Goal: Information Seeking & Learning: Compare options

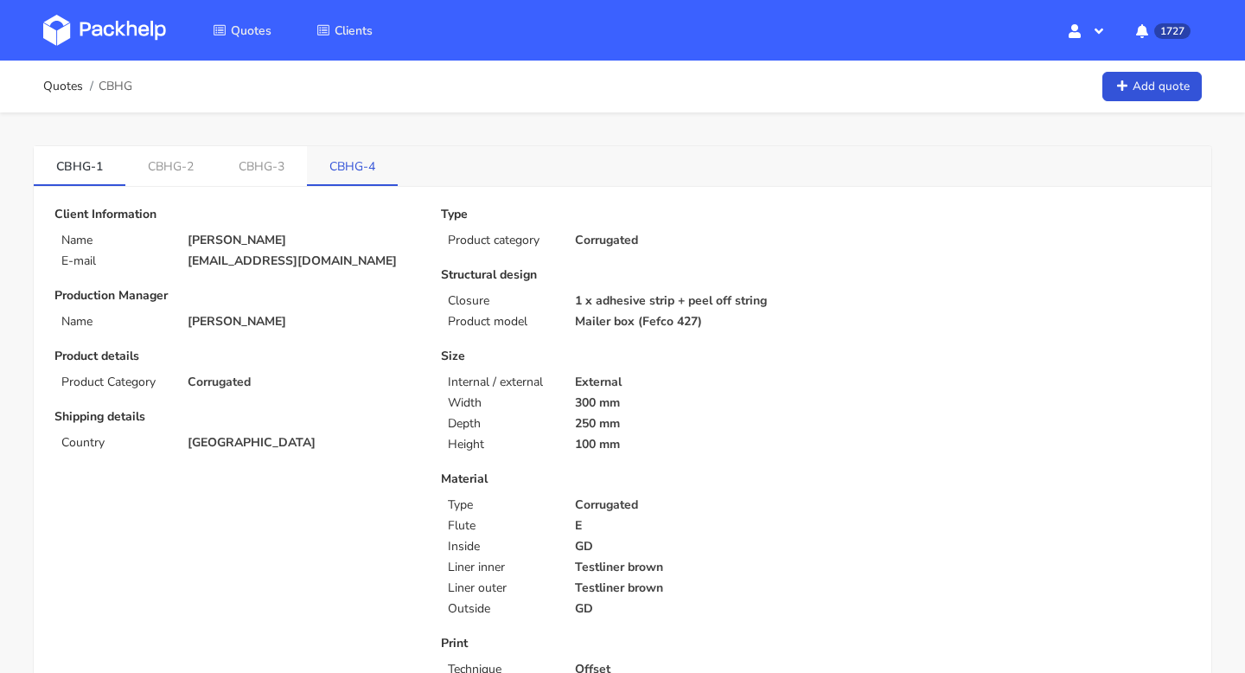
click at [353, 160] on link "CBHG-4" at bounding box center [352, 165] width 91 height 38
click at [80, 165] on link "CBHG-1" at bounding box center [80, 165] width 92 height 38
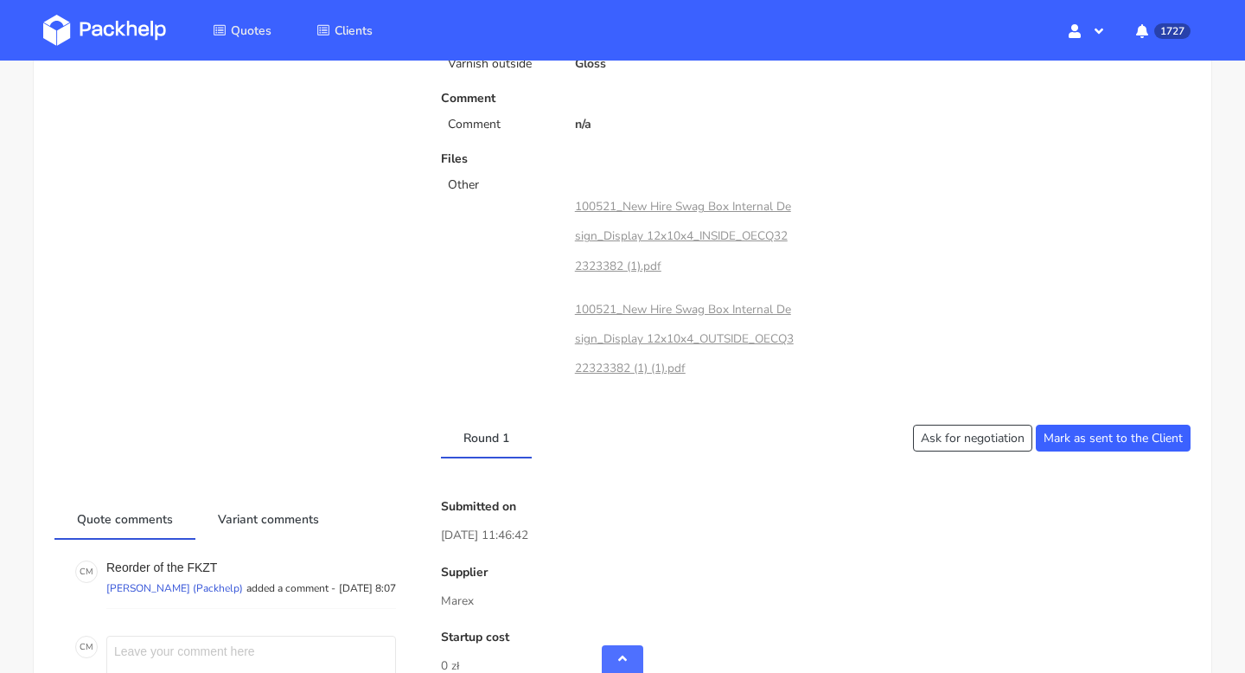
scroll to position [857, 0]
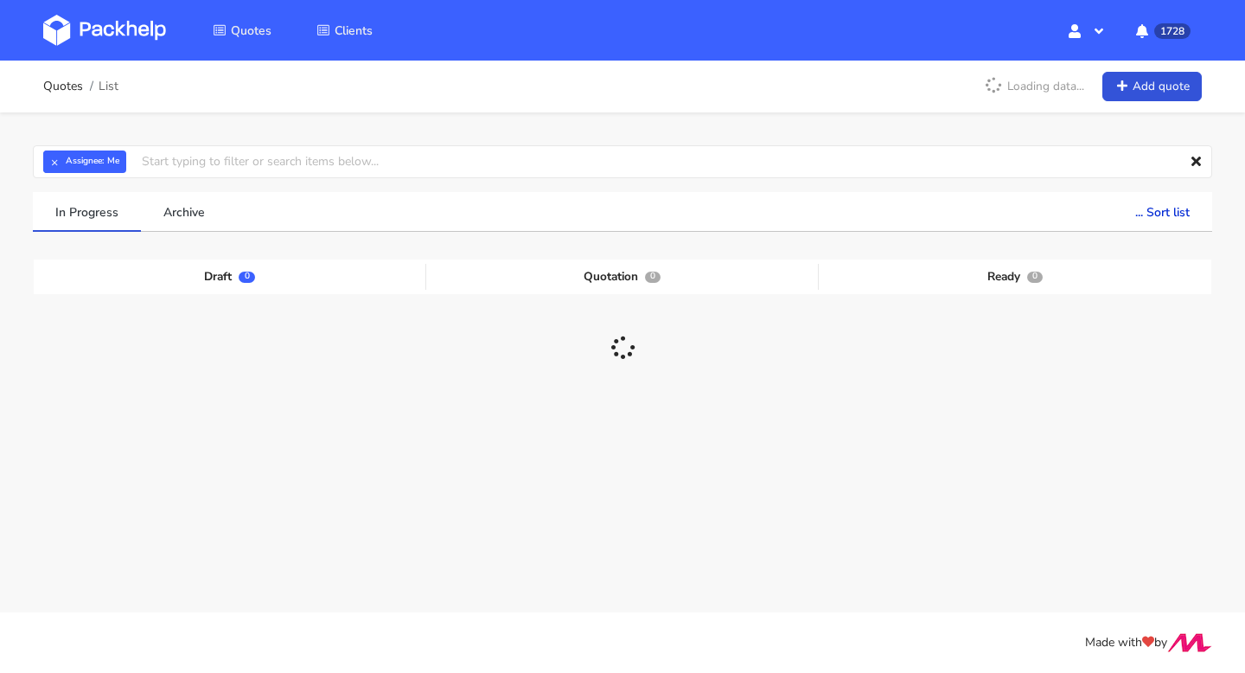
click at [137, 18] on img at bounding box center [104, 30] width 123 height 31
click at [173, 173] on input "text" at bounding box center [623, 161] width 1180 height 33
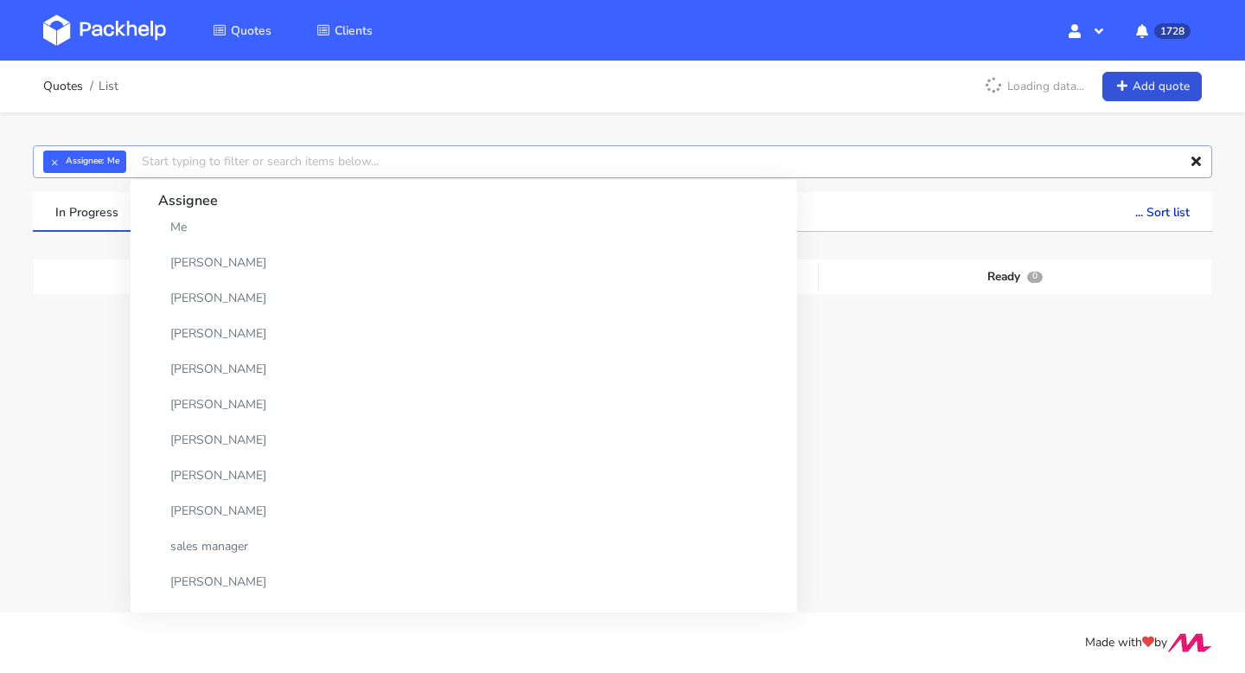
paste input "CBOY"
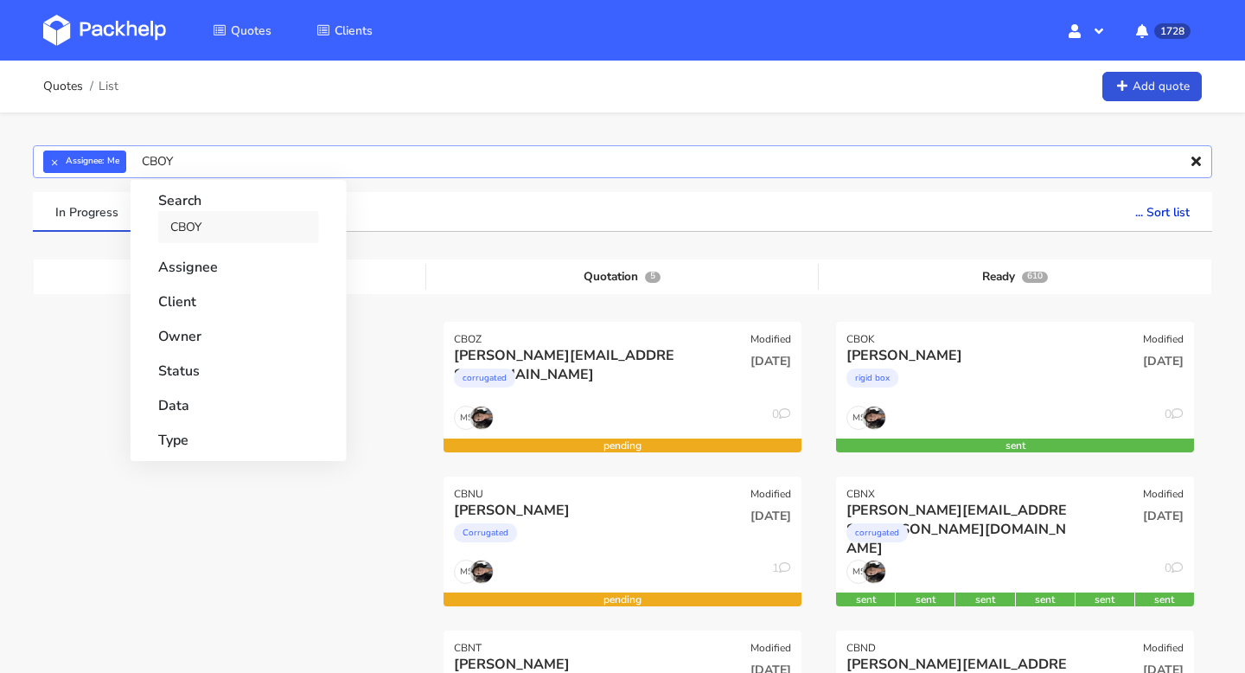
type input "CBOY"
click at [188, 214] on link "CBOY" at bounding box center [238, 227] width 161 height 32
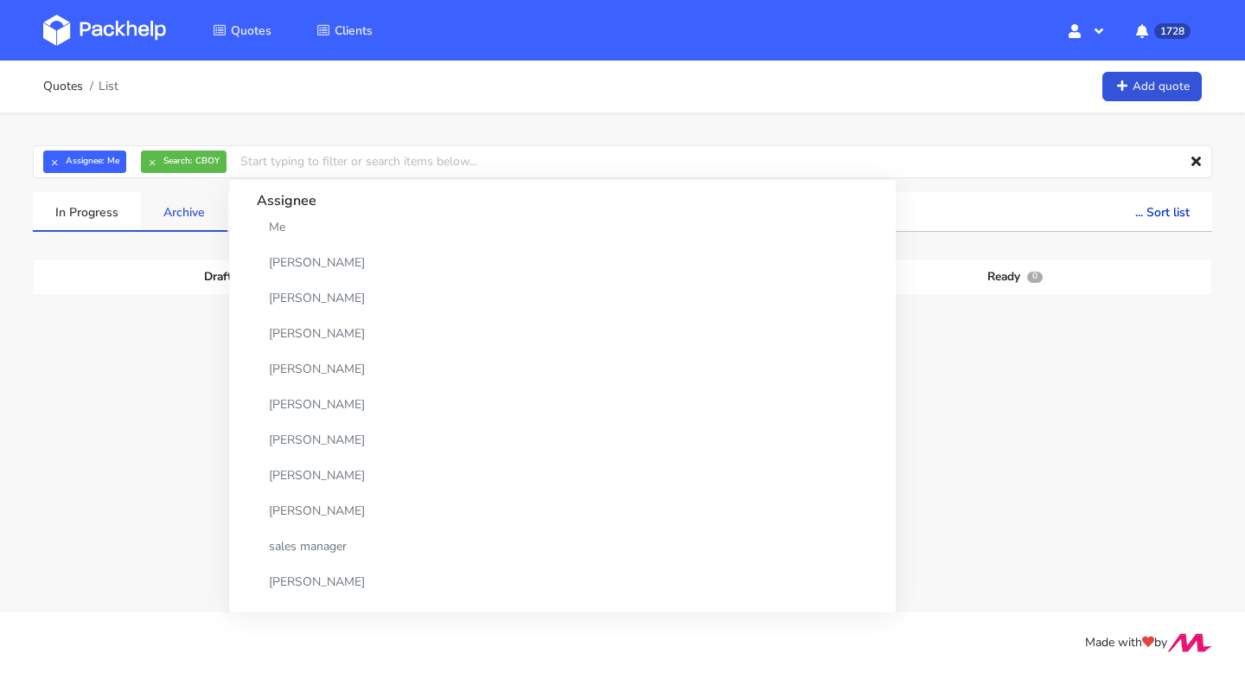
click at [169, 210] on link "Archive" at bounding box center [184, 211] width 86 height 38
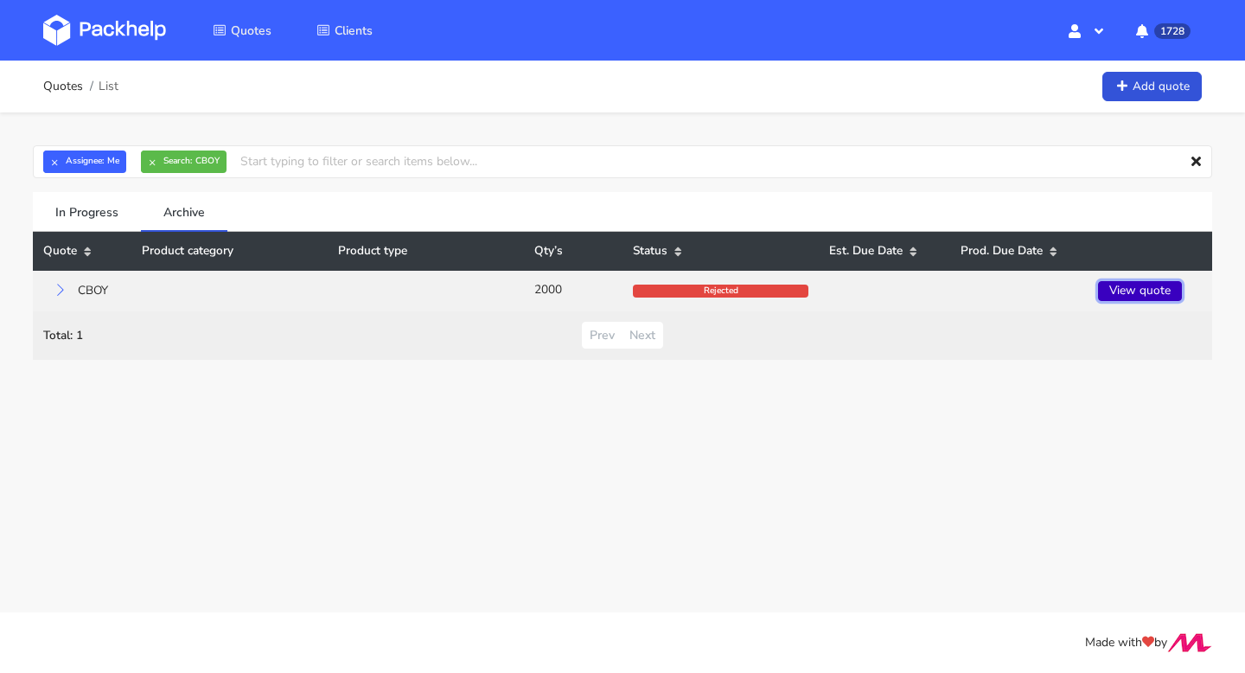
click at [1136, 291] on link "View quote" at bounding box center [1140, 291] width 84 height 20
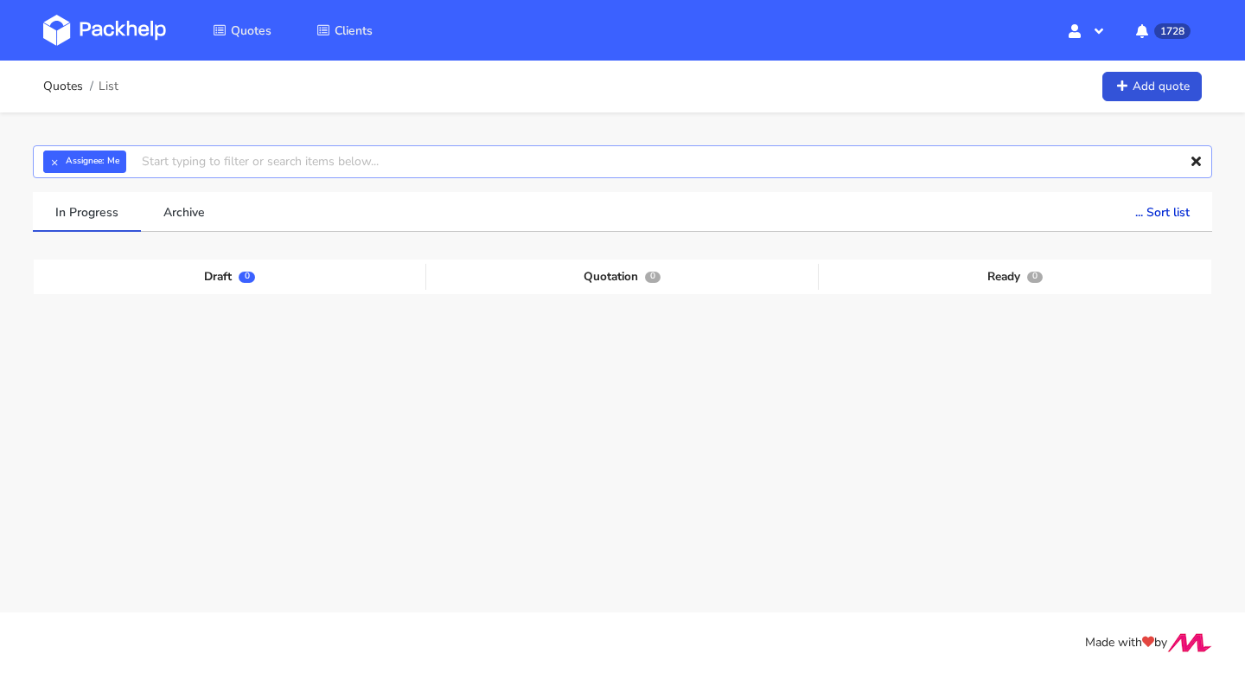
click at [148, 167] on input "text" at bounding box center [623, 161] width 1180 height 33
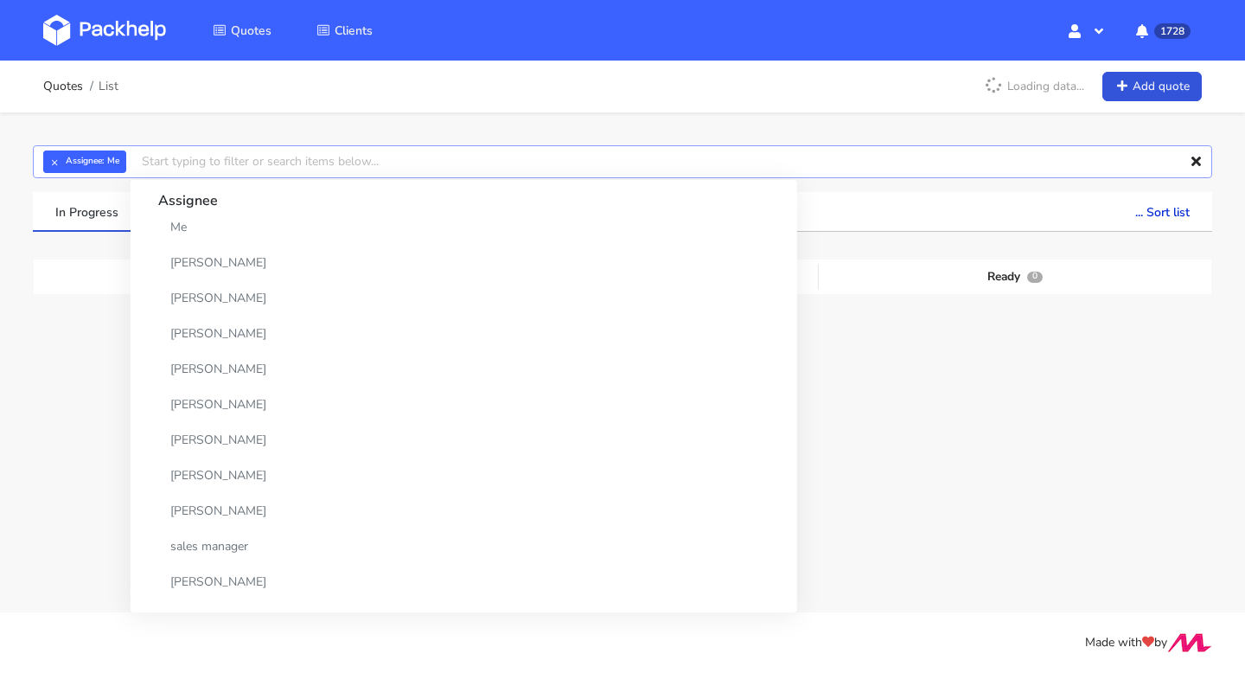
paste input "CBOK-1"
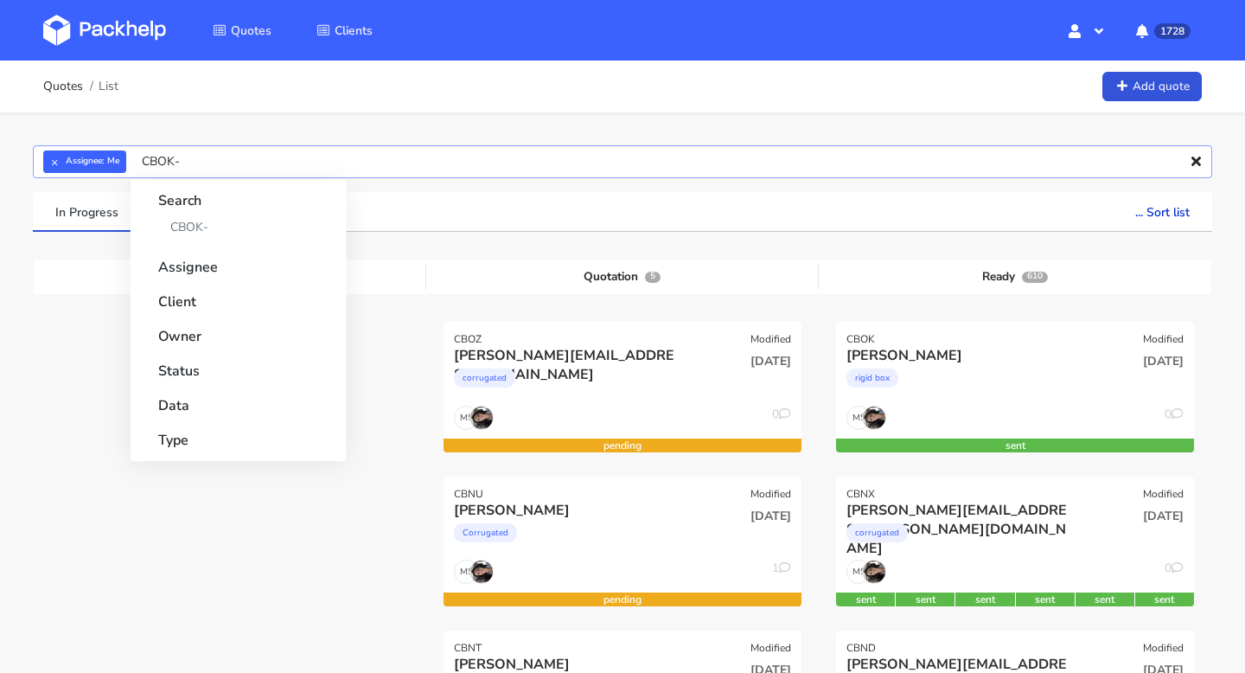
type input "CBOK"
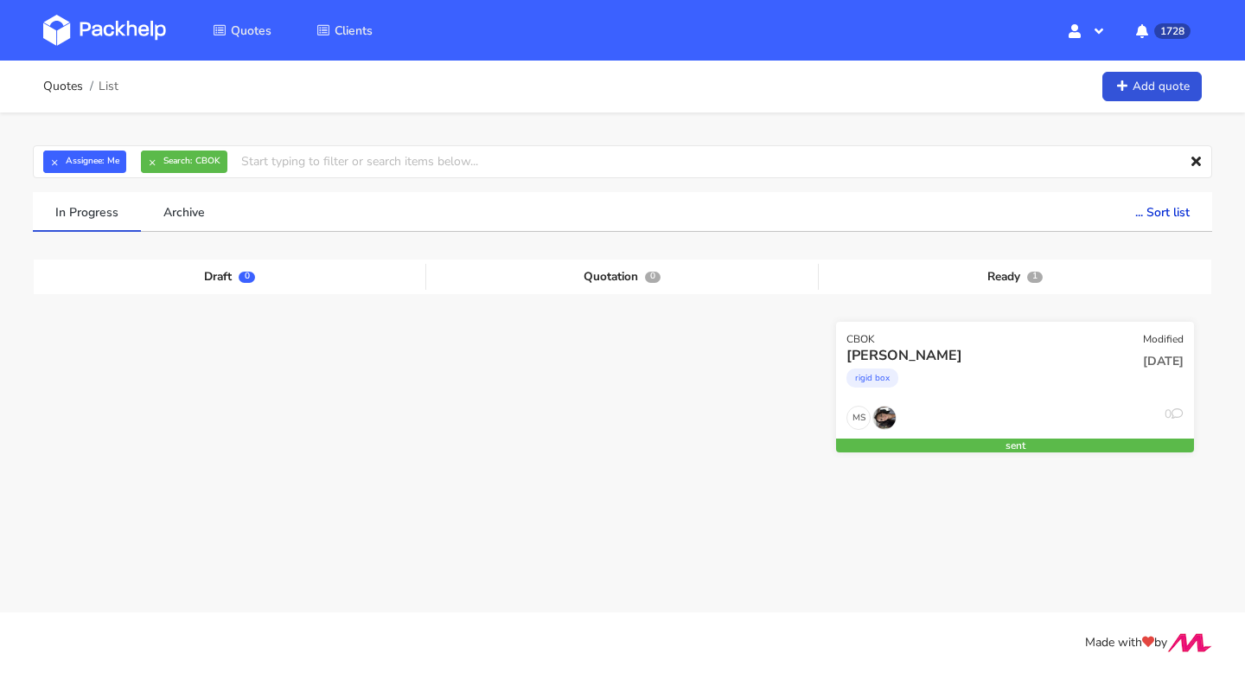
click at [1067, 372] on div "rigid box" at bounding box center [961, 382] width 229 height 35
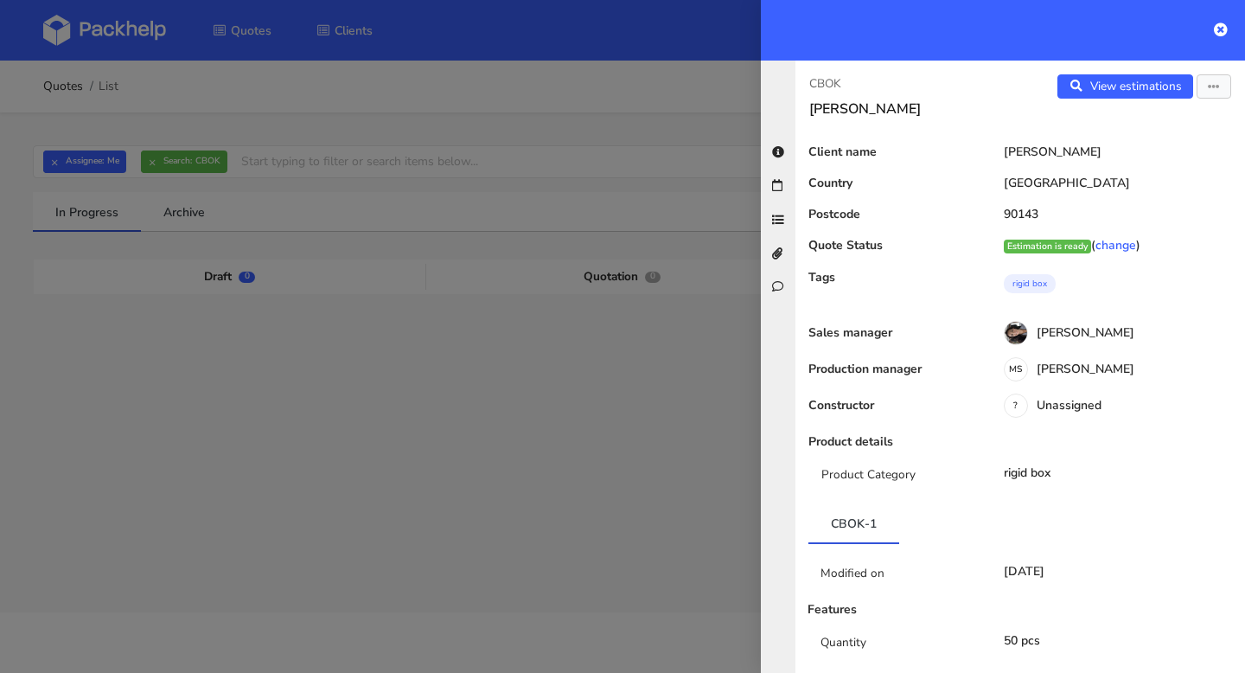
drag, startPoint x: 1052, startPoint y: 215, endPoint x: 972, endPoint y: 215, distance: 80.4
click at [973, 215] on div "Postcode 90143" at bounding box center [1021, 220] width 450 height 24
copy div "90143"
click at [1161, 89] on link "View estimations" at bounding box center [1126, 86] width 136 height 24
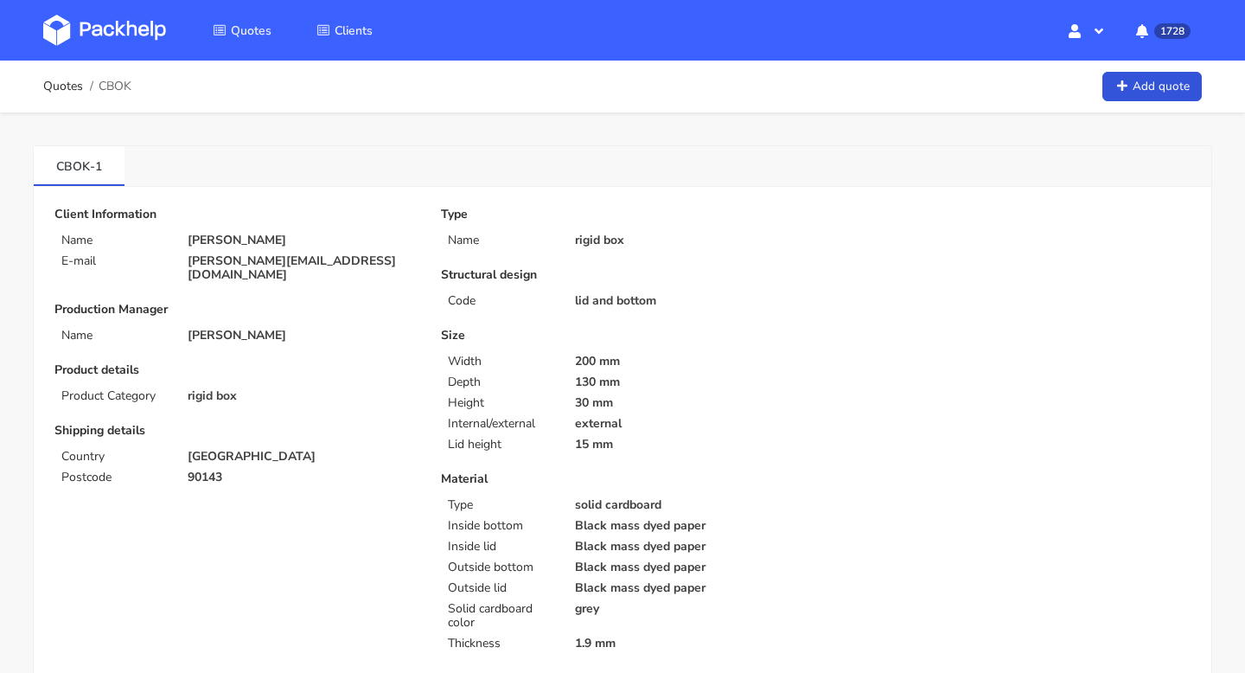
click at [329, 258] on p "[PERSON_NAME][EMAIL_ADDRESS][DOMAIN_NAME]" at bounding box center [302, 268] width 229 height 28
drag, startPoint x: 329, startPoint y: 259, endPoint x: 184, endPoint y: 259, distance: 145.3
click at [184, 259] on div "[PERSON_NAME][EMAIL_ADDRESS][DOMAIN_NAME]" at bounding box center [302, 268] width 253 height 28
copy div "[PERSON_NAME][EMAIL_ADDRESS][DOMAIN_NAME]"
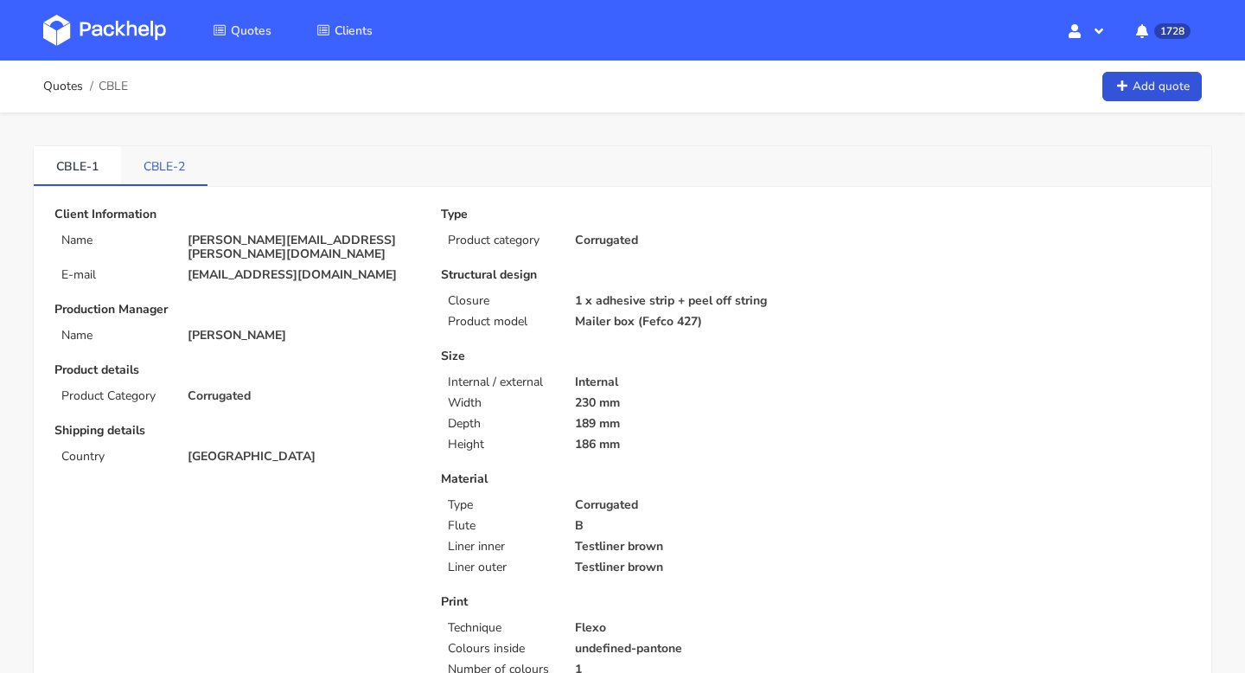
click at [149, 158] on link "CBLE-2" at bounding box center [164, 165] width 86 height 38
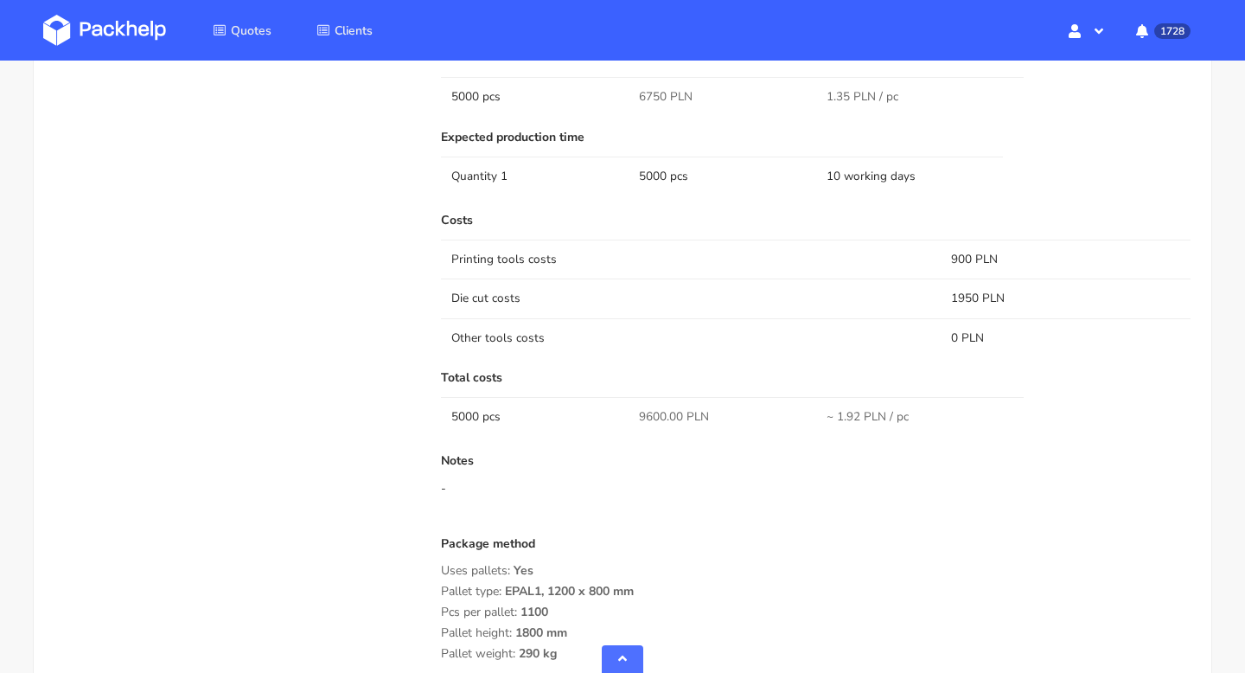
scroll to position [754, 0]
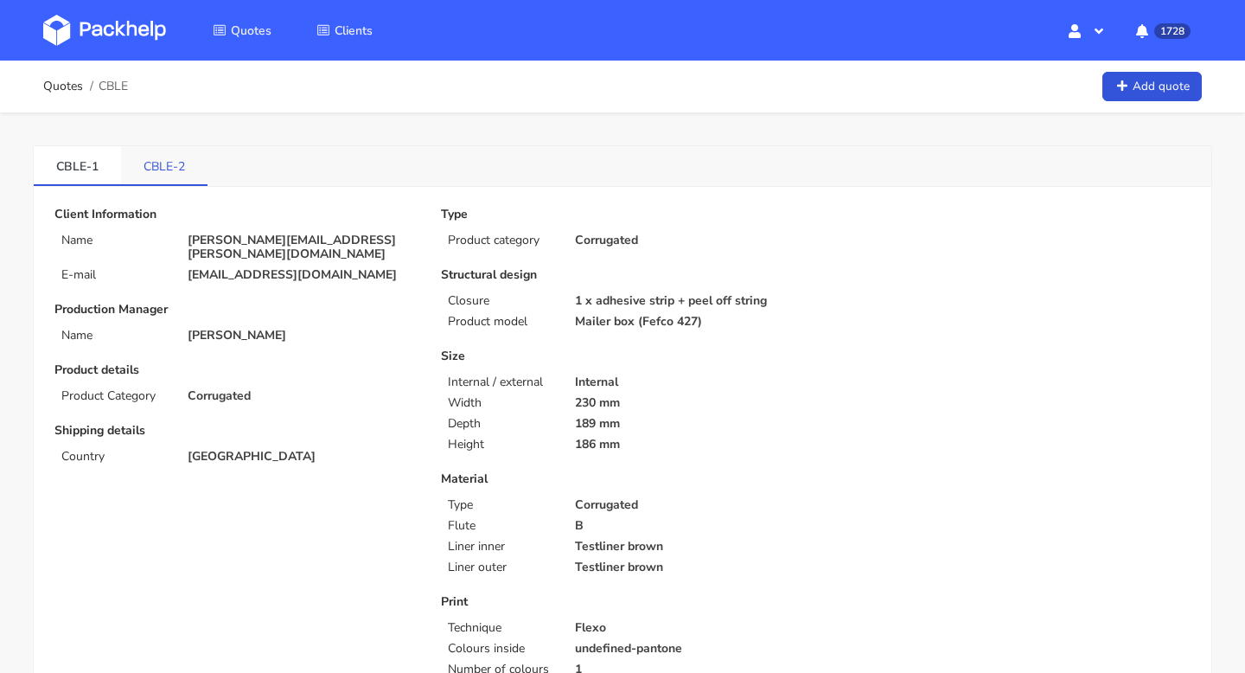
click at [146, 171] on link "CBLE-2" at bounding box center [164, 165] width 86 height 38
drag, startPoint x: 134, startPoint y: 169, endPoint x: 182, endPoint y: 173, distance: 48.6
click at [182, 173] on link "CBLE-2" at bounding box center [164, 165] width 86 height 38
copy link "CBLE-2"
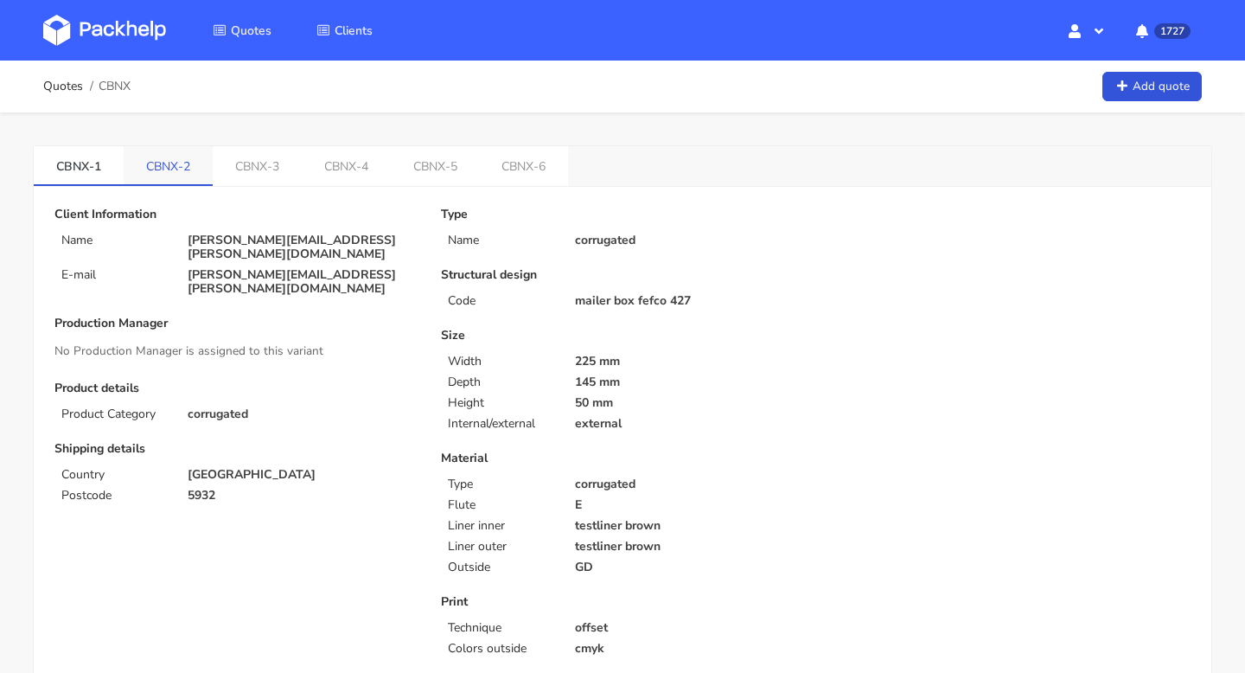
click at [156, 176] on link "CBNX-2" at bounding box center [168, 165] width 89 height 38
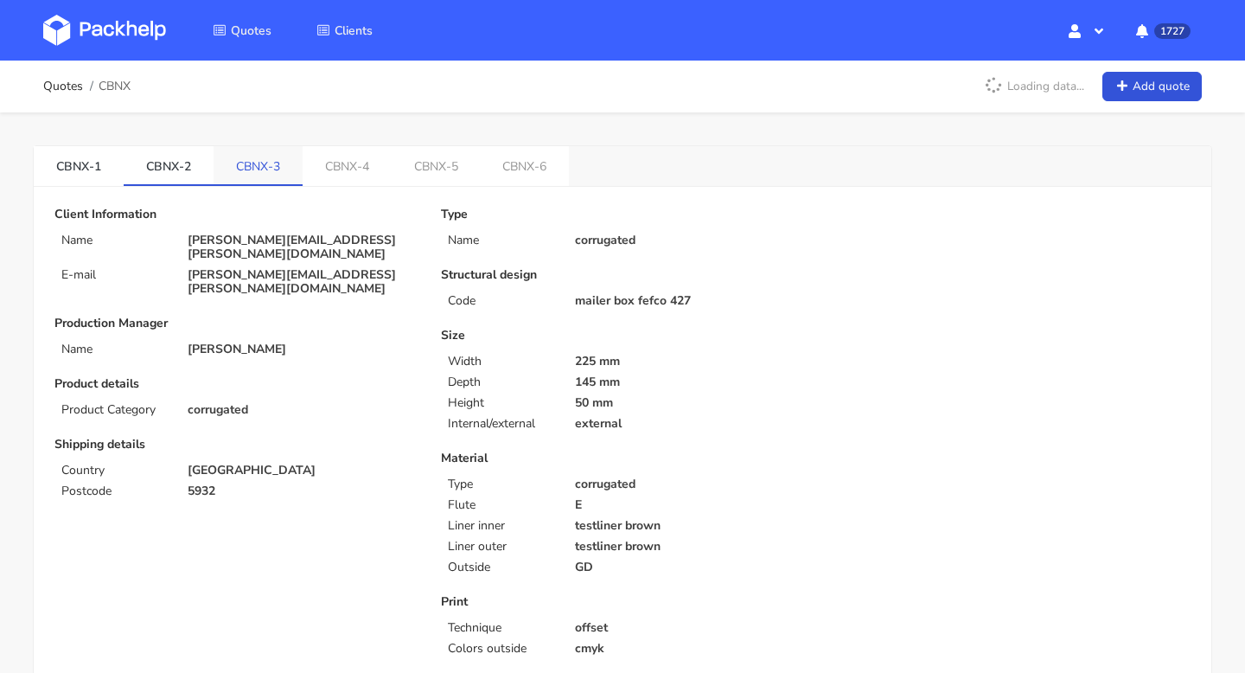
click at [259, 164] on link "CBNX-3" at bounding box center [258, 165] width 89 height 38
click at [355, 158] on link "CBNX-4" at bounding box center [348, 165] width 89 height 38
click at [463, 166] on link "CBNX-5" at bounding box center [437, 165] width 89 height 38
click at [516, 169] on link "CBNX-6" at bounding box center [527, 165] width 89 height 38
click at [266, 160] on link "CBNX-3" at bounding box center [259, 165] width 90 height 38
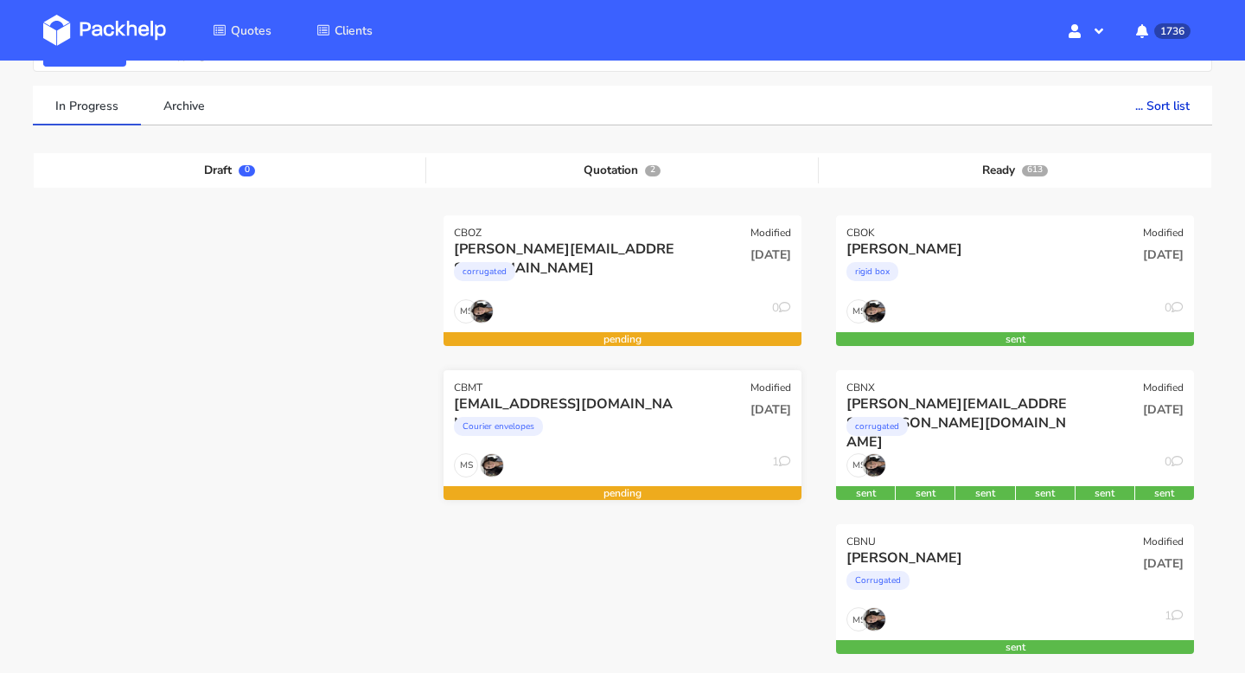
scroll to position [107, 0]
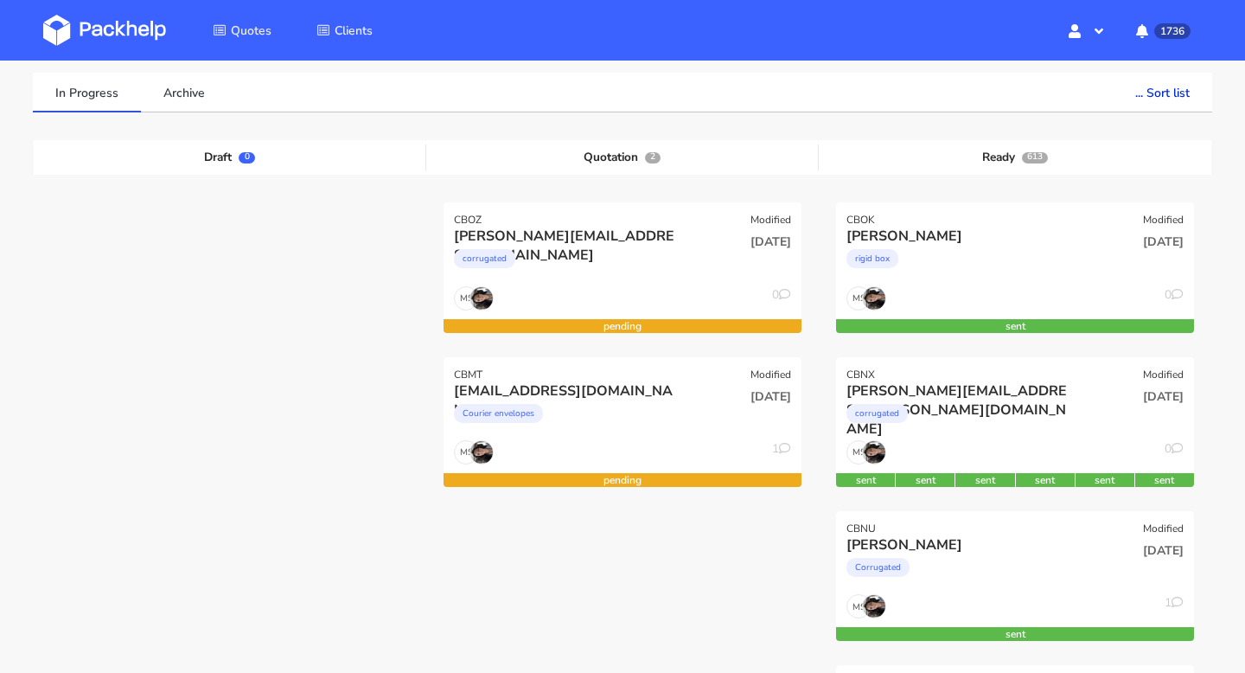
scroll to position [120, 0]
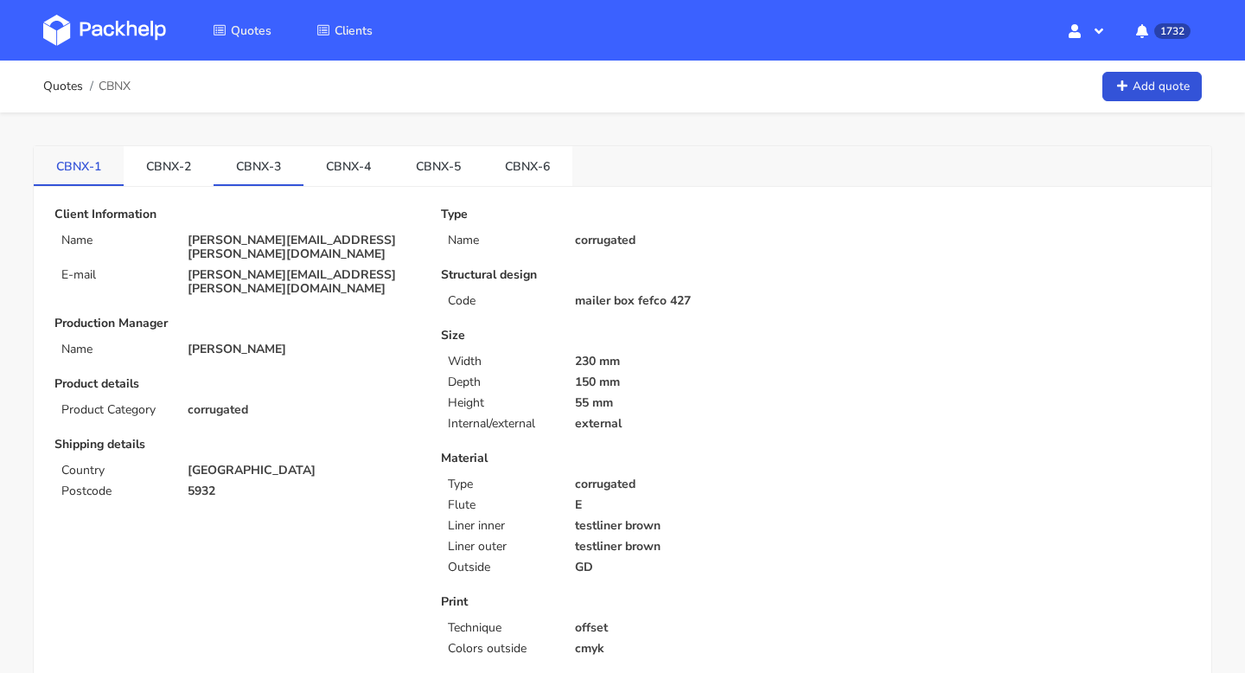
click at [64, 173] on link "CBNX-1" at bounding box center [79, 165] width 90 height 38
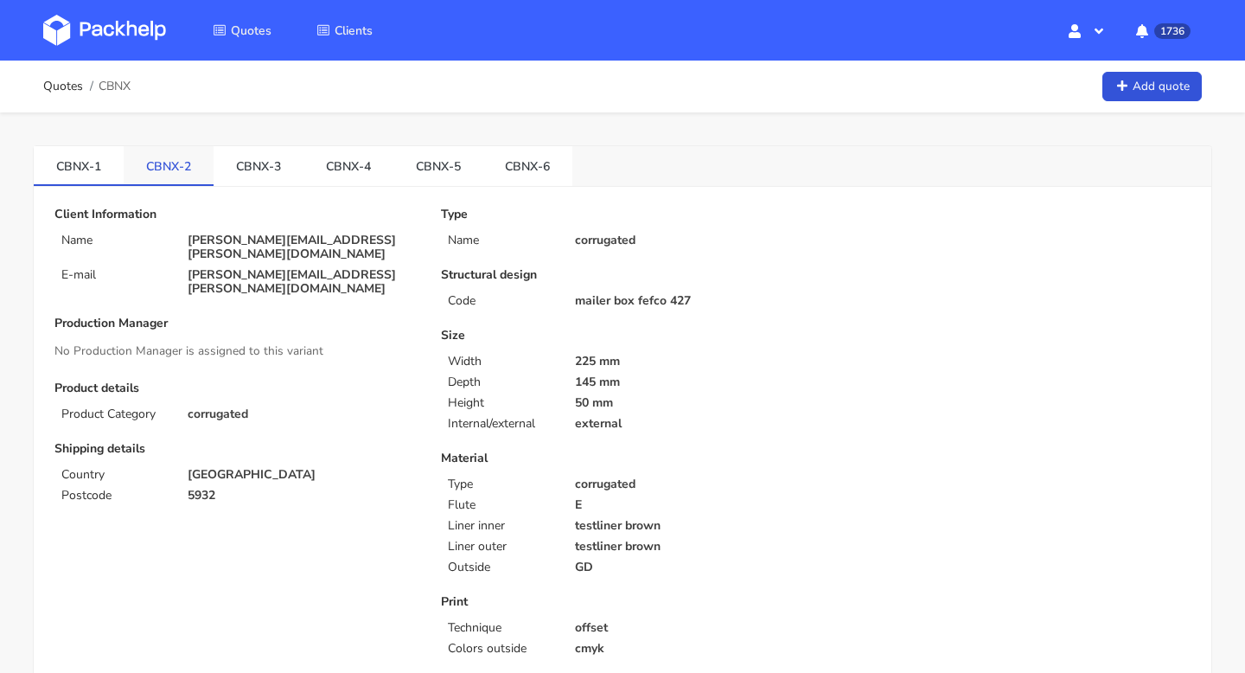
click at [149, 169] on link "CBNX-2" at bounding box center [169, 165] width 90 height 38
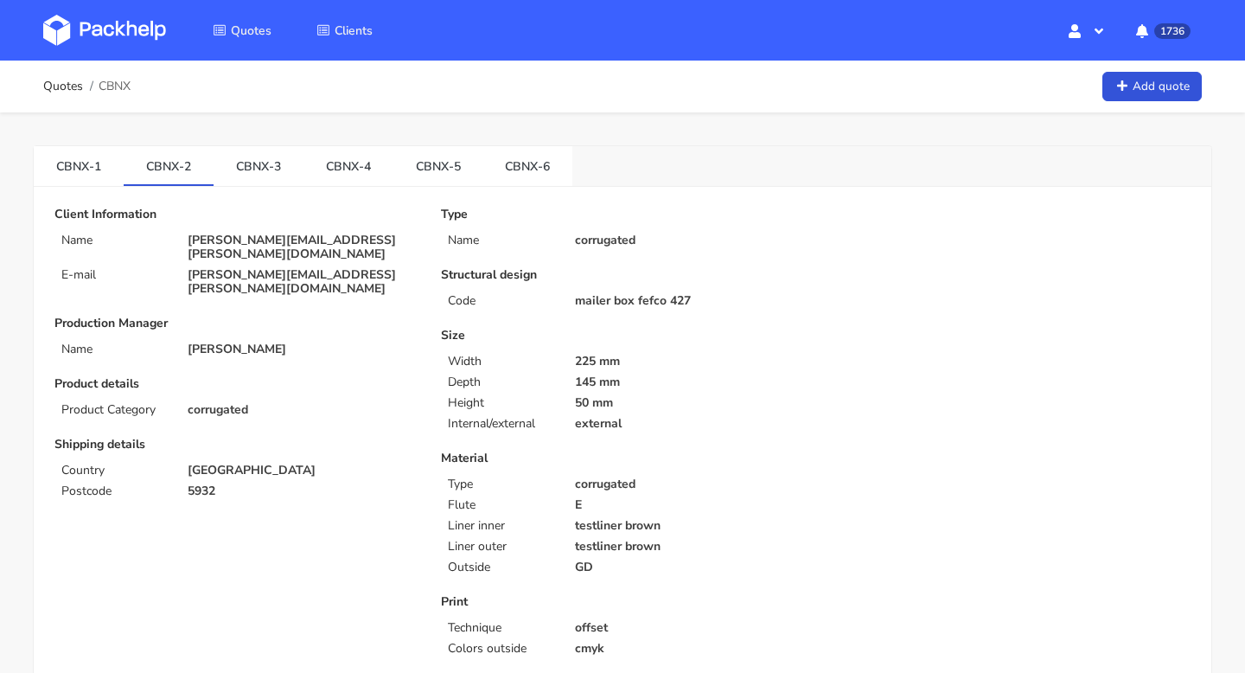
click at [259, 179] on link "CBNX-3" at bounding box center [259, 165] width 90 height 38
click at [360, 158] on link "CBNX-4" at bounding box center [349, 165] width 90 height 38
click at [444, 162] on link "CBNX-5" at bounding box center [438, 165] width 90 height 38
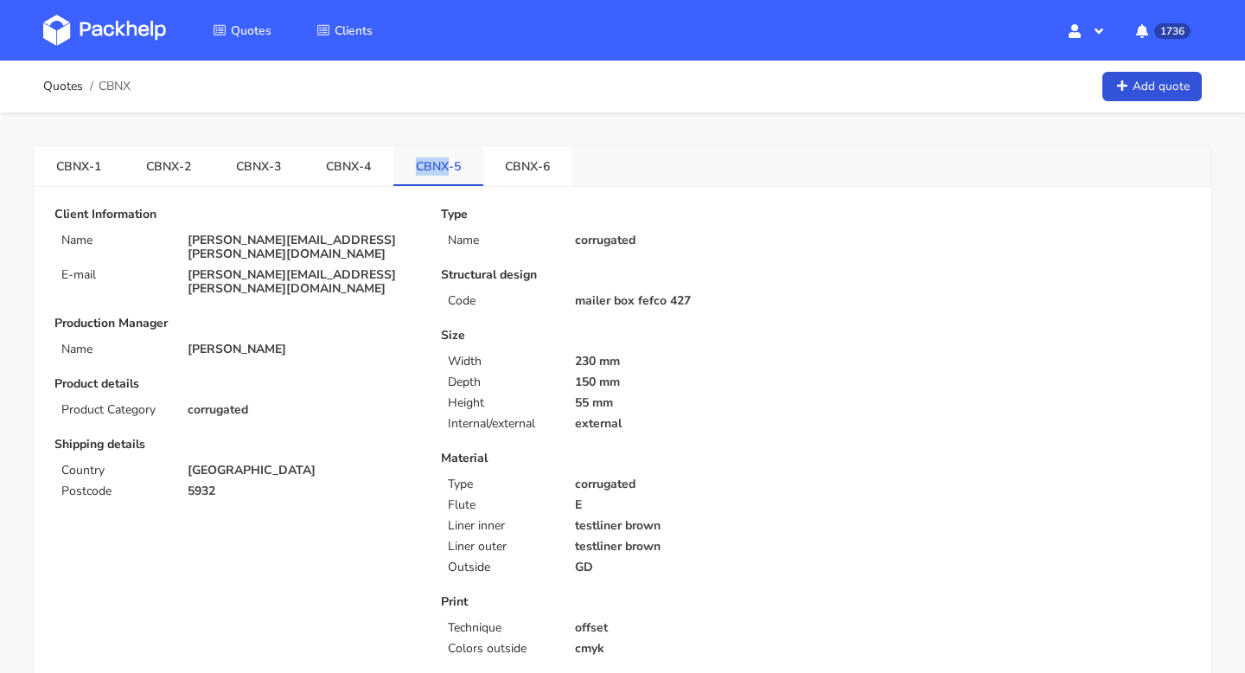
copy link "CBNX"
drag, startPoint x: 411, startPoint y: 163, endPoint x: 447, endPoint y: 172, distance: 37.3
click at [448, 173] on link "CBNX-5" at bounding box center [438, 165] width 90 height 38
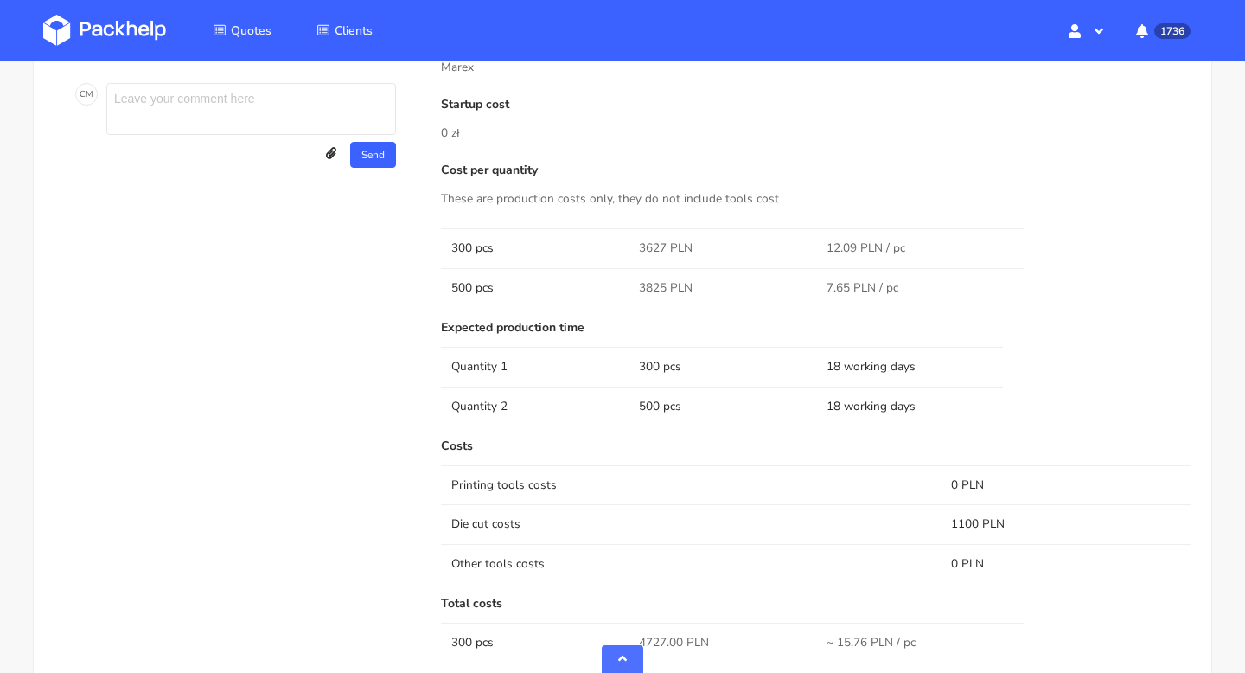
scroll to position [970, 0]
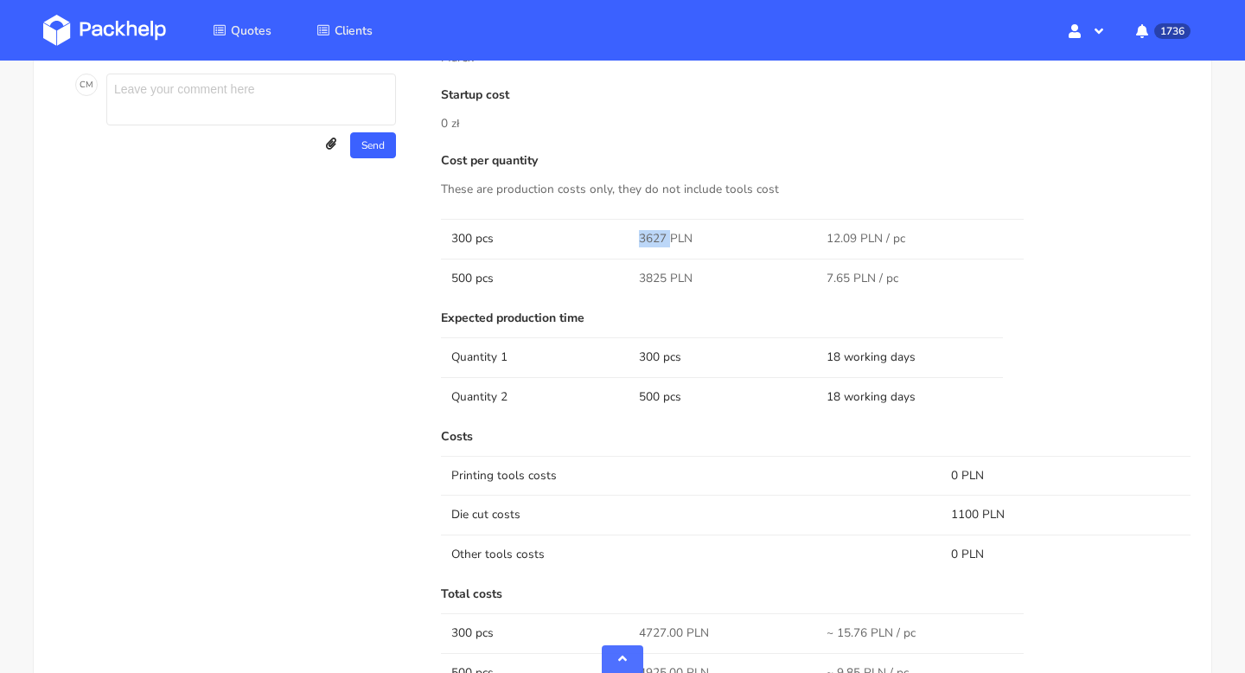
drag, startPoint x: 669, startPoint y: 231, endPoint x: 631, endPoint y: 230, distance: 38.1
click at [631, 230] on td "3627 PLN" at bounding box center [723, 238] width 188 height 39
copy span "3627"
drag, startPoint x: 663, startPoint y: 275, endPoint x: 631, endPoint y: 275, distance: 32.0
click at [631, 275] on td "3825 PLN" at bounding box center [723, 278] width 188 height 39
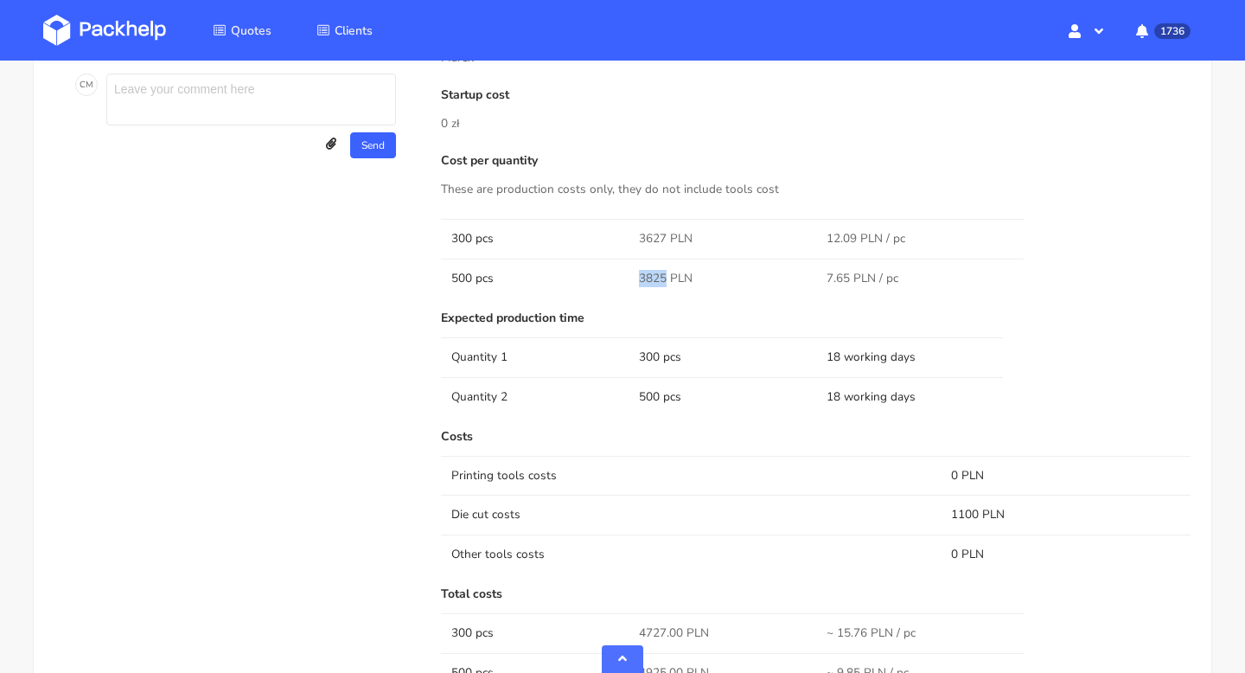
copy span "3825"
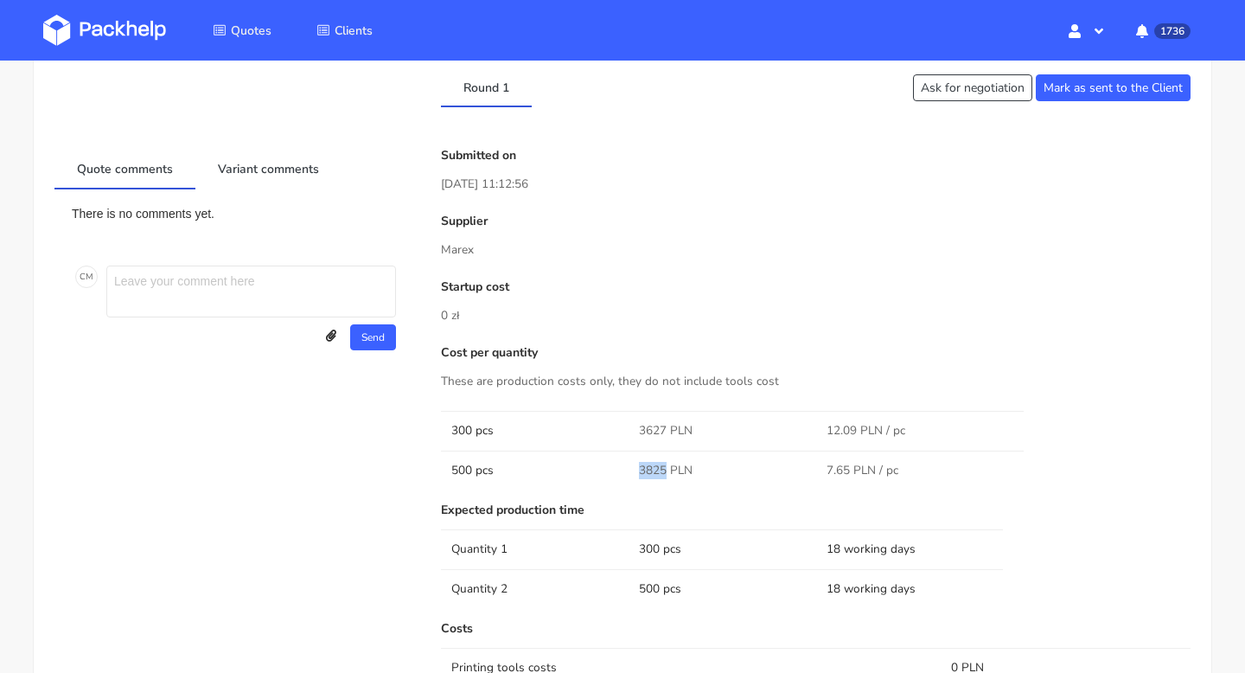
scroll to position [0, 0]
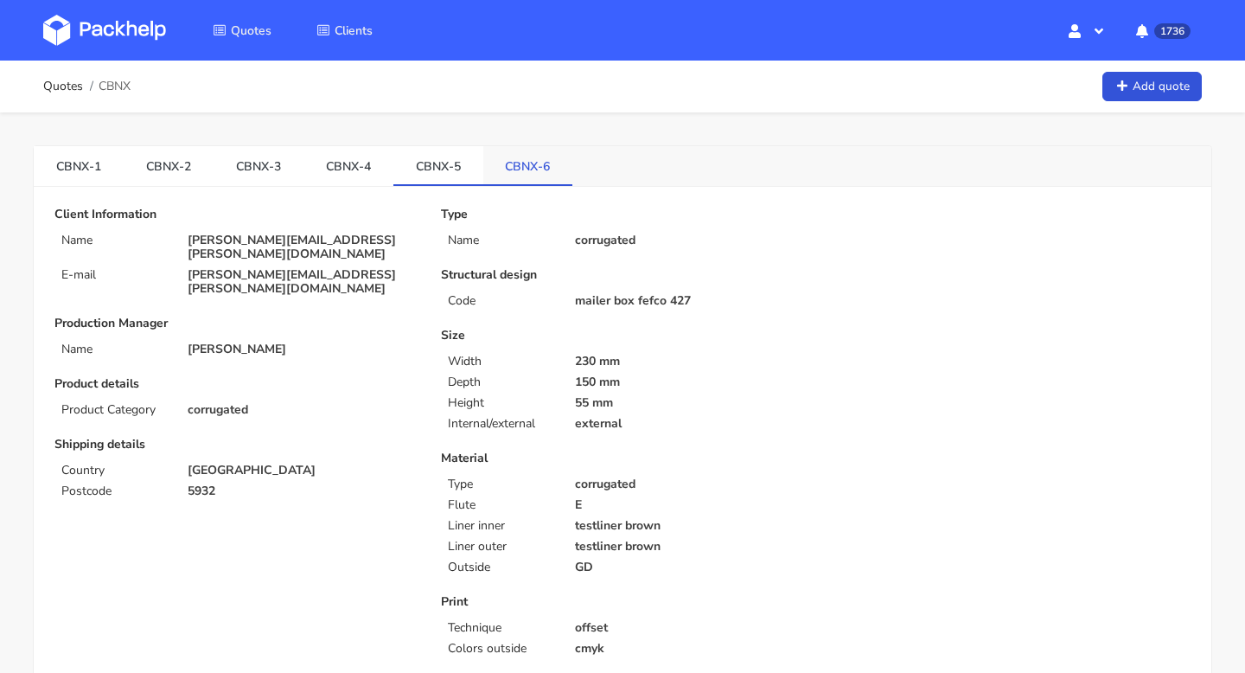
click at [524, 171] on link "CBNX-6" at bounding box center [528, 165] width 90 height 38
drag, startPoint x: 502, startPoint y: 169, endPoint x: 537, endPoint y: 172, distance: 35.6
click at [537, 172] on link "CBNX-6" at bounding box center [528, 165] width 90 height 38
copy link "CBNX"
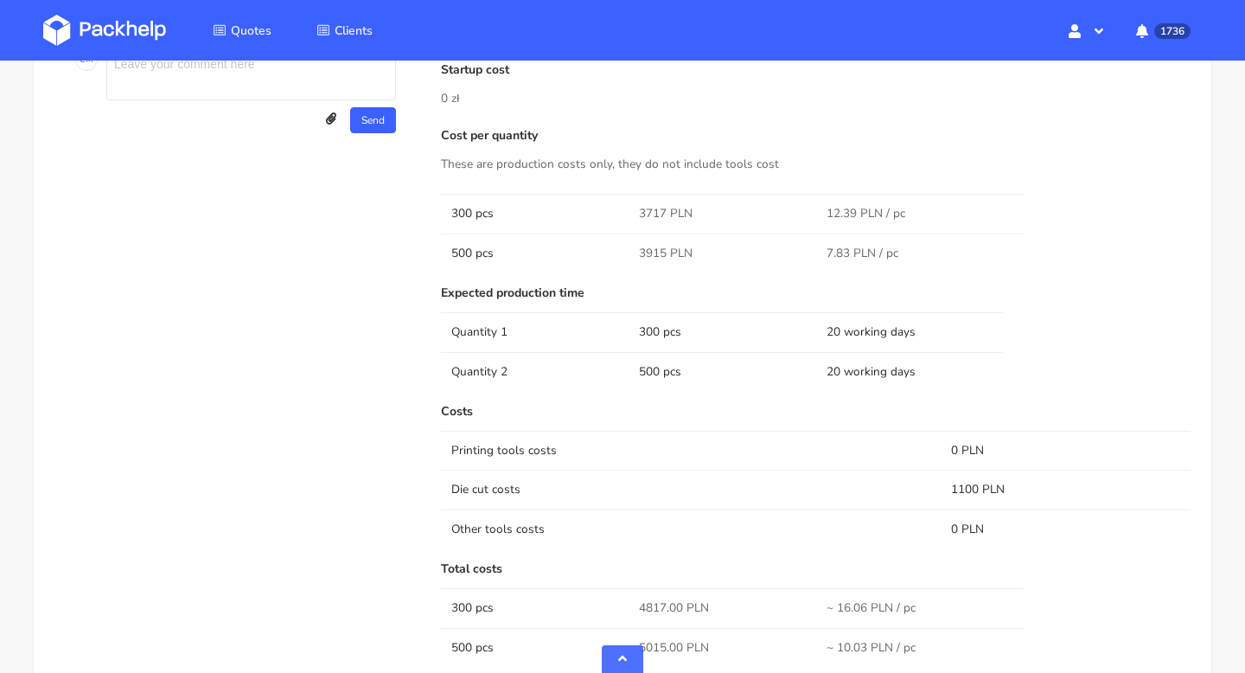
scroll to position [967, 0]
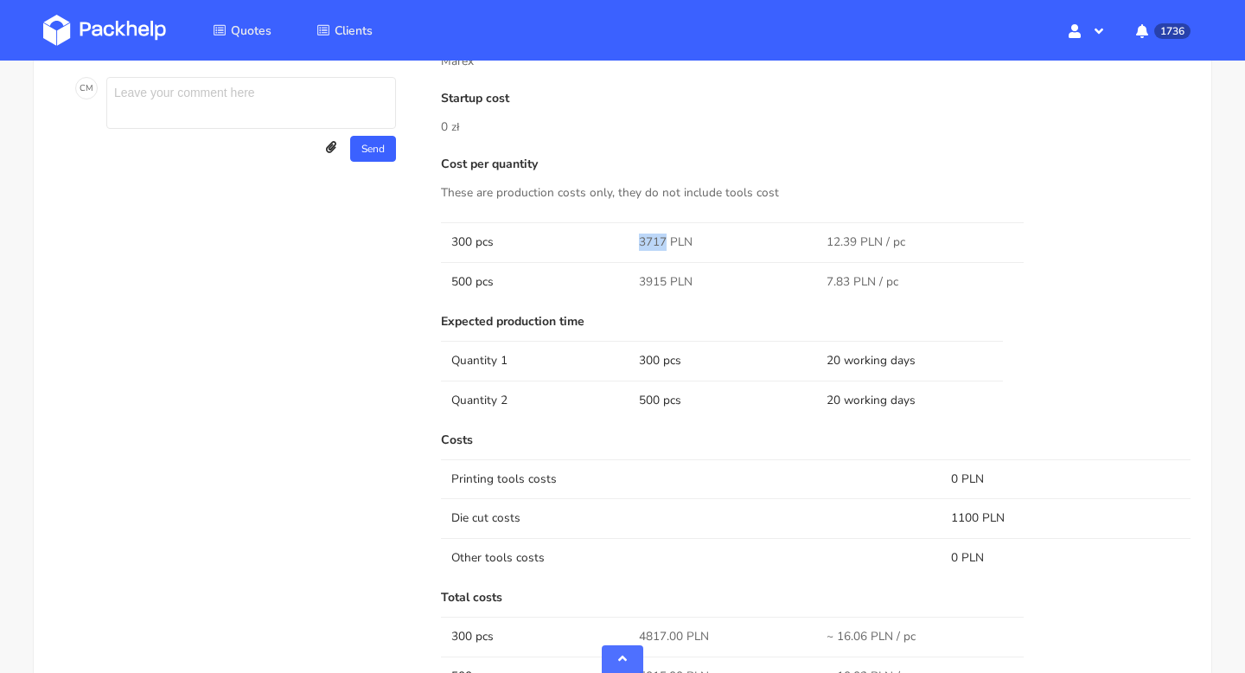
drag, startPoint x: 667, startPoint y: 240, endPoint x: 632, endPoint y: 240, distance: 34.6
click at [632, 240] on td "3717 PLN" at bounding box center [723, 241] width 188 height 39
copy span "3717"
drag, startPoint x: 664, startPoint y: 275, endPoint x: 642, endPoint y: 275, distance: 22.5
click at [643, 275] on span "3915 PLN" at bounding box center [666, 281] width 54 height 17
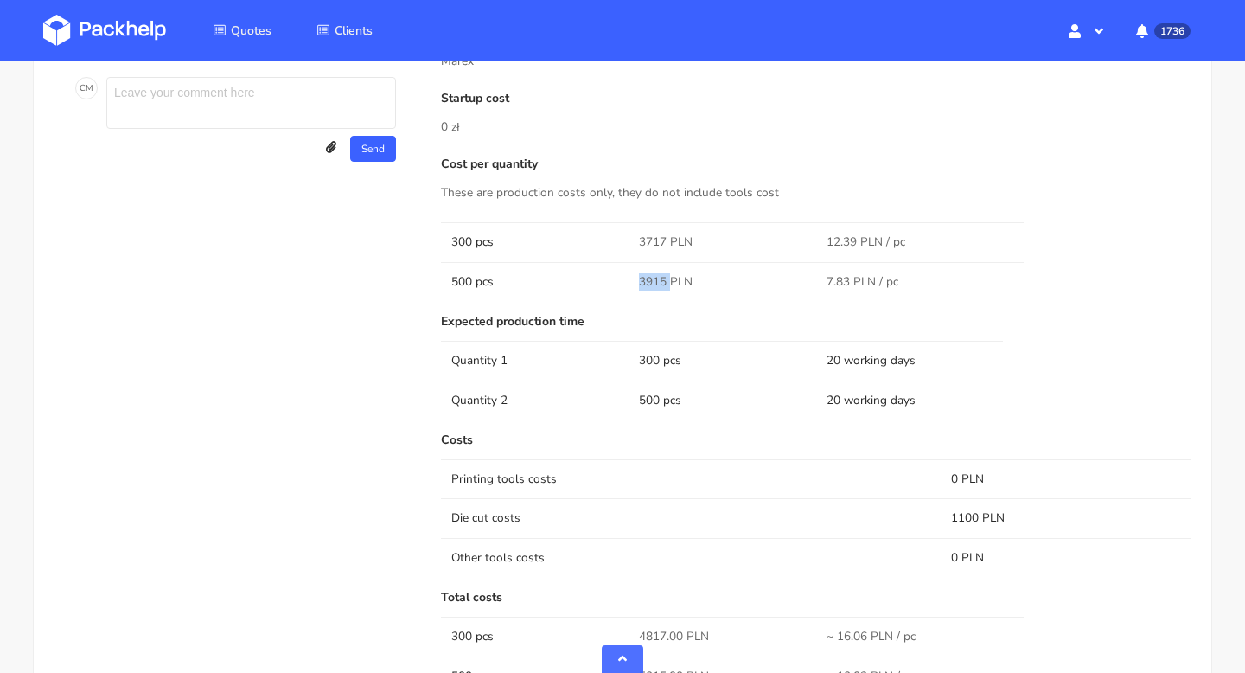
drag, startPoint x: 642, startPoint y: 275, endPoint x: 667, endPoint y: 275, distance: 25.1
click at [667, 275] on span "3915 PLN" at bounding box center [666, 281] width 54 height 17
copy span "3915"
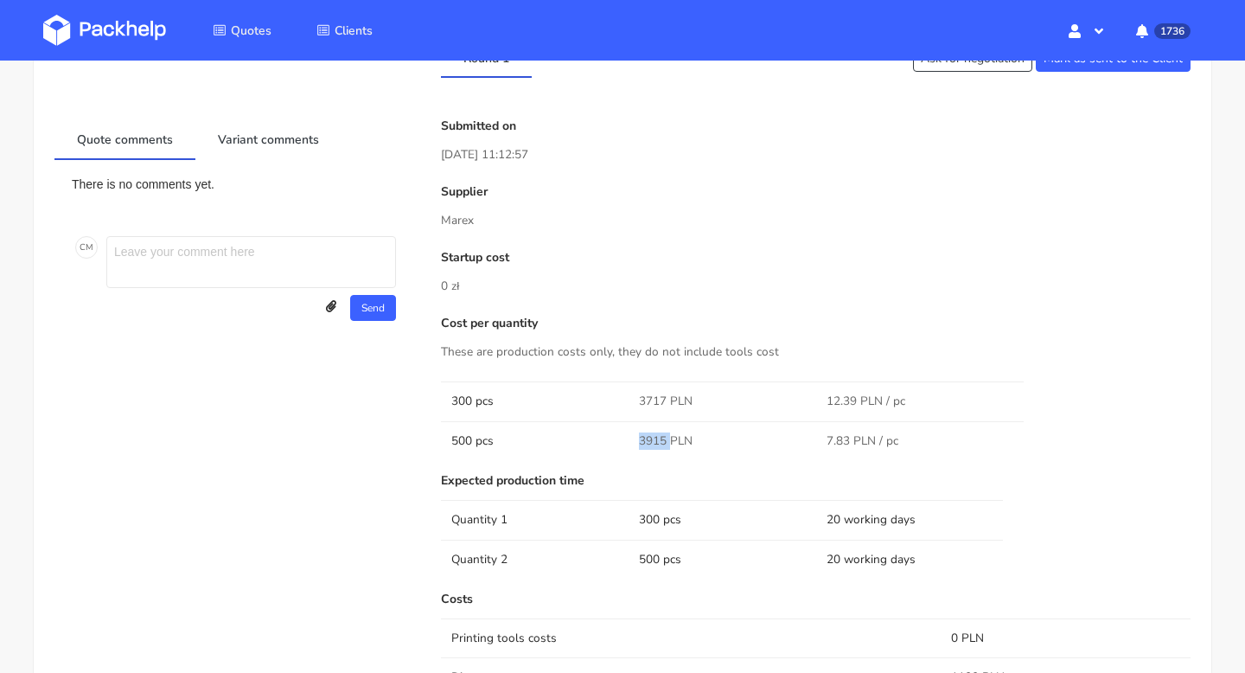
scroll to position [0, 0]
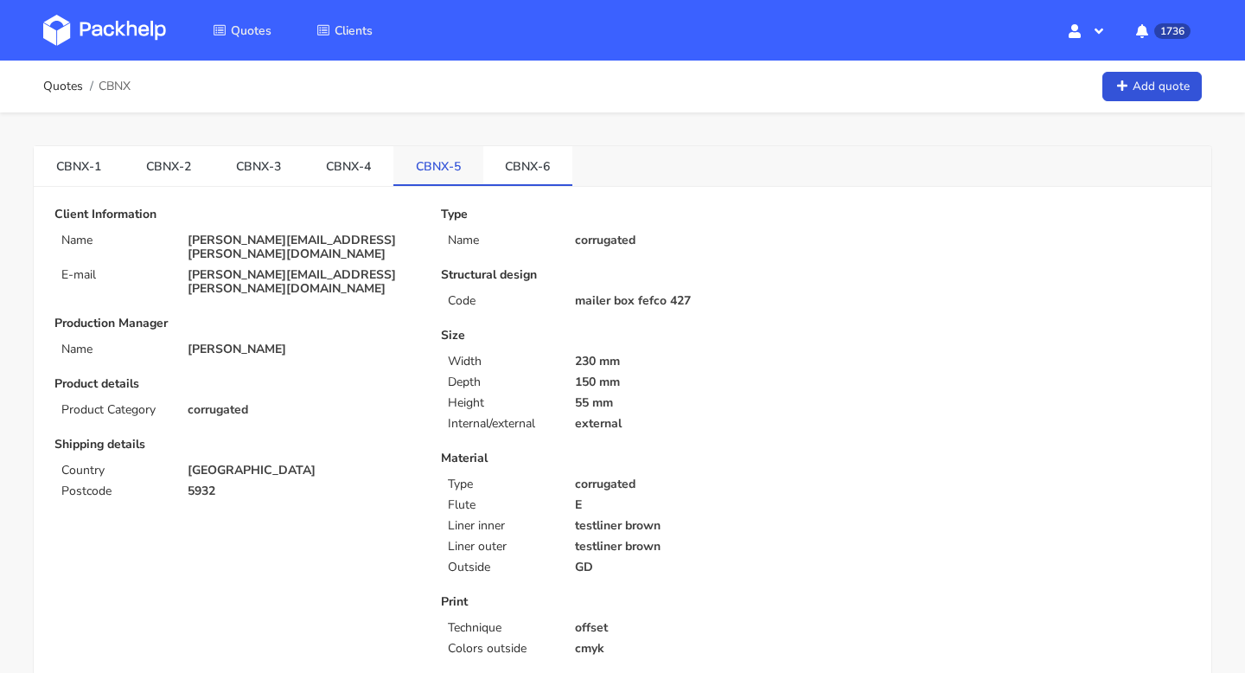
click at [436, 168] on link "CBNX-5" at bounding box center [438, 165] width 90 height 38
click at [530, 170] on link "CBNX-6" at bounding box center [528, 165] width 90 height 38
click at [439, 176] on link "CBNX-5" at bounding box center [438, 165] width 90 height 38
copy ul "CBNX-5 CBNX-6"
drag, startPoint x: 406, startPoint y: 168, endPoint x: 555, endPoint y: 169, distance: 148.7
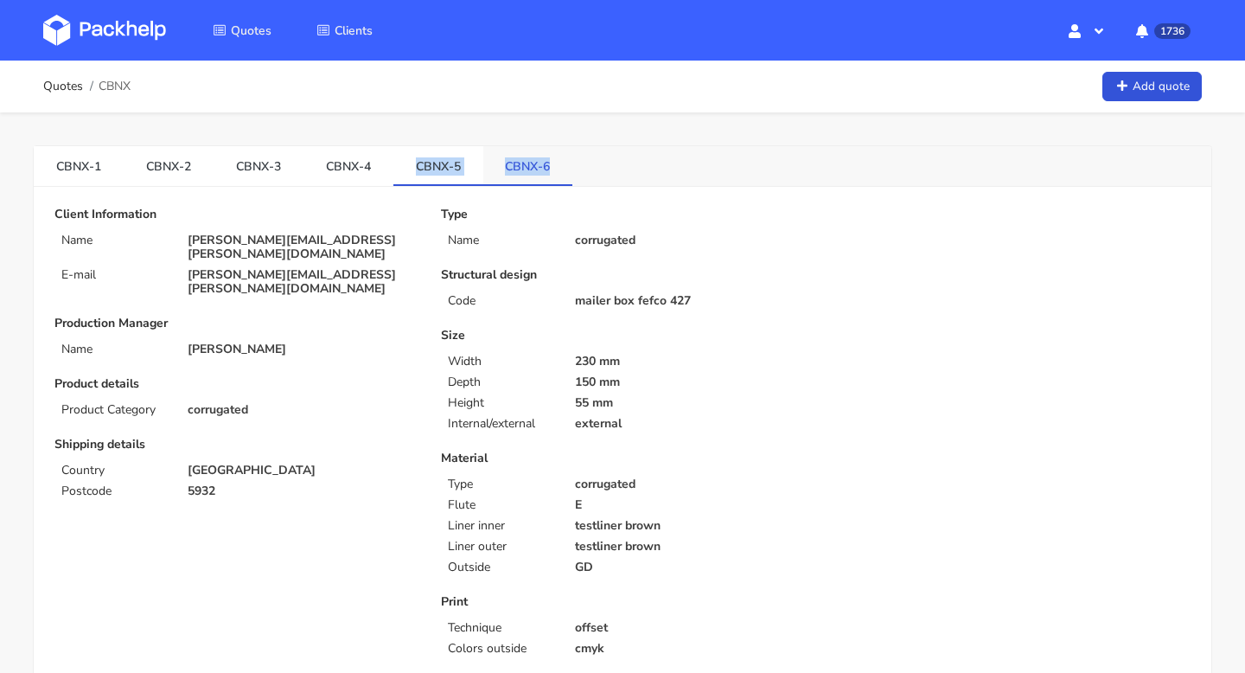
click at [555, 169] on ul "CBNX-1 CBNX-2 CBNX-3 CBNX-4 CBNX-5 CBNX-6" at bounding box center [303, 166] width 539 height 40
drag, startPoint x: 232, startPoint y: 171, endPoint x: 267, endPoint y: 171, distance: 35.5
click at [267, 171] on link "CBNX-3" at bounding box center [259, 165] width 90 height 38
copy link "CBNX"
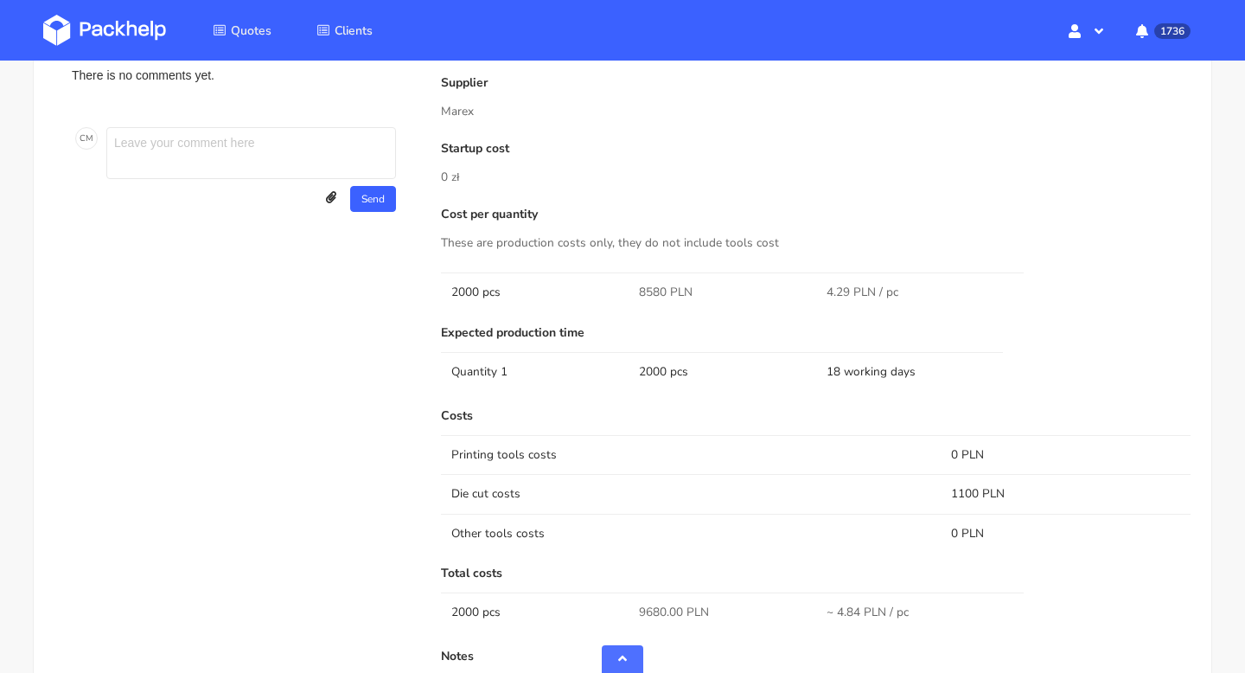
scroll to position [996, 0]
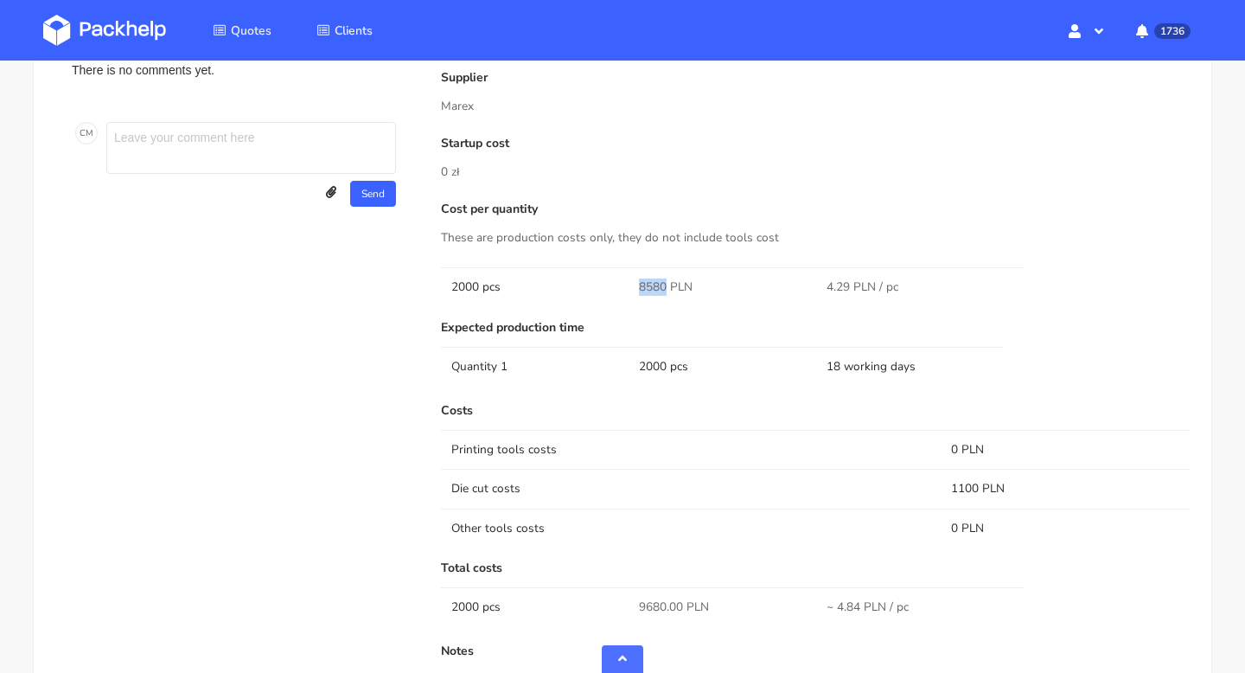
drag, startPoint x: 665, startPoint y: 283, endPoint x: 628, endPoint y: 283, distance: 37.2
click at [629, 283] on td "8580 PLN" at bounding box center [723, 286] width 188 height 39
copy span "8580"
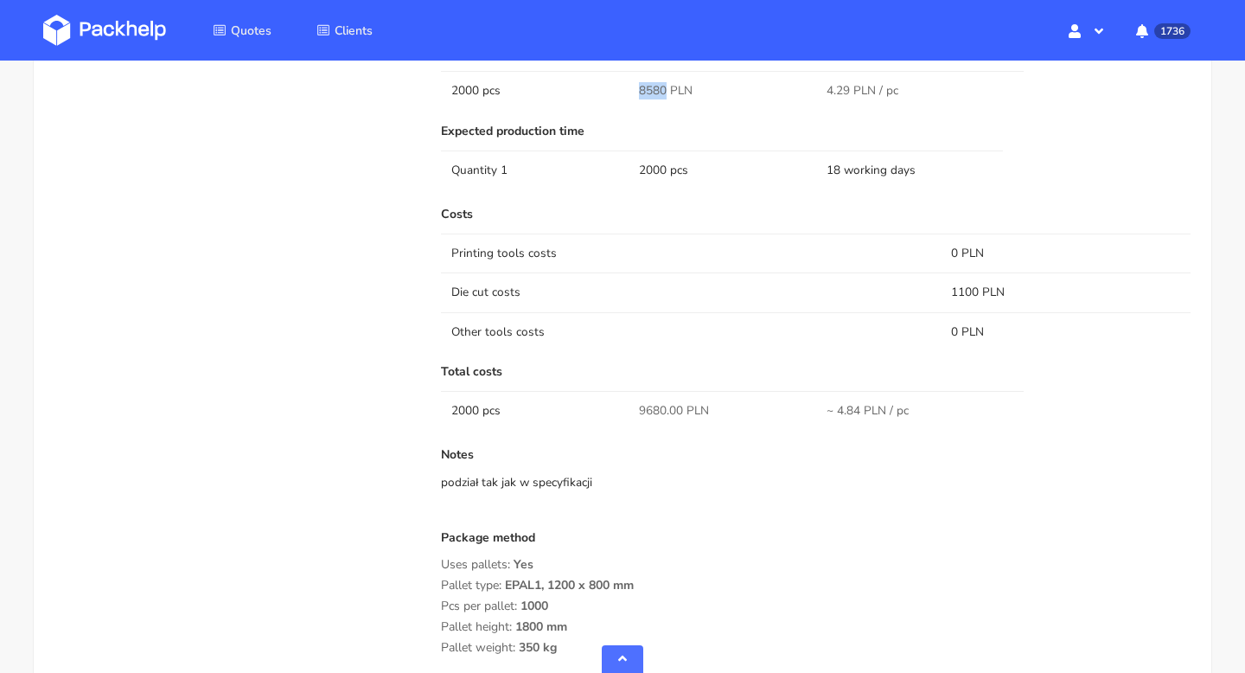
scroll to position [0, 0]
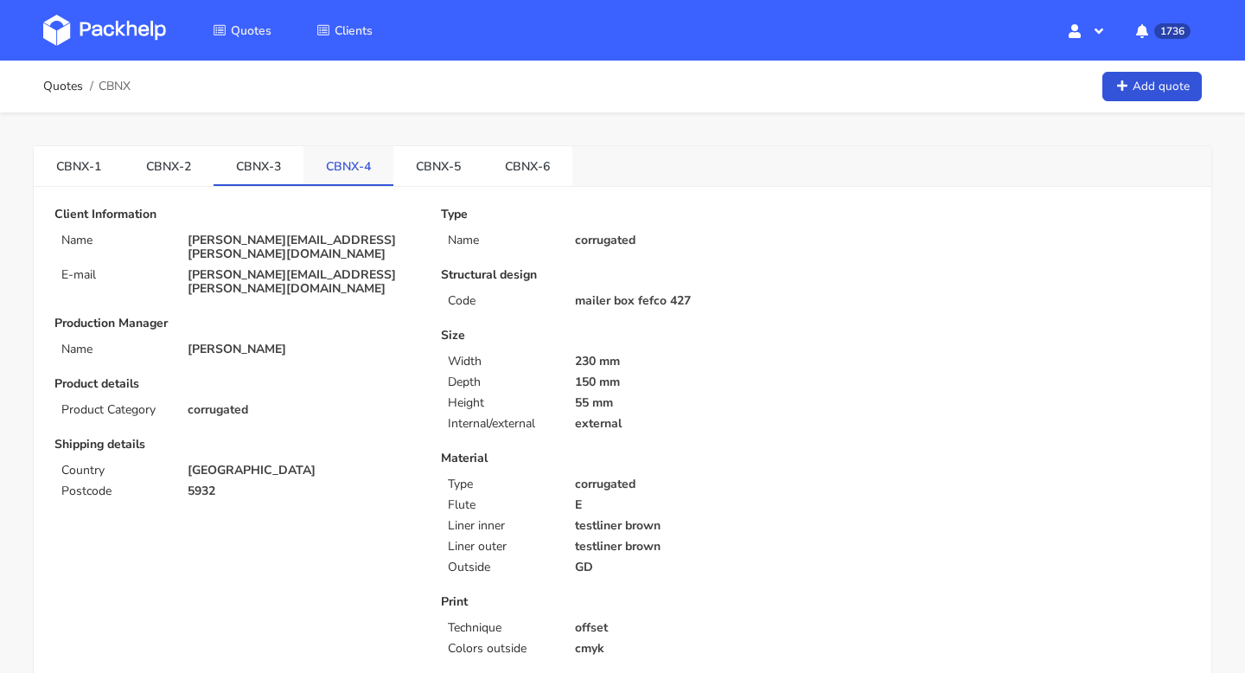
click at [355, 162] on link "CBNX-4" at bounding box center [349, 165] width 90 height 38
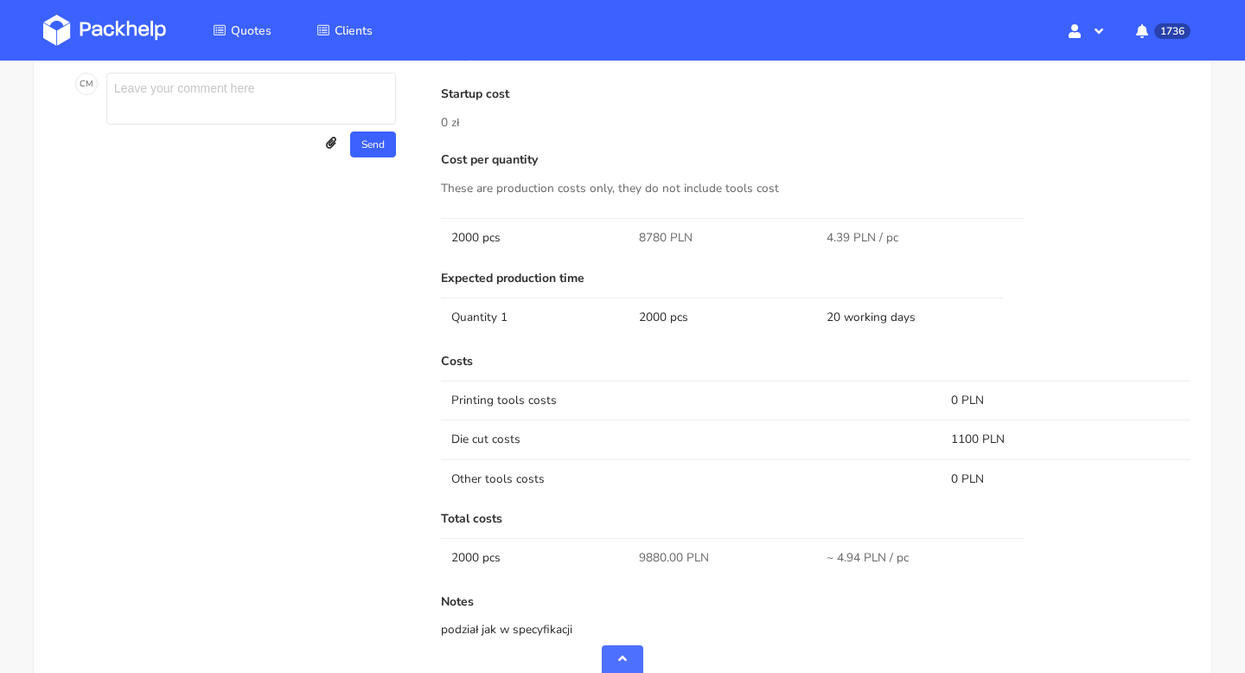
scroll to position [1033, 0]
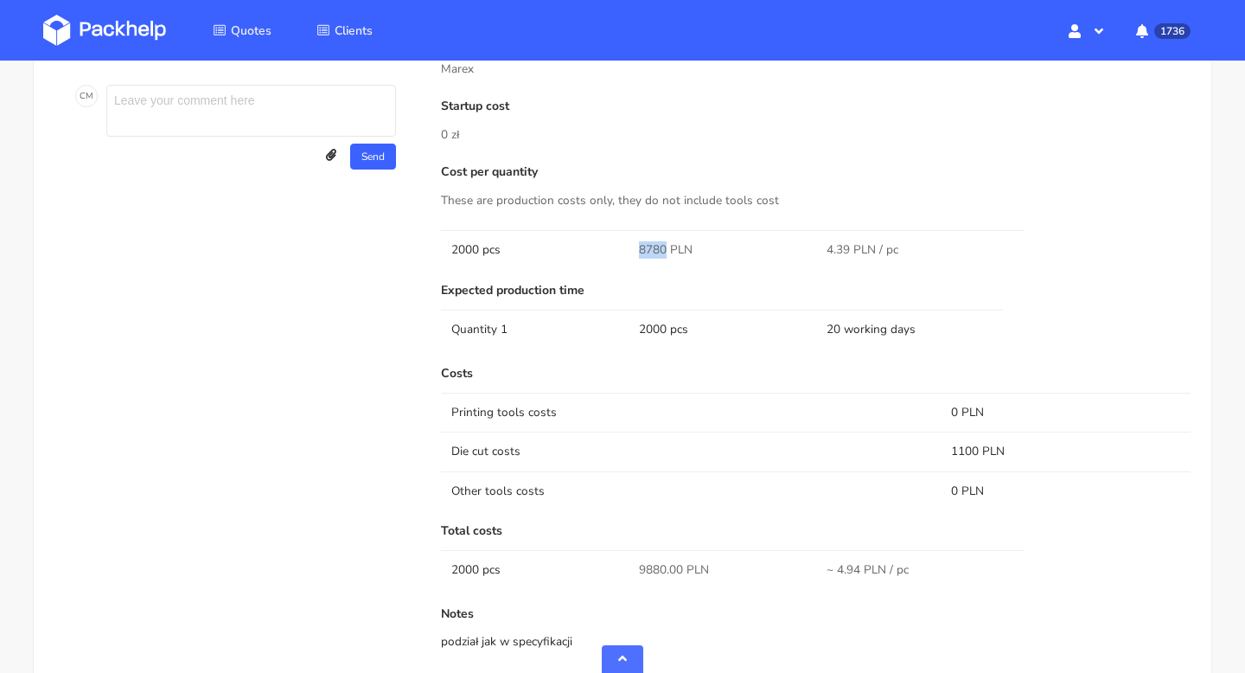
drag, startPoint x: 663, startPoint y: 250, endPoint x: 630, endPoint y: 250, distance: 32.9
click at [630, 250] on td "8780 PLN" at bounding box center [723, 249] width 188 height 39
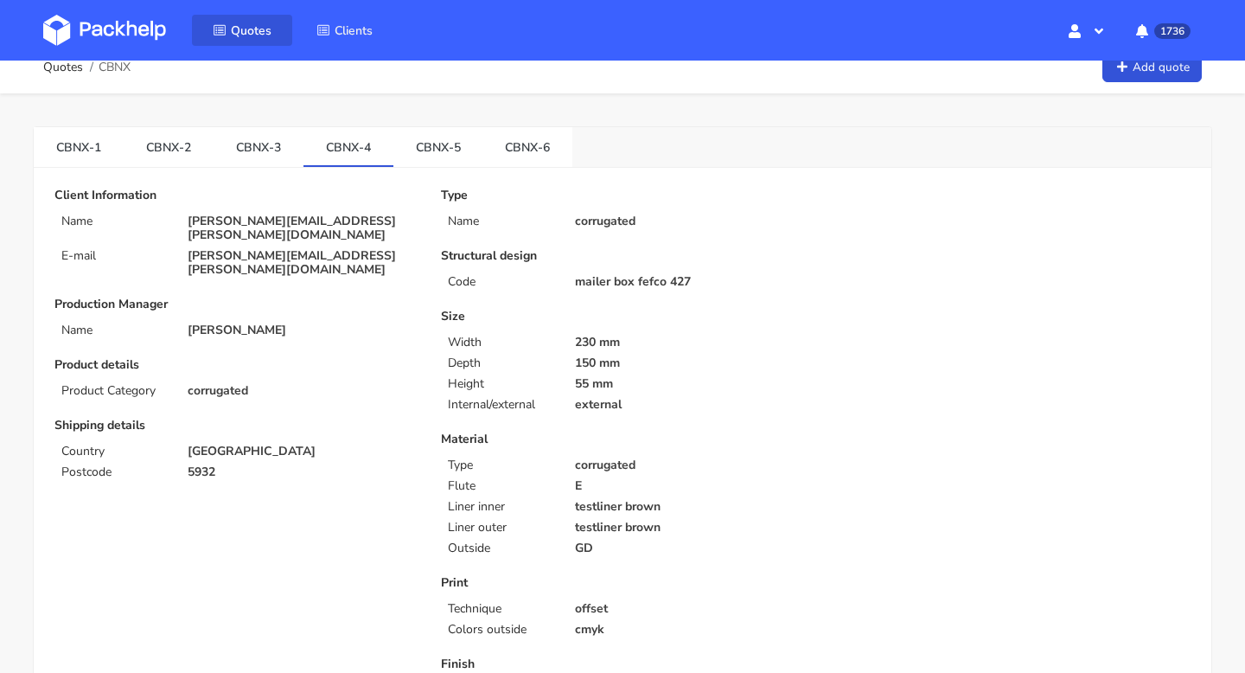
scroll to position [0, 0]
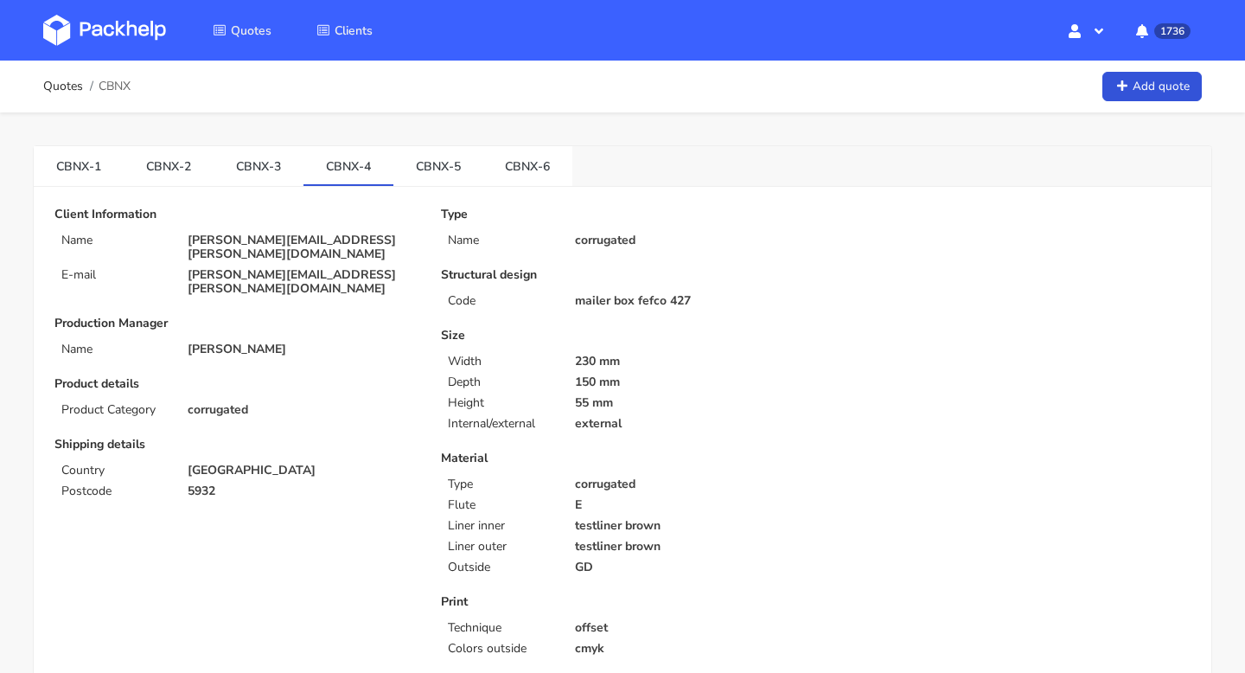
click at [254, 180] on link "CBNX-3" at bounding box center [259, 165] width 90 height 38
click at [336, 178] on link "CBNX-4" at bounding box center [349, 165] width 90 height 38
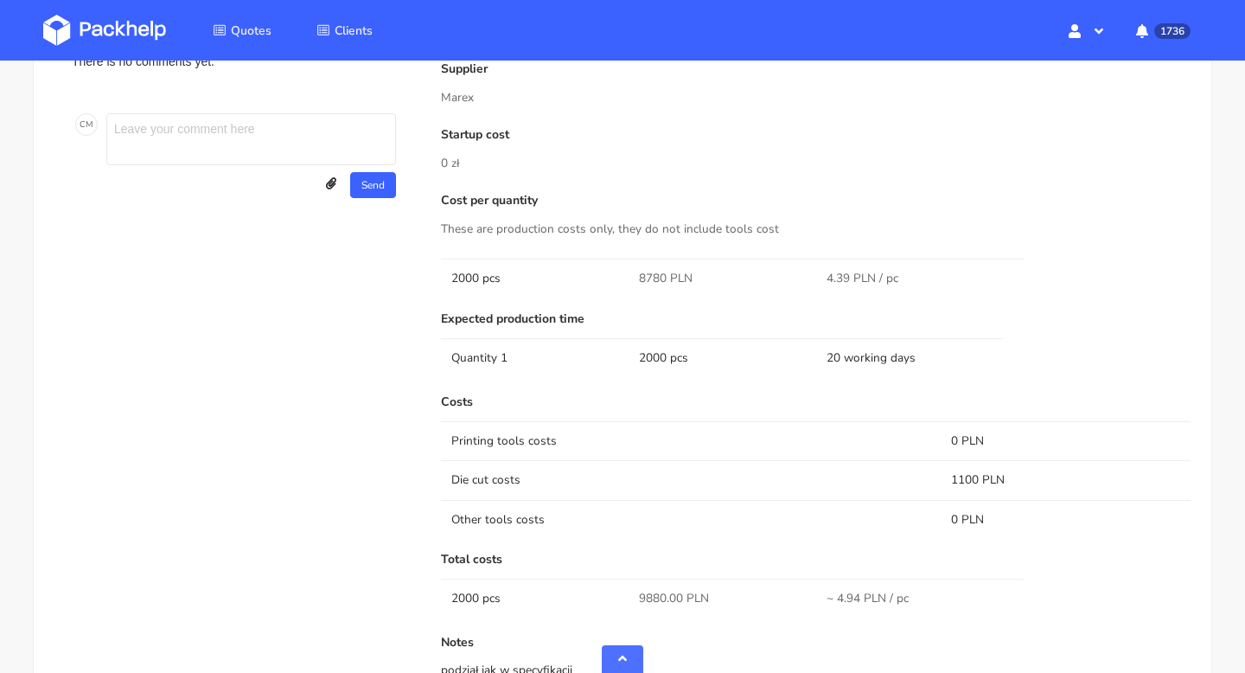
scroll to position [1193, 0]
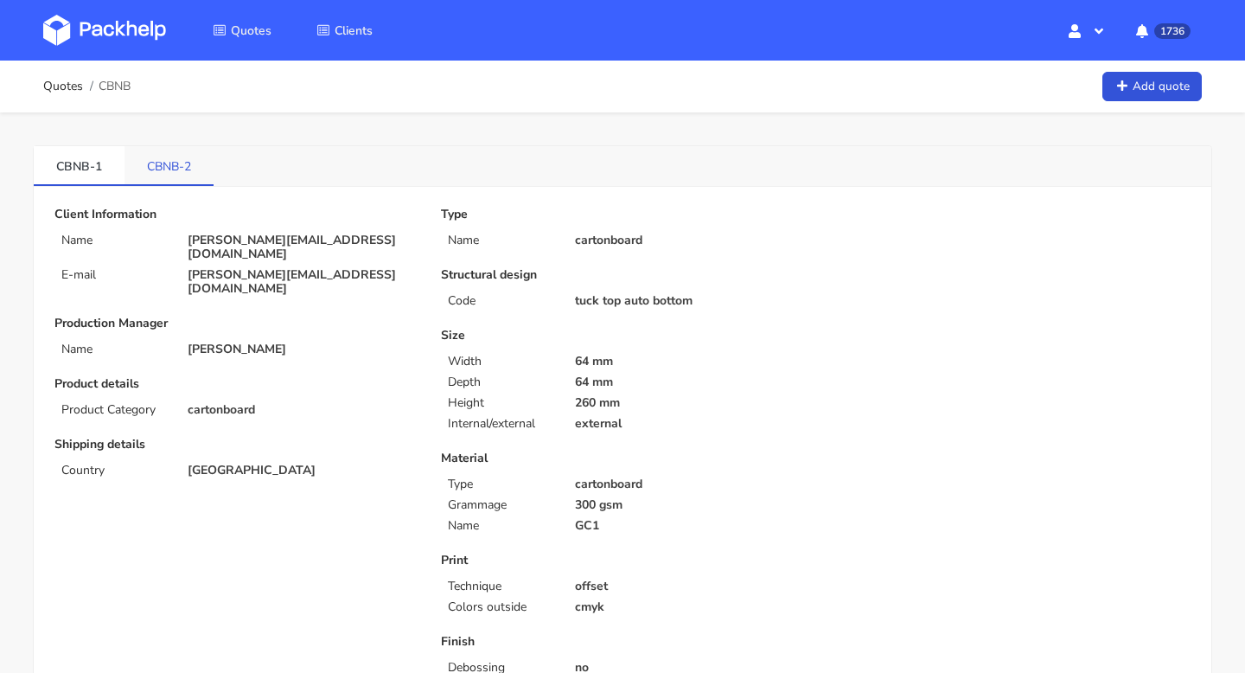
click at [162, 165] on link "CBNB-2" at bounding box center [169, 165] width 89 height 38
click at [74, 169] on link "CBNB-1" at bounding box center [79, 165] width 91 height 38
drag, startPoint x: 290, startPoint y: 240, endPoint x: 183, endPoint y: 240, distance: 106.4
click at [183, 240] on div "[PERSON_NAME][EMAIL_ADDRESS][DOMAIN_NAME]" at bounding box center [302, 247] width 253 height 28
drag, startPoint x: 38, startPoint y: 169, endPoint x: 86, endPoint y: 171, distance: 48.5
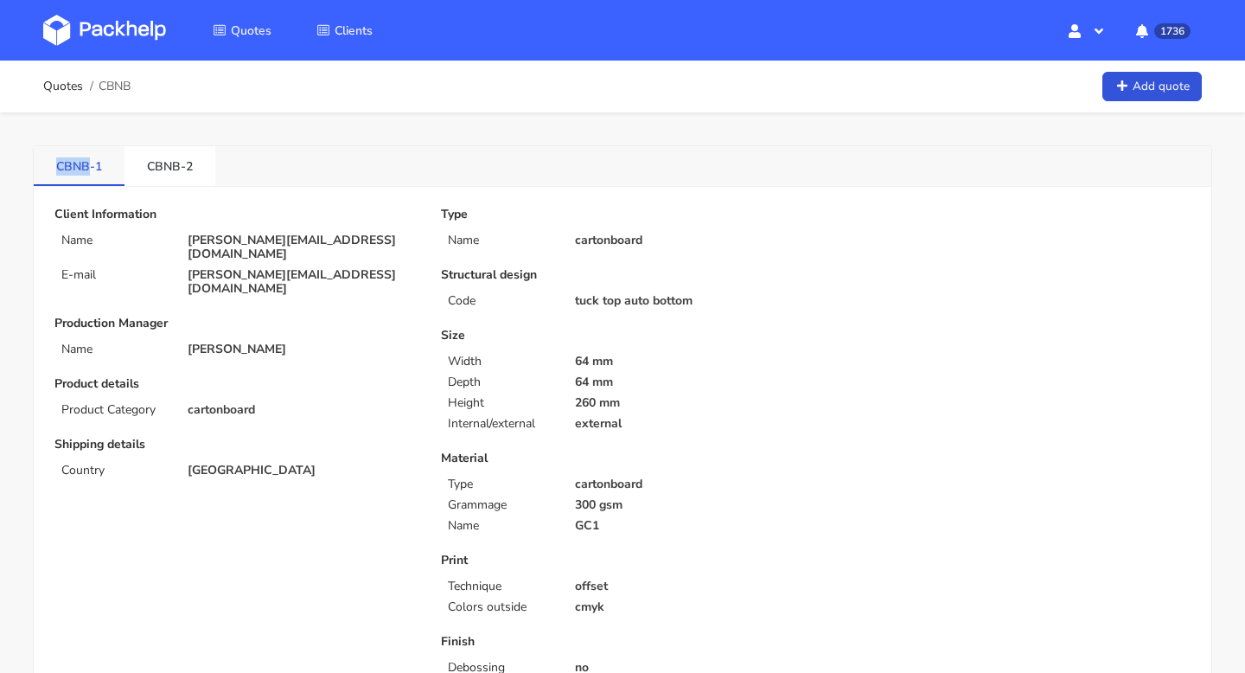
click at [86, 171] on link "CBNB-1" at bounding box center [79, 165] width 91 height 38
copy link "CBNB"
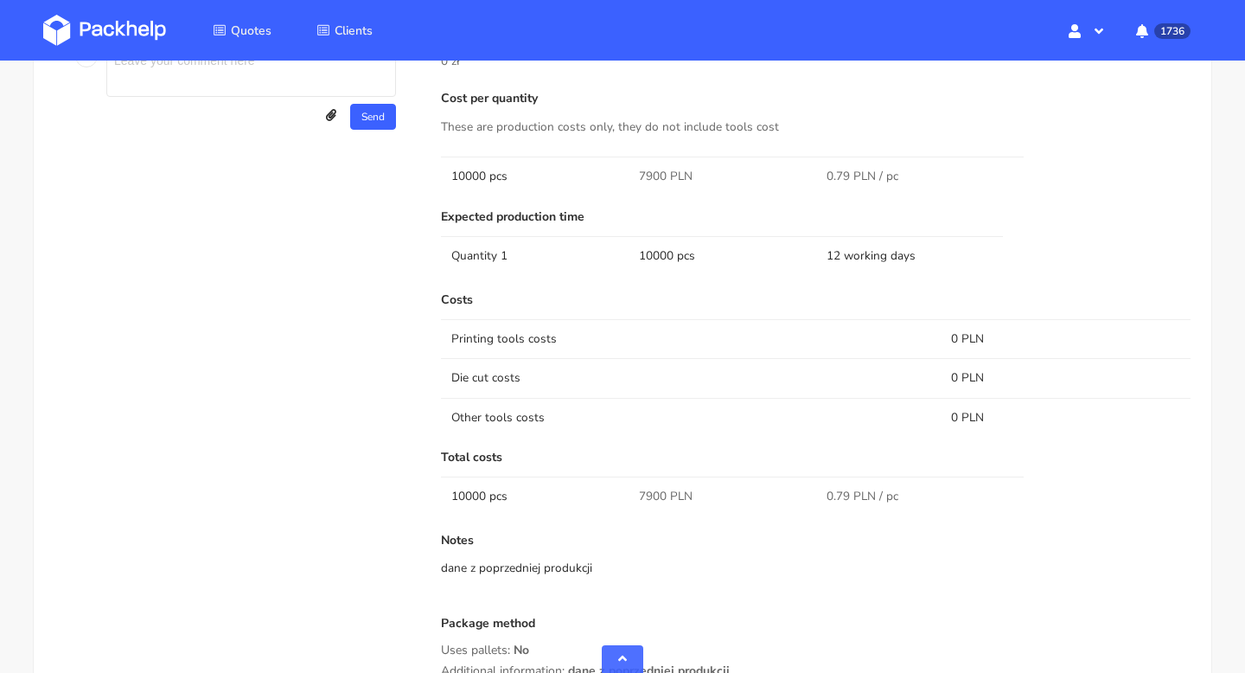
scroll to position [985, 0]
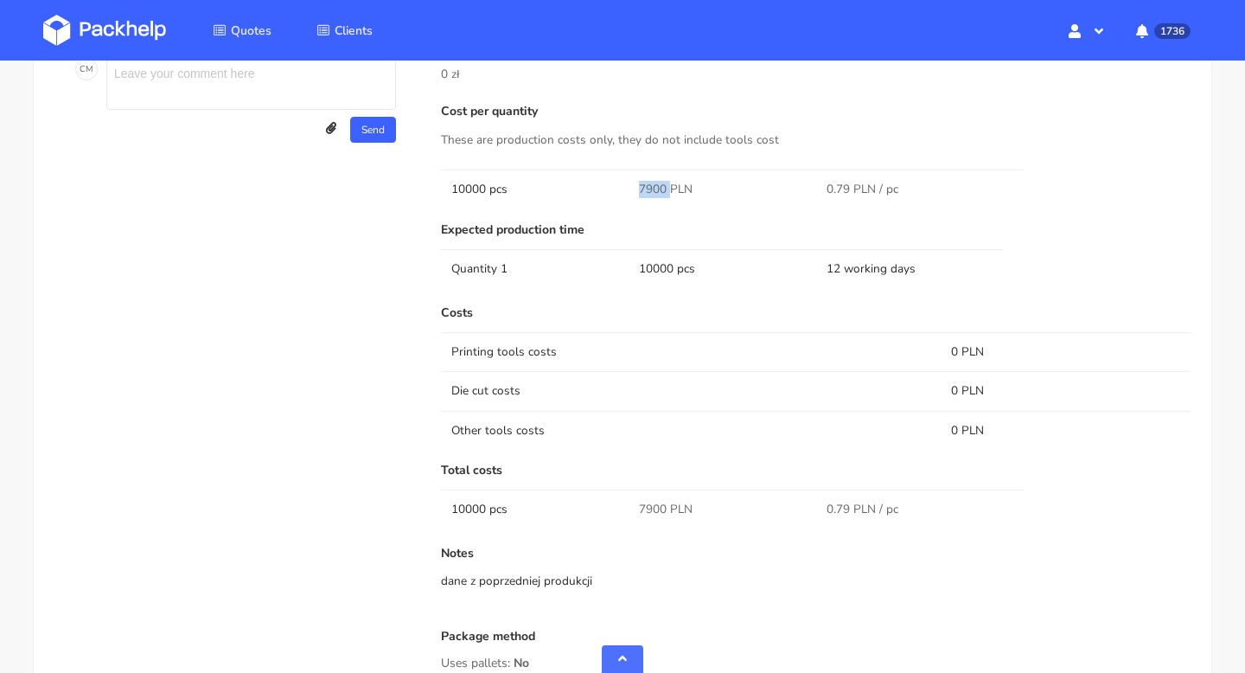
drag, startPoint x: 668, startPoint y: 187, endPoint x: 631, endPoint y: 187, distance: 36.3
click at [631, 187] on td "7900 PLN" at bounding box center [723, 188] width 188 height 39
copy span "7900"
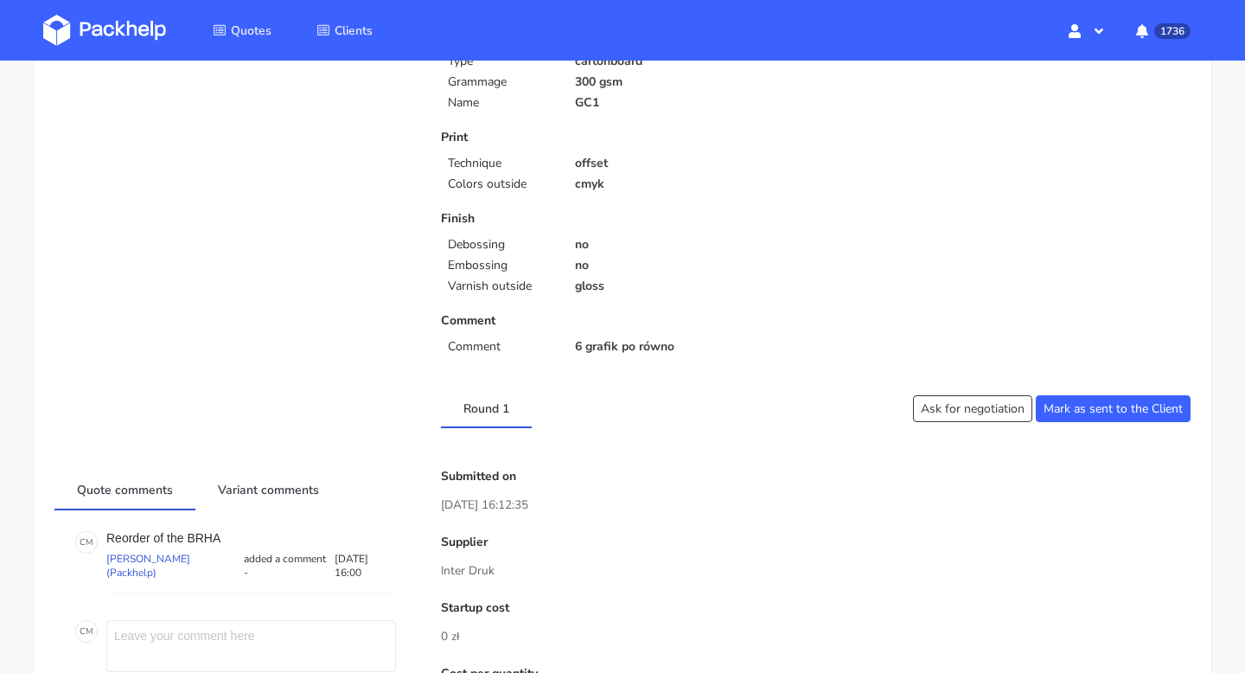
scroll to position [446, 0]
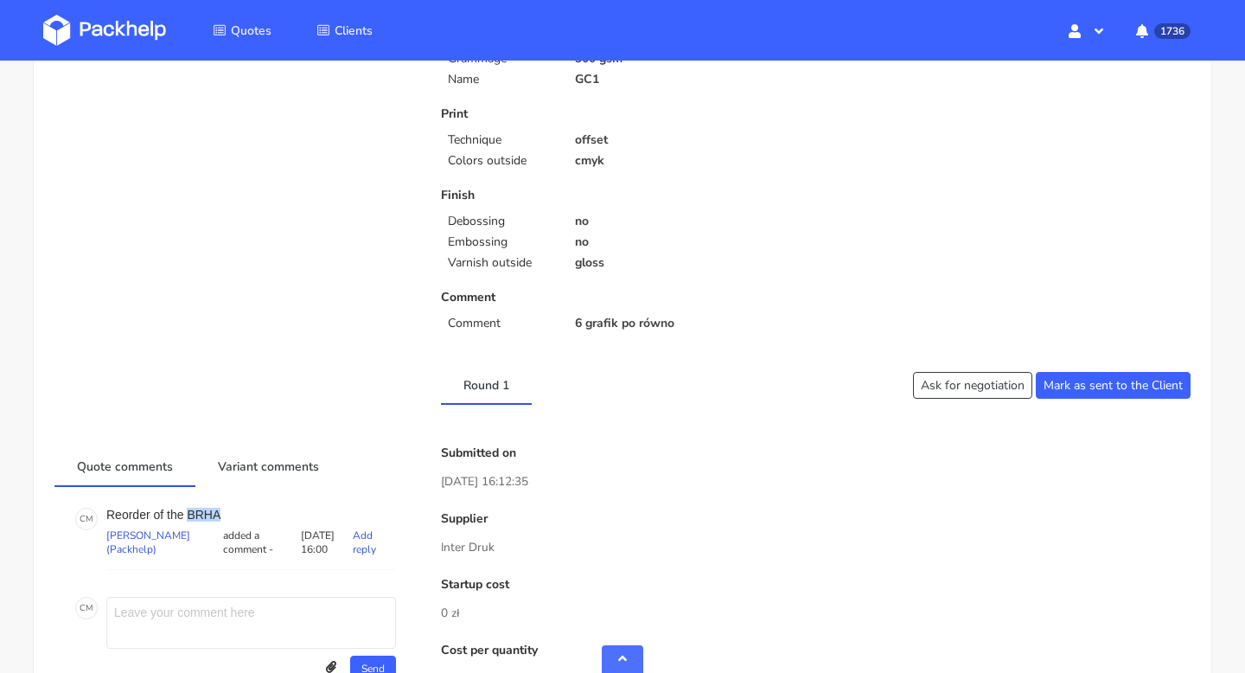
drag, startPoint x: 224, startPoint y: 518, endPoint x: 189, endPoint y: 518, distance: 35.5
click at [189, 518] on p "Reorder of the BRHA" at bounding box center [251, 515] width 290 height 14
copy p "BRHA"
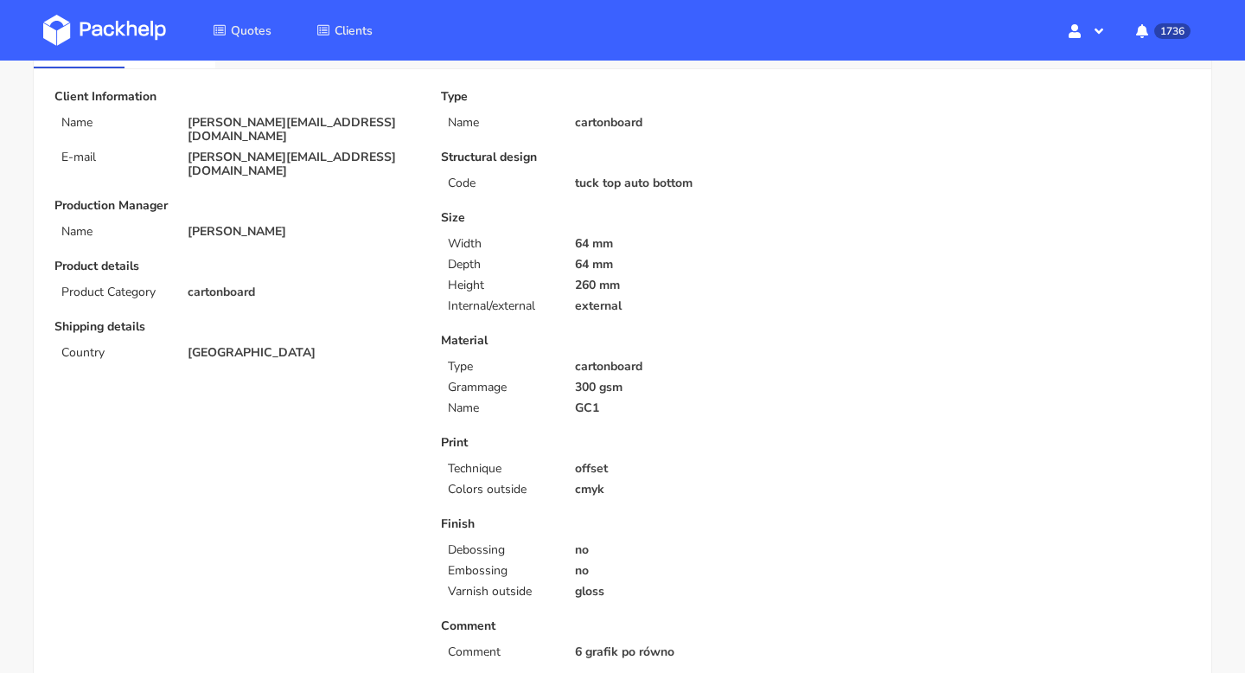
scroll to position [0, 0]
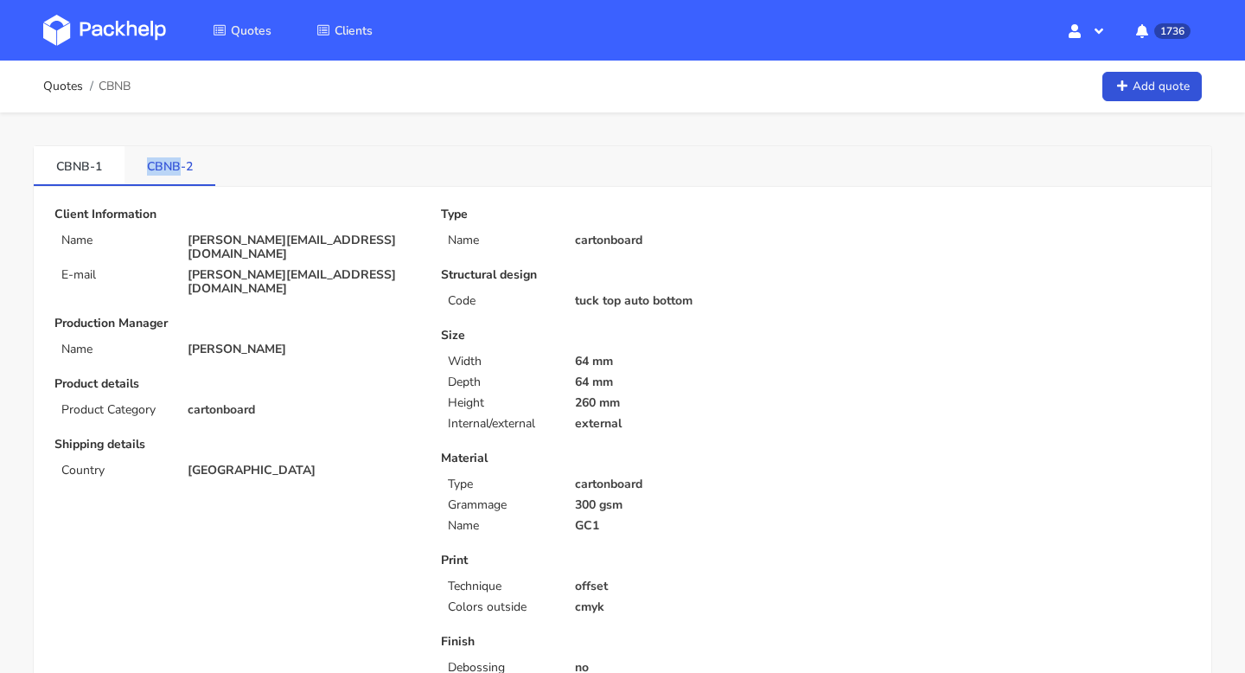
drag, startPoint x: 141, startPoint y: 161, endPoint x: 178, endPoint y: 163, distance: 37.2
click at [178, 163] on link "CBNB-2" at bounding box center [170, 165] width 91 height 38
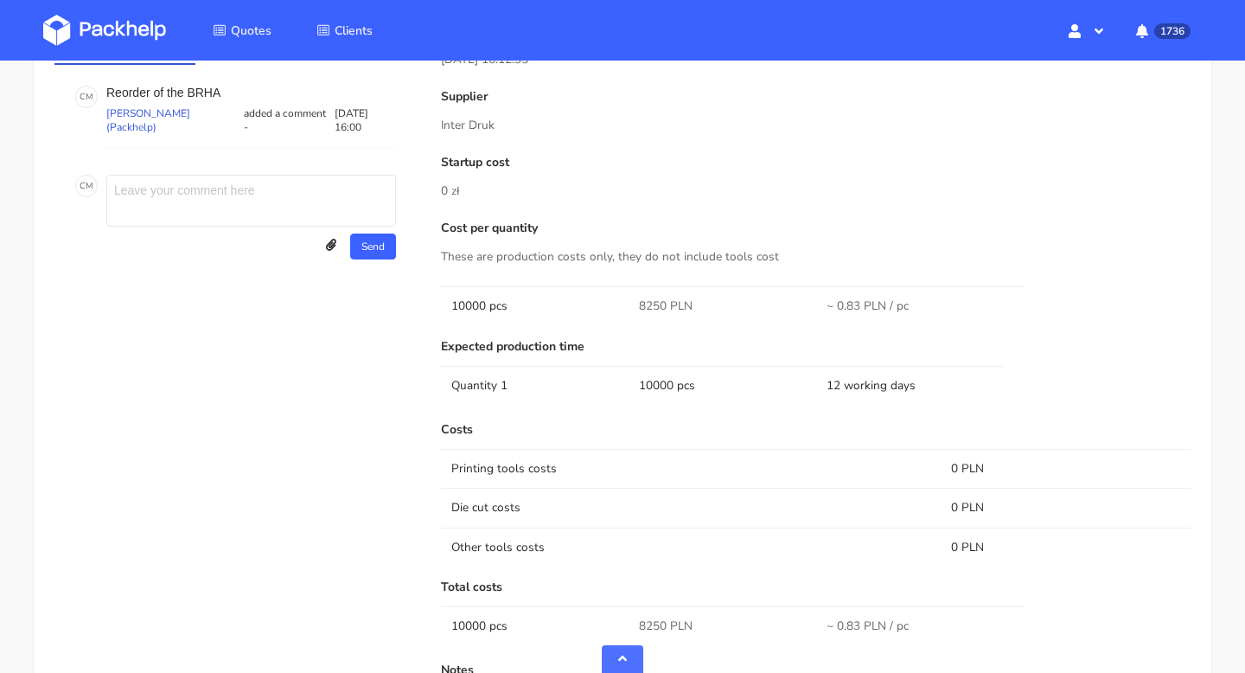
scroll to position [896, 0]
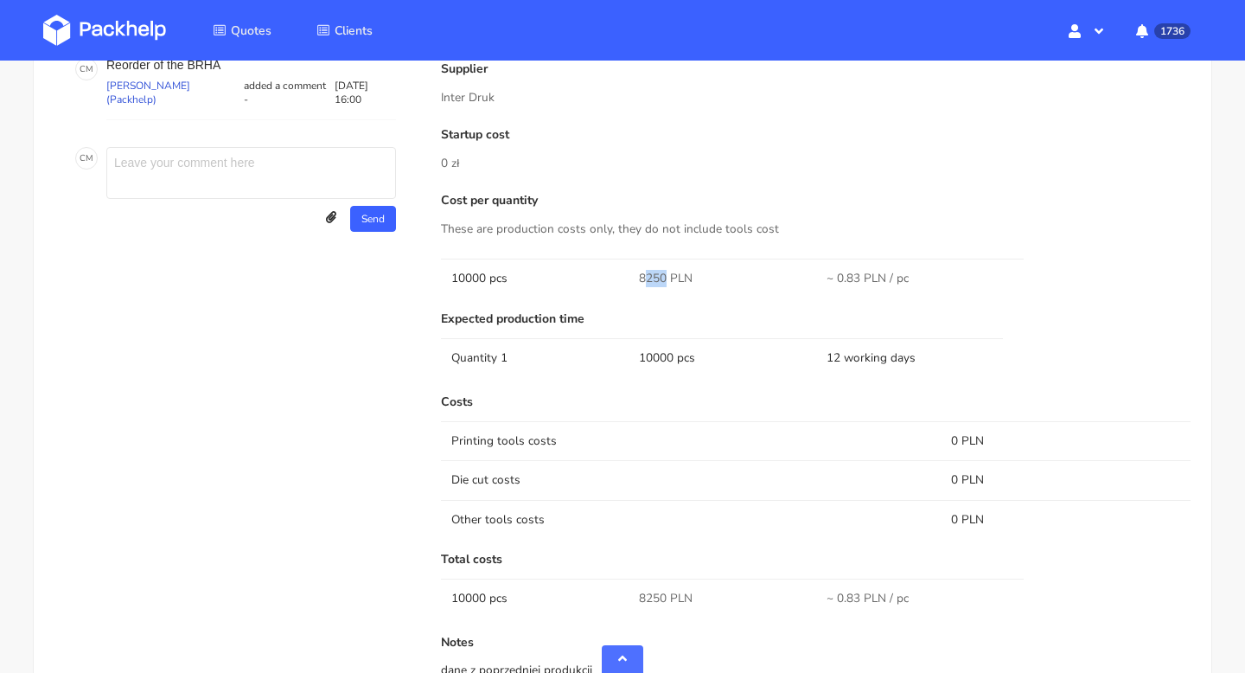
drag, startPoint x: 665, startPoint y: 277, endPoint x: 639, endPoint y: 277, distance: 25.9
click at [639, 277] on span "8250 PLN" at bounding box center [666, 278] width 54 height 17
copy span "8250"
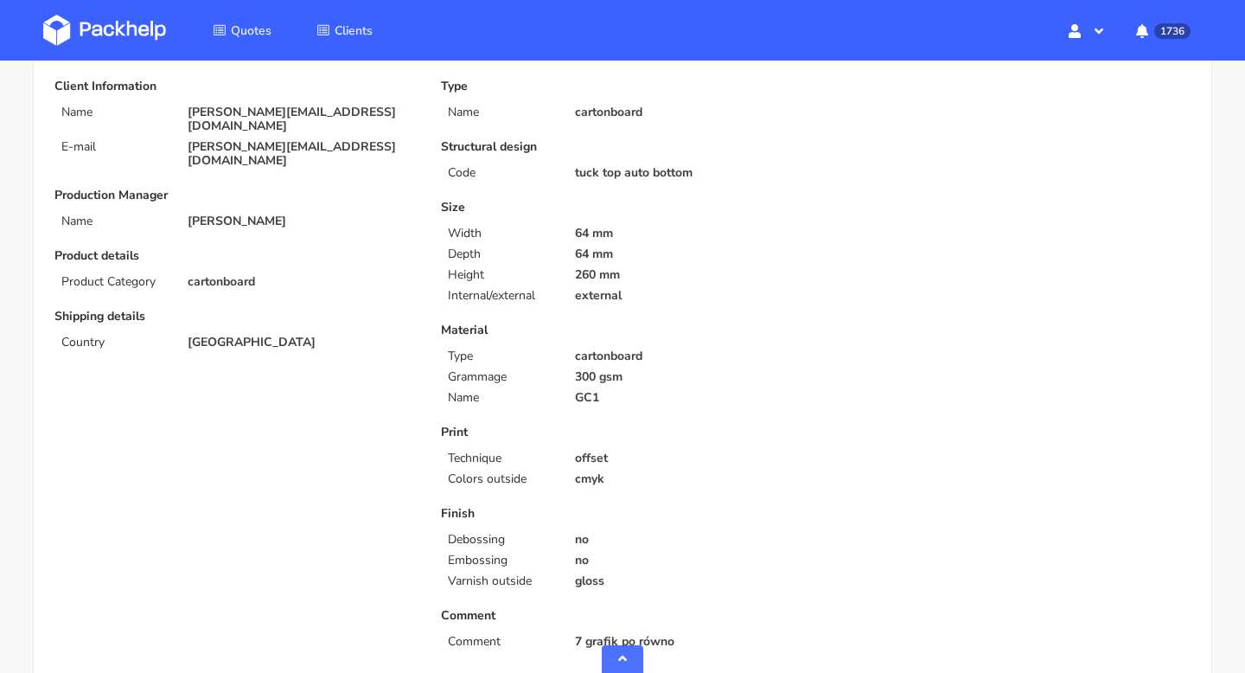
scroll to position [0, 0]
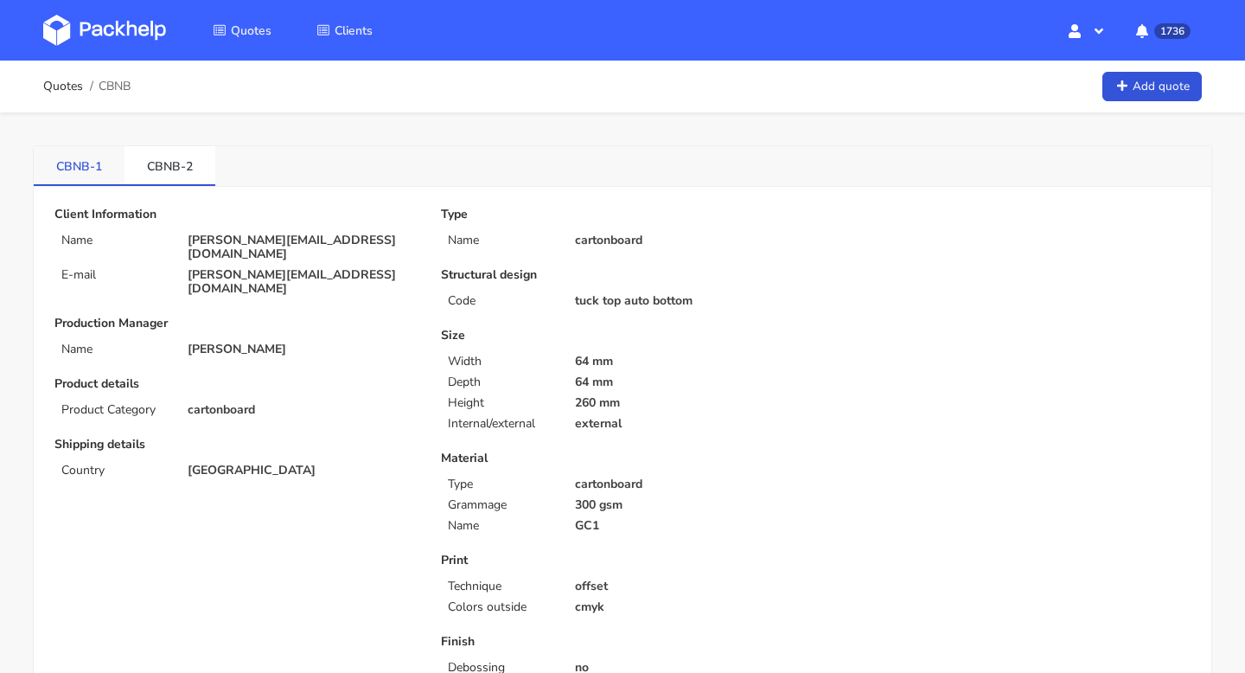
click at [86, 160] on link "CBNB-1" at bounding box center [79, 165] width 91 height 38
click at [204, 172] on link "CBNB-2" at bounding box center [170, 165] width 91 height 38
drag, startPoint x: 48, startPoint y: 169, endPoint x: 223, endPoint y: 169, distance: 174.7
click at [223, 169] on div "CBNB-1 CBNB-2" at bounding box center [623, 166] width 1178 height 41
copy ul "CBNB-1 CBNB-2"
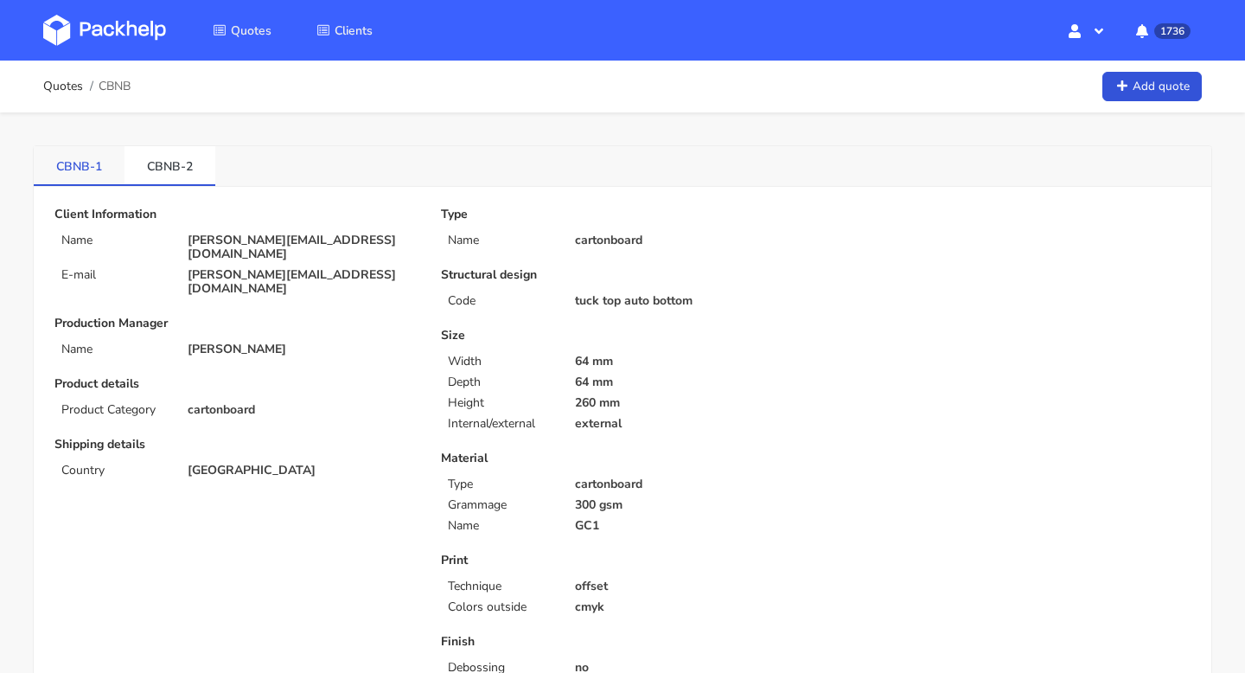
click at [86, 164] on link "CBNB-1" at bounding box center [79, 165] width 91 height 38
click at [182, 163] on link "CBNB-2" at bounding box center [170, 165] width 91 height 38
click at [63, 158] on link "CBNB-1" at bounding box center [79, 165] width 91 height 38
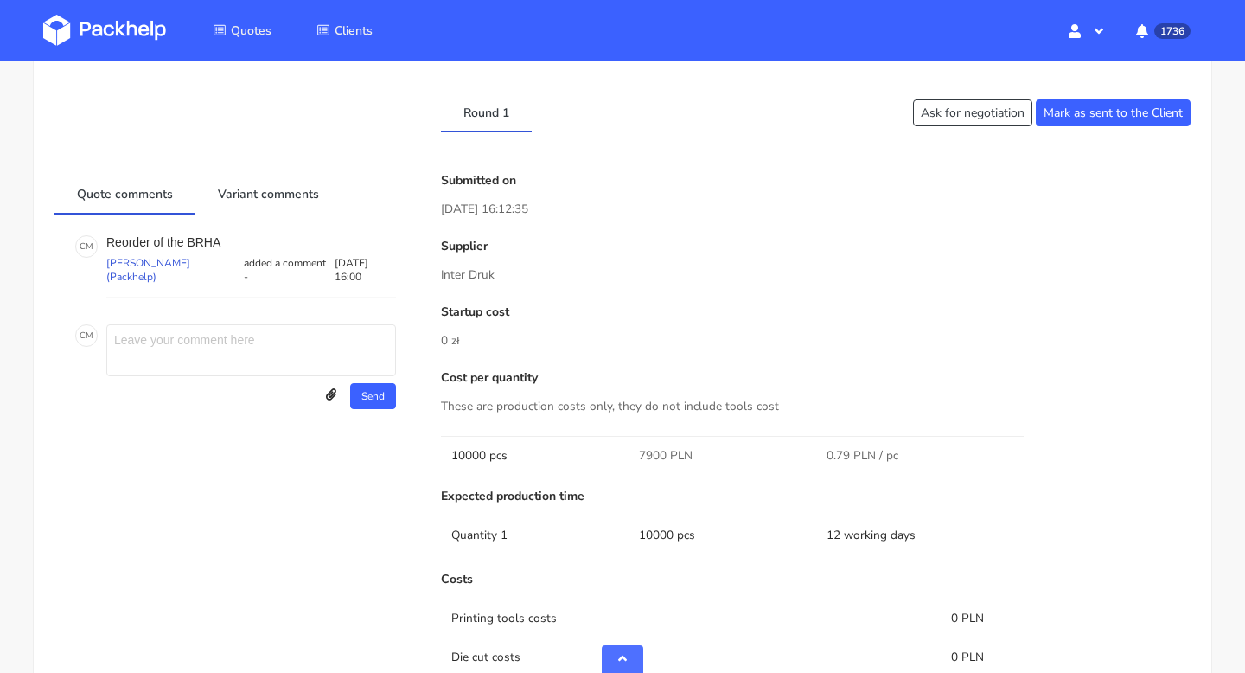
scroll to position [1052, 0]
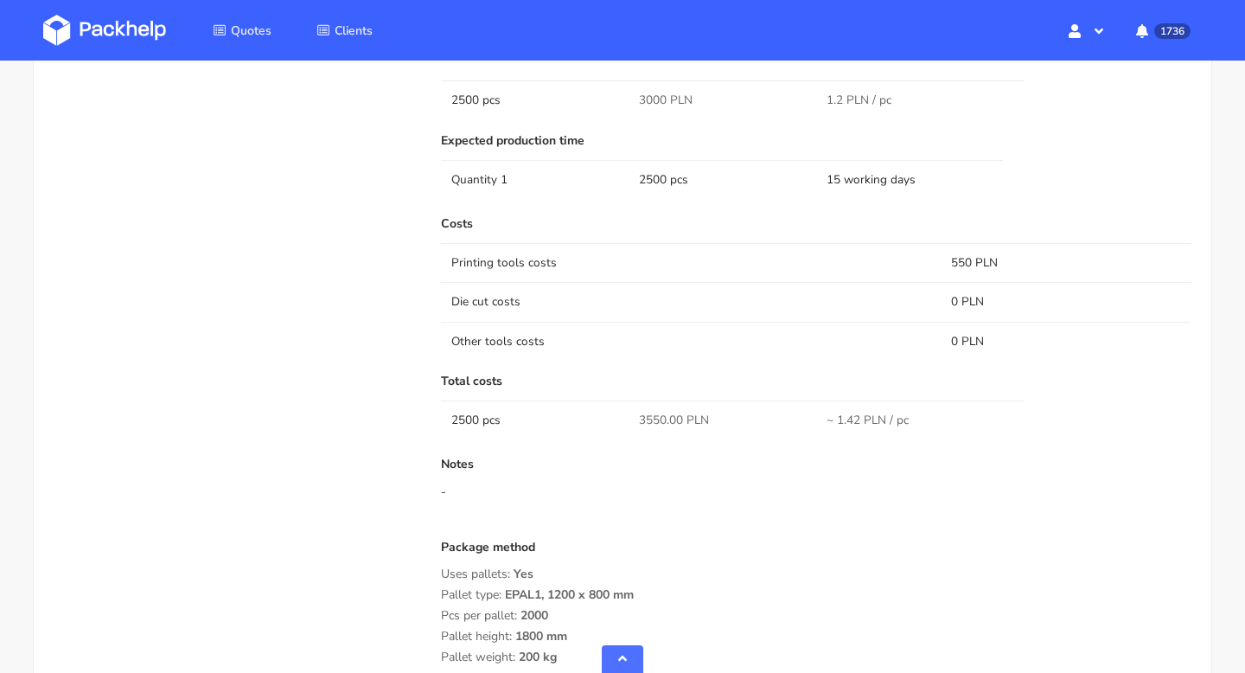
scroll to position [1184, 0]
copy span "3000"
drag, startPoint x: 664, startPoint y: 104, endPoint x: 640, endPoint y: 105, distance: 24.2
click at [640, 105] on span "3000 PLN" at bounding box center [666, 99] width 54 height 17
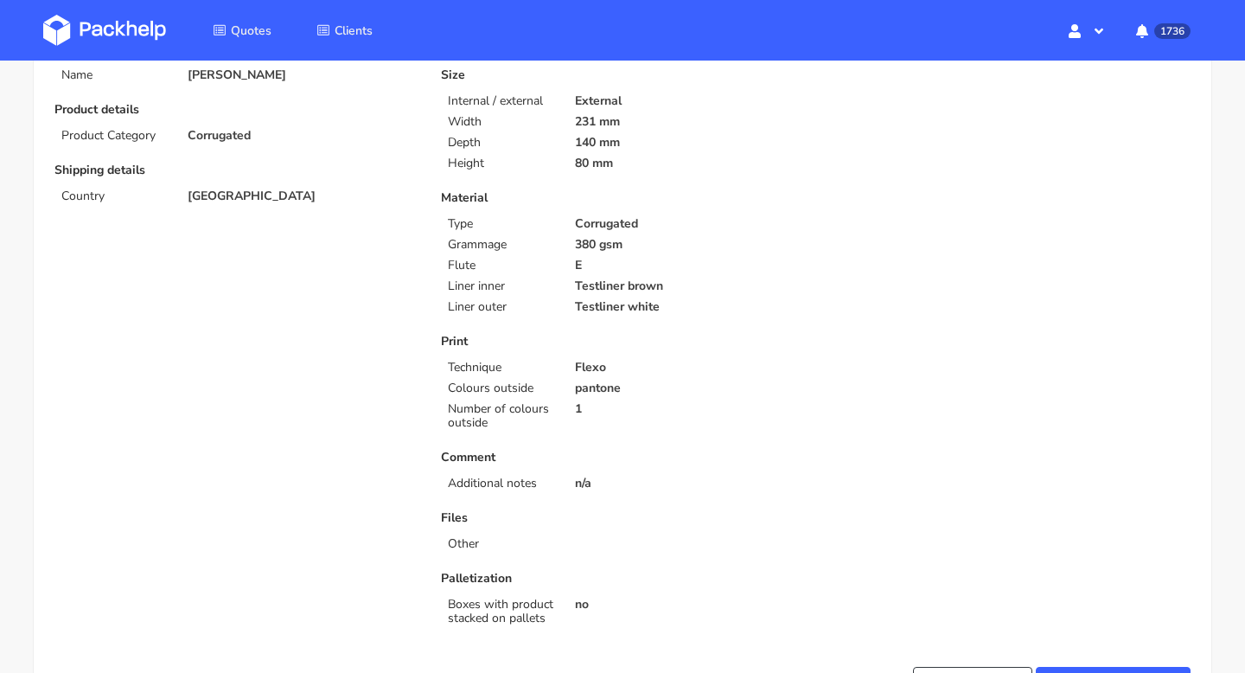
scroll to position [0, 0]
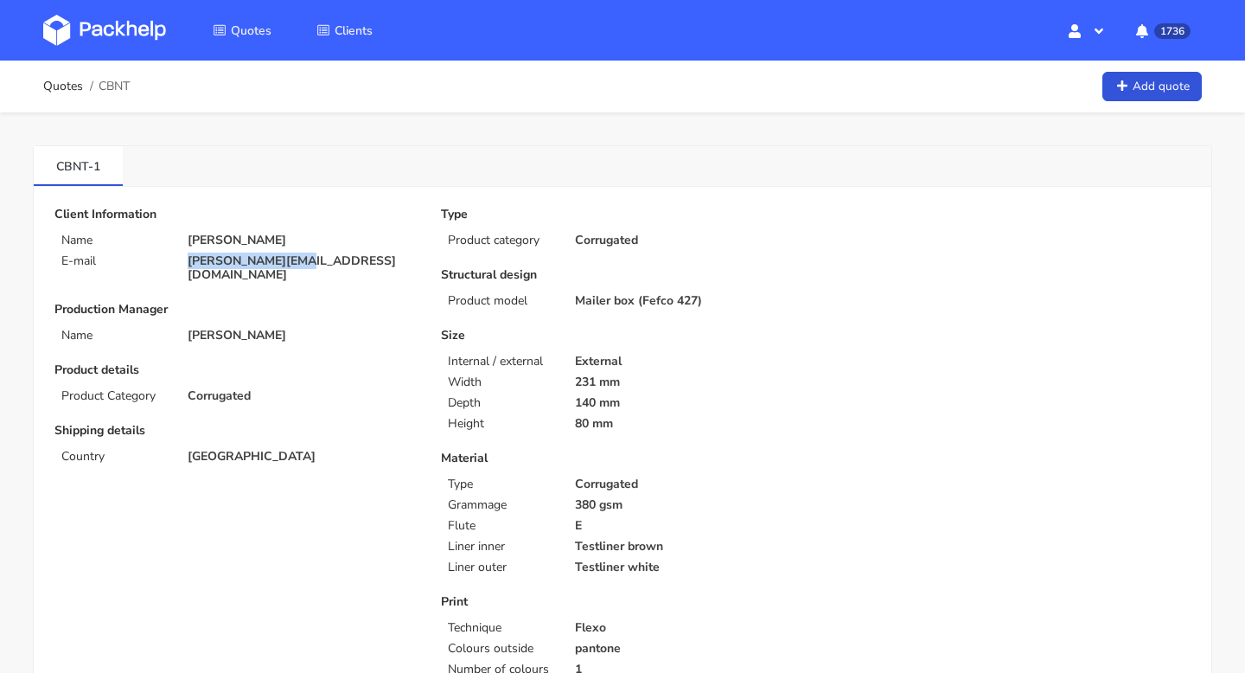
drag, startPoint x: 318, startPoint y: 260, endPoint x: 184, endPoint y: 261, distance: 134.0
click at [184, 261] on div "[PERSON_NAME][EMAIL_ADDRESS][DOMAIN_NAME]" at bounding box center [302, 268] width 253 height 28
copy p "[PERSON_NAME][EMAIL_ADDRESS][DOMAIN_NAME]"
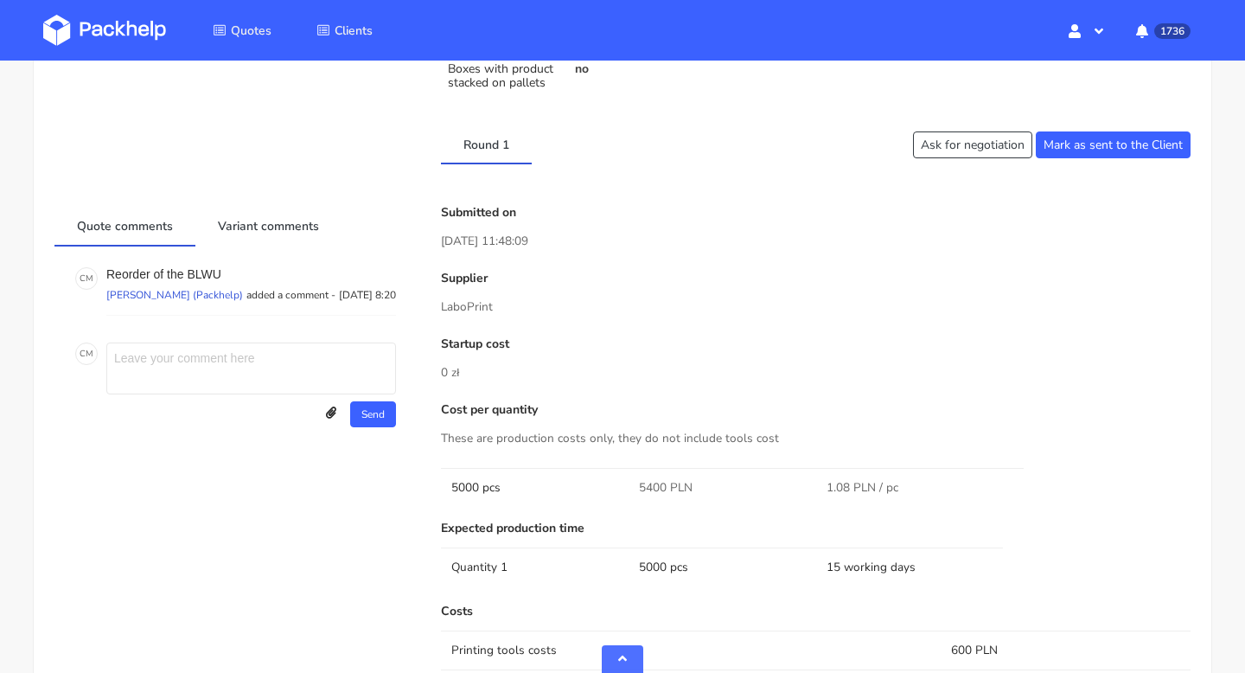
scroll to position [954, 0]
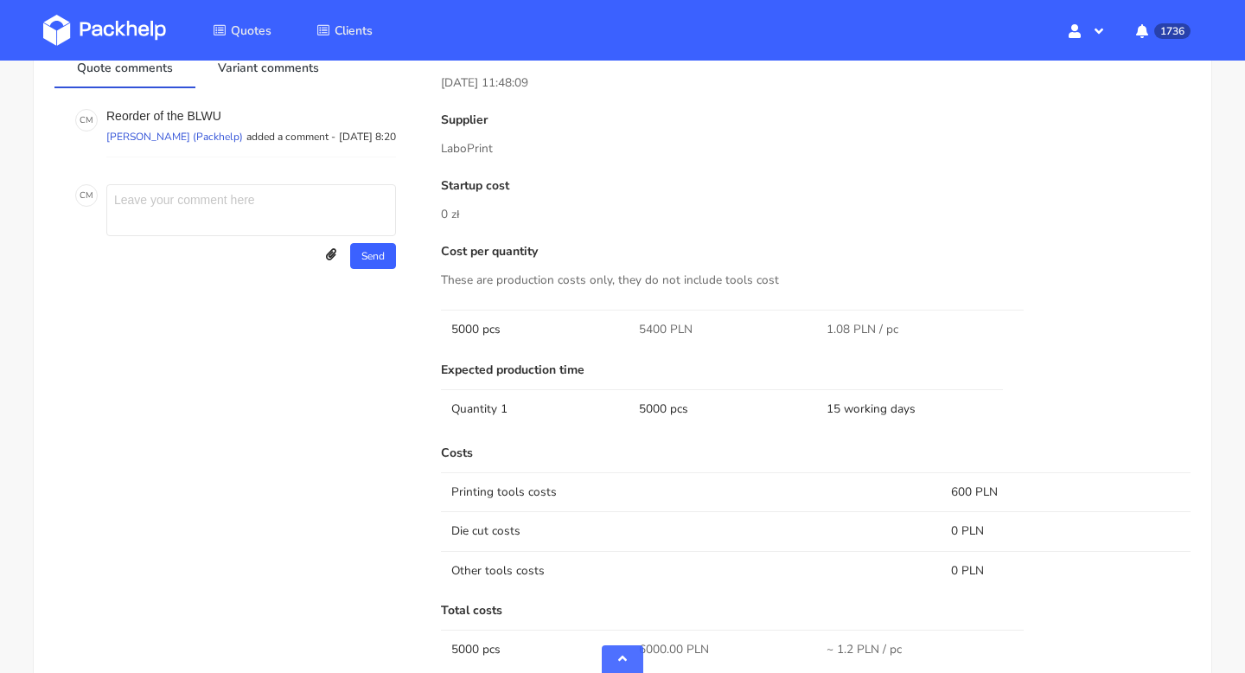
click at [662, 328] on span "5400 PLN" at bounding box center [666, 329] width 54 height 17
click at [667, 327] on span "5400 PLN" at bounding box center [666, 329] width 54 height 17
drag, startPoint x: 663, startPoint y: 326, endPoint x: 629, endPoint y: 326, distance: 34.6
click at [629, 326] on td "5400 PLN" at bounding box center [723, 329] width 188 height 39
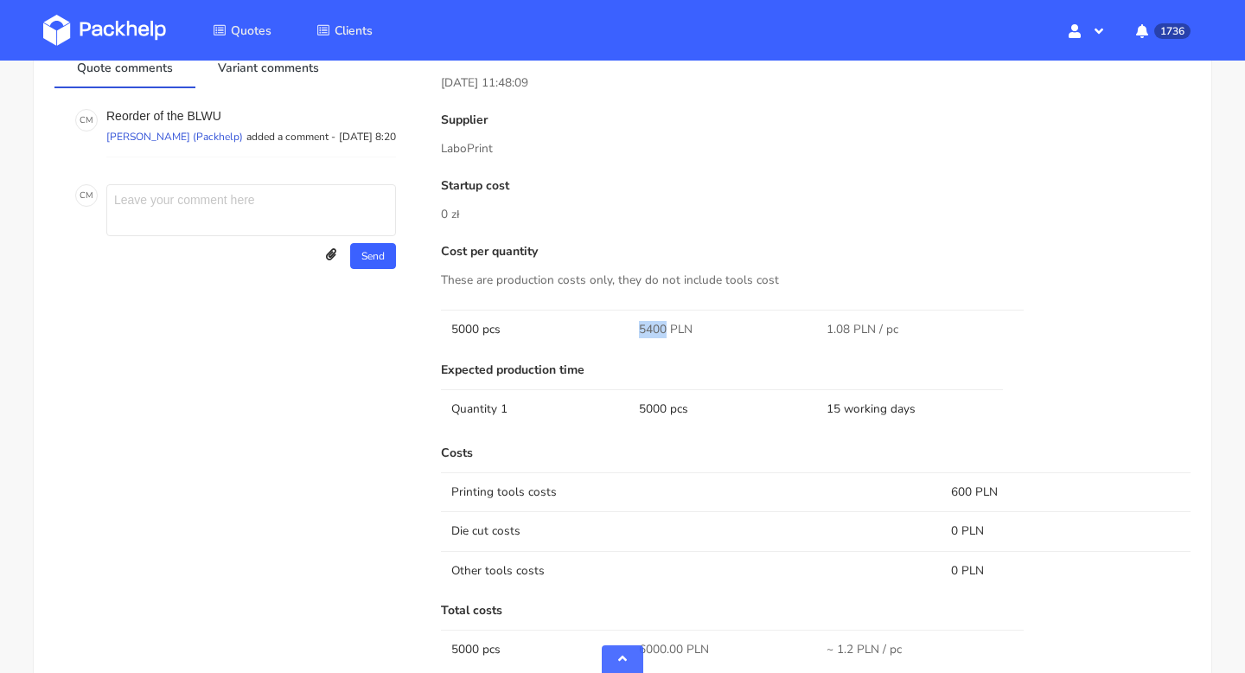
copy span "5400"
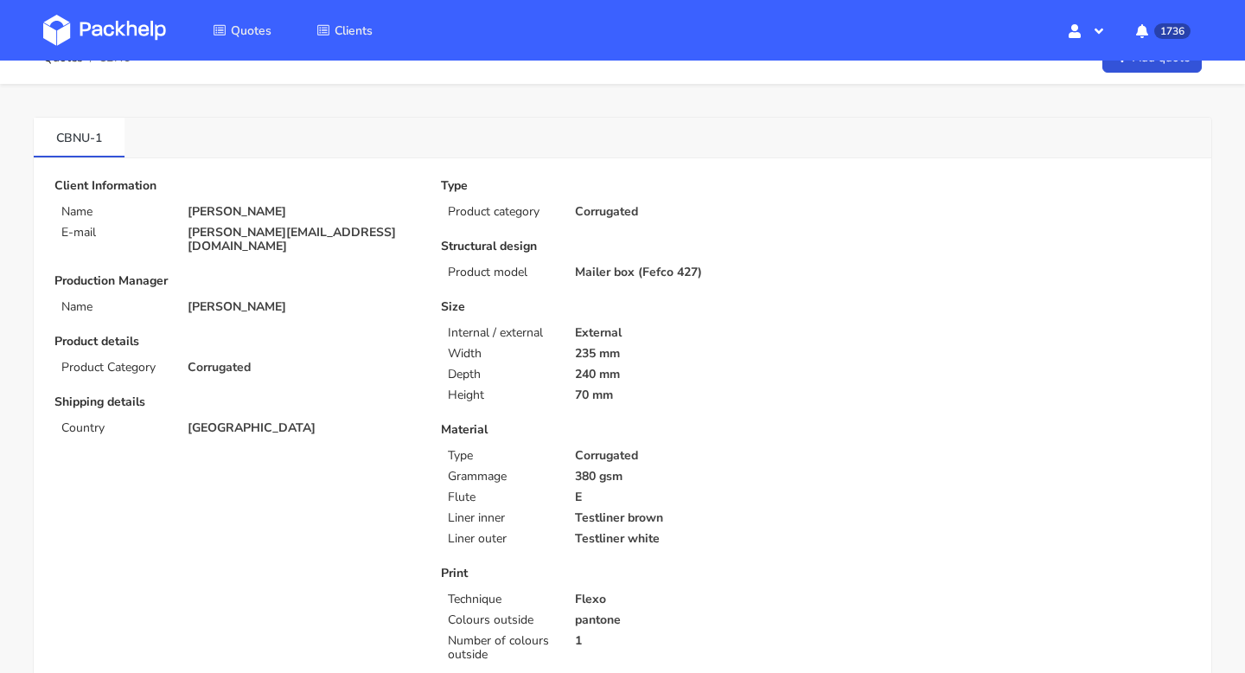
scroll to position [0, 0]
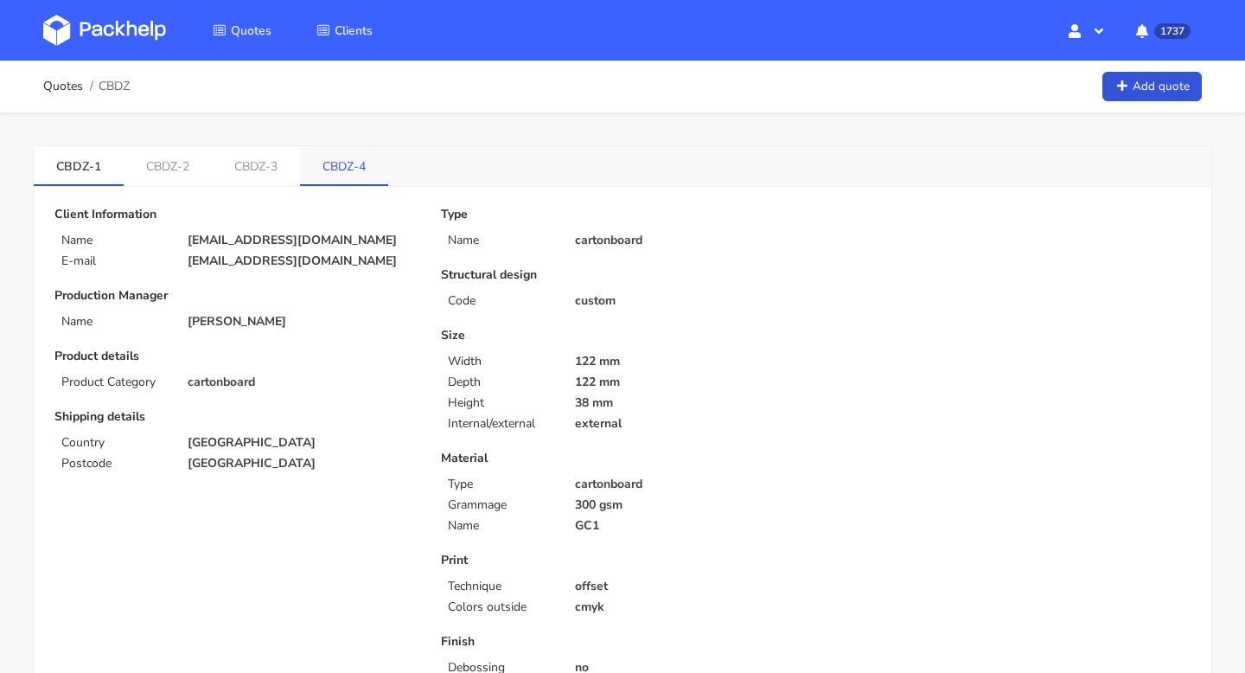
click at [335, 173] on link "CBDZ-4" at bounding box center [344, 165] width 88 height 38
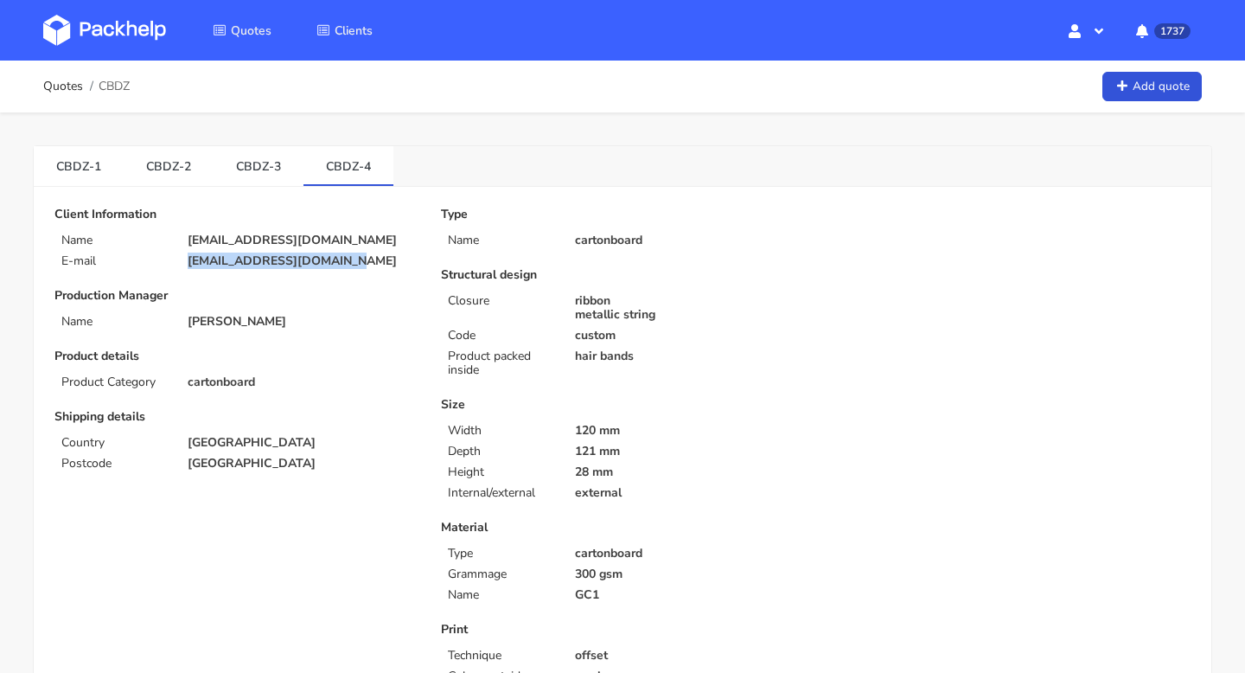
drag, startPoint x: 355, startPoint y: 258, endPoint x: 177, endPoint y: 257, distance: 177.3
click at [177, 257] on div "[EMAIL_ADDRESS][DOMAIN_NAME]" at bounding box center [302, 261] width 253 height 14
copy p "[EMAIL_ADDRESS][DOMAIN_NAME]"
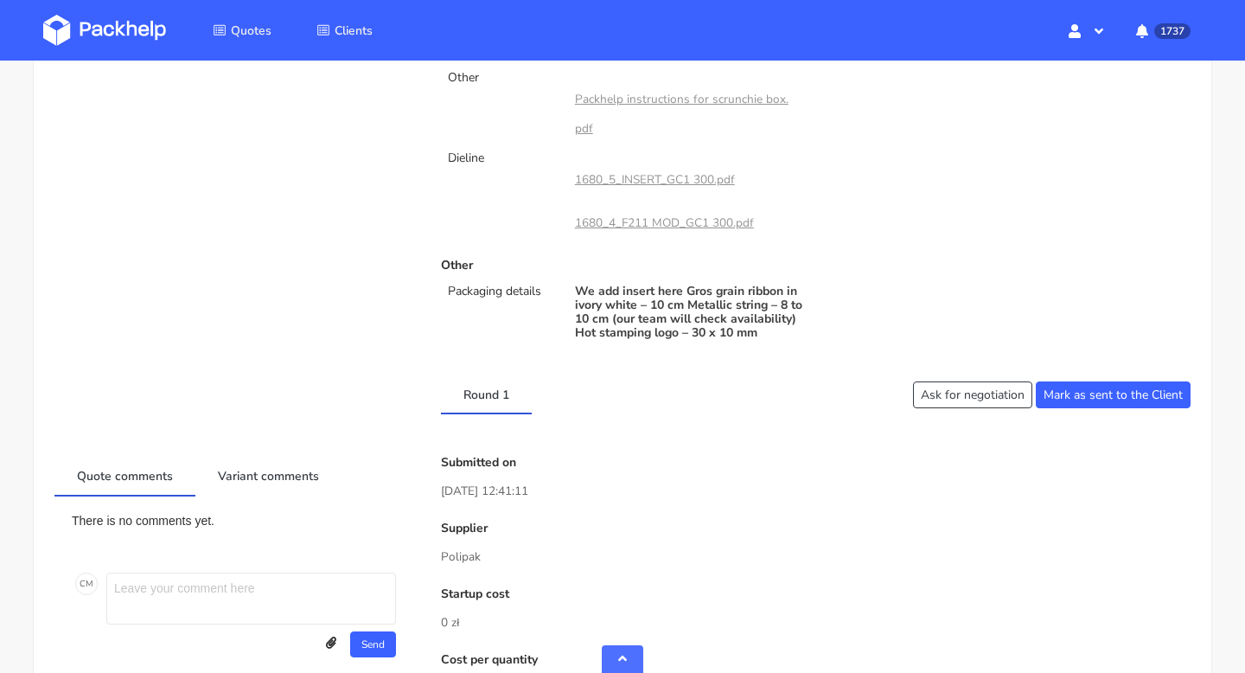
scroll to position [996, 0]
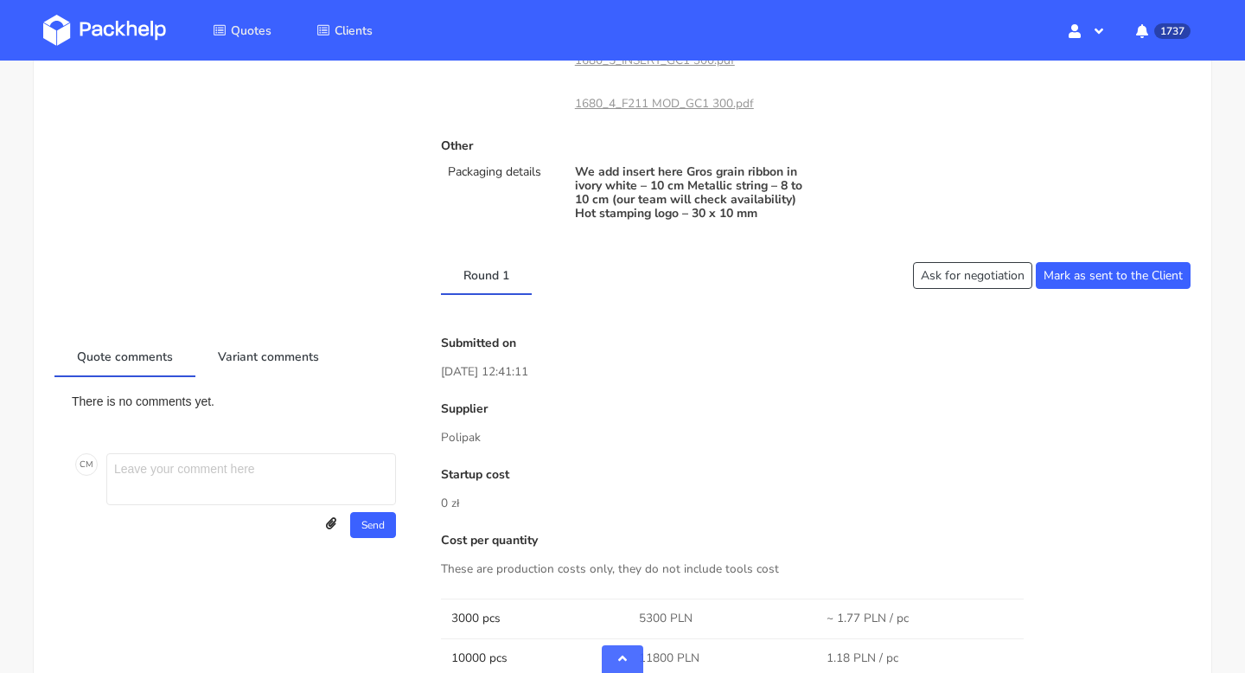
drag, startPoint x: 492, startPoint y: 452, endPoint x: 425, endPoint y: 452, distance: 67.5
click at [492, 447] on p "Polipak" at bounding box center [816, 437] width 750 height 19
drag, startPoint x: 482, startPoint y: 450, endPoint x: 440, endPoint y: 451, distance: 41.5
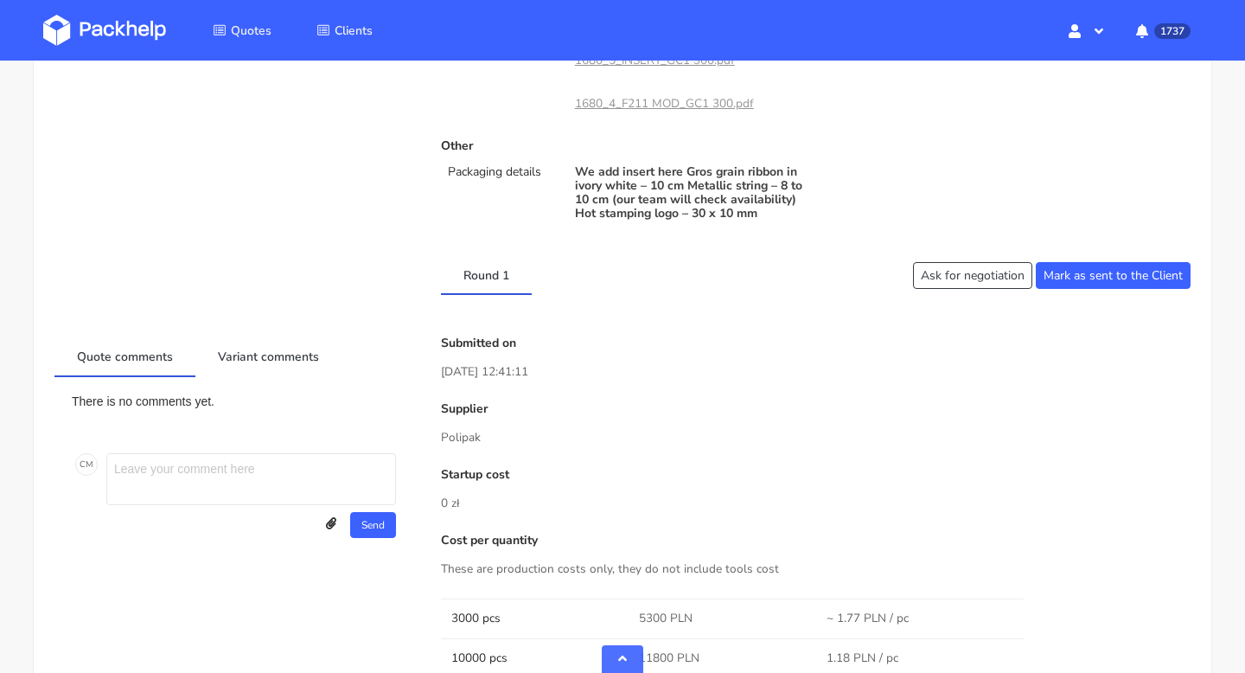
copy p "Polipak"
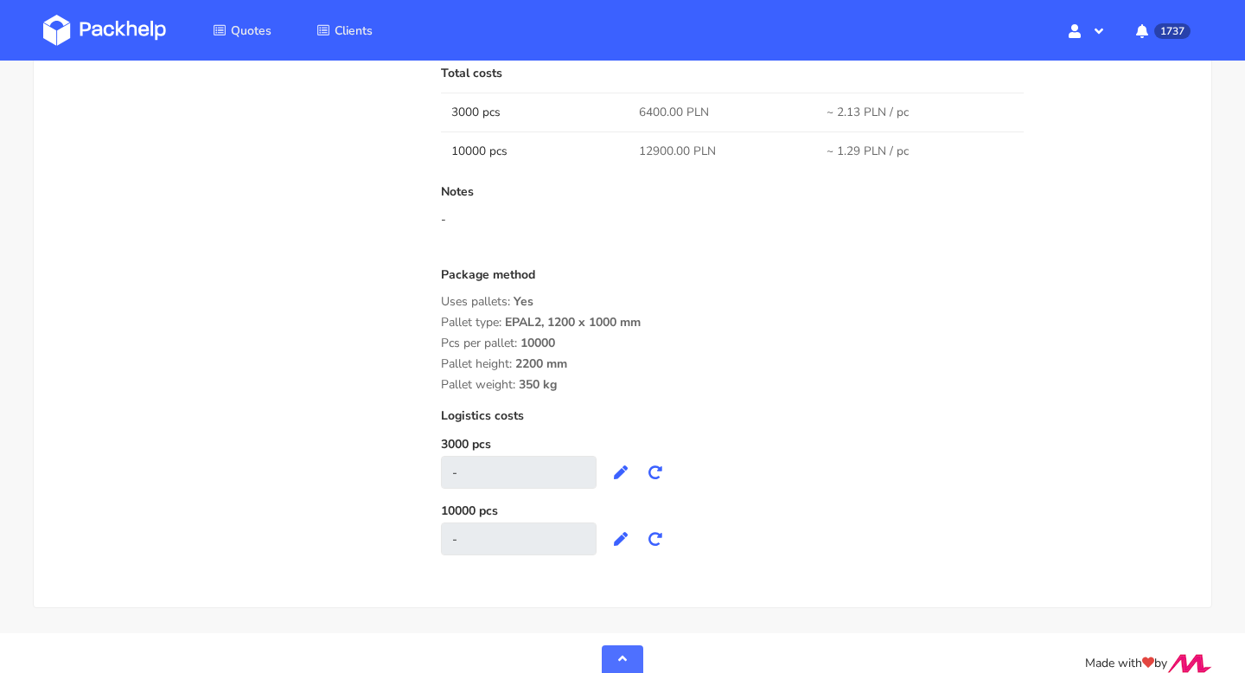
scroll to position [1931, 0]
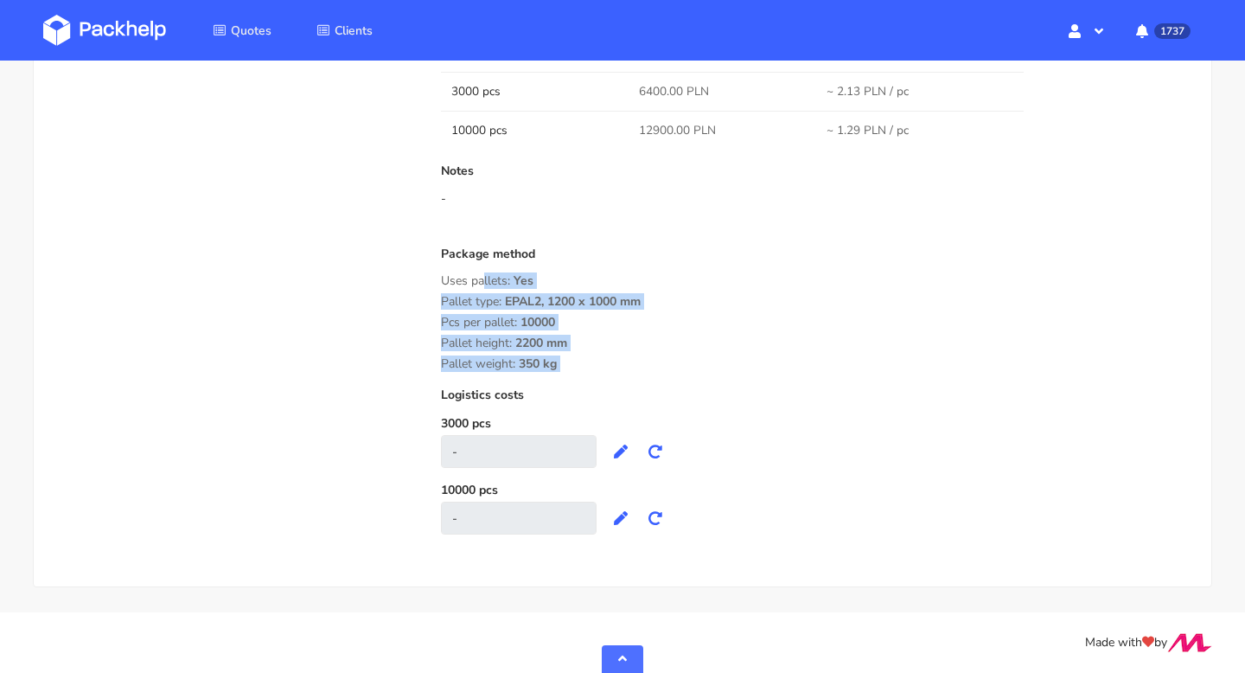
drag, startPoint x: 575, startPoint y: 371, endPoint x: 437, endPoint y: 276, distance: 167.9
copy div "Uses pallets: Yes Pallet type: EPAL2, 1200 x 1000 mm Pcs per pallet: 10000 Pall…"
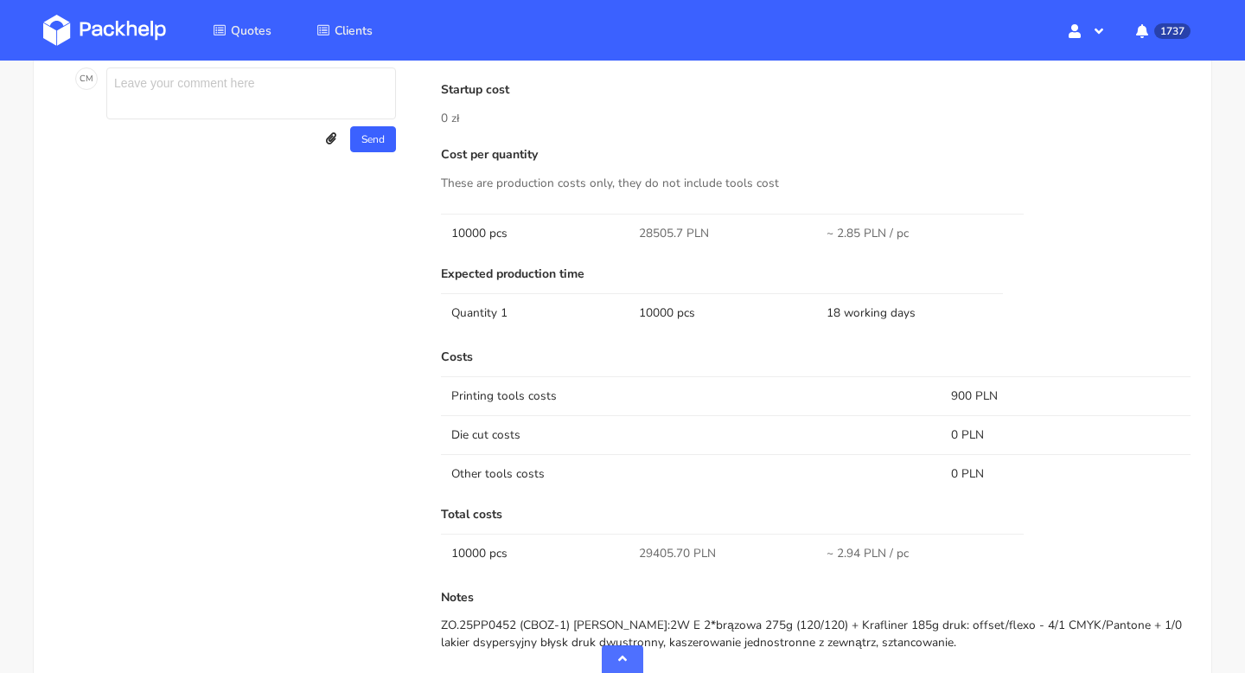
scroll to position [1093, 0]
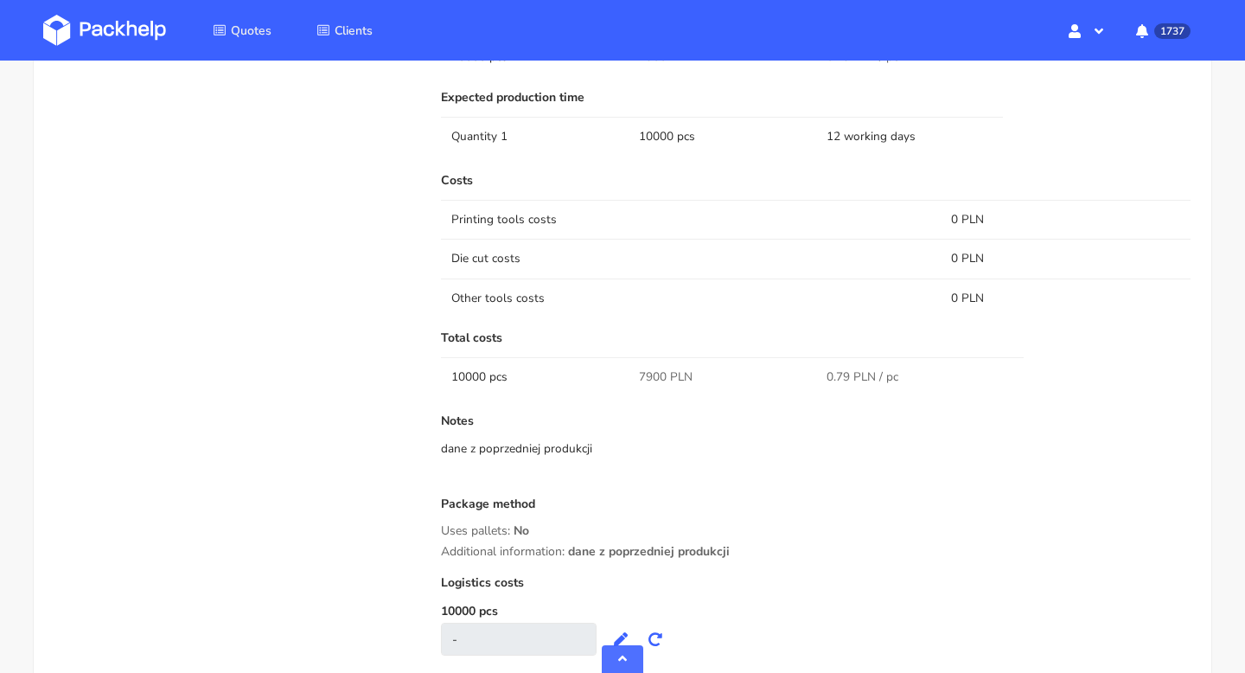
scroll to position [758, 0]
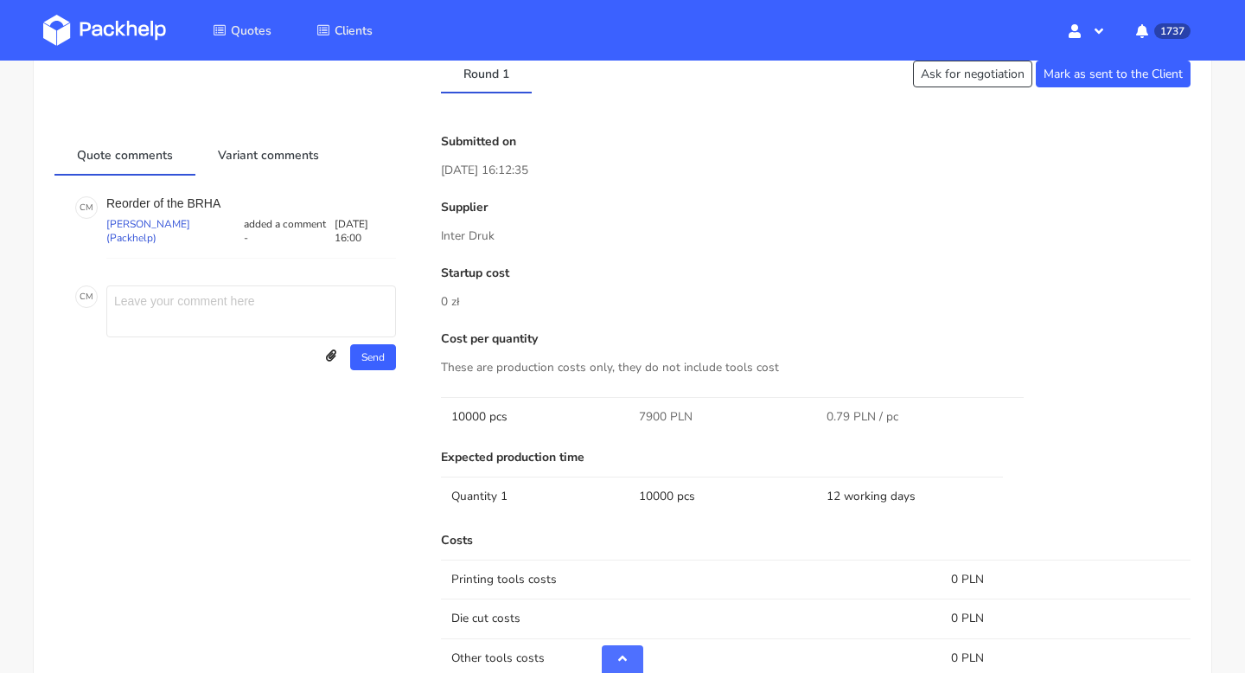
drag, startPoint x: 496, startPoint y: 233, endPoint x: 412, endPoint y: 233, distance: 84.7
click at [412, 233] on div "Quote comments Variant comments C M Reorder of the BRHA [PERSON_NAME] (Packhelp…" at bounding box center [622, 584] width 1161 height 898
click at [504, 221] on div "Supplier Inter Druk" at bounding box center [816, 223] width 750 height 45
drag, startPoint x: 500, startPoint y: 237, endPoint x: 432, endPoint y: 236, distance: 67.5
click at [432, 236] on div "Submitted on [DATE] 16:12:35 Supplier Inter Druk Startup cost 0 zł Cost per qua…" at bounding box center [816, 584] width 774 height 898
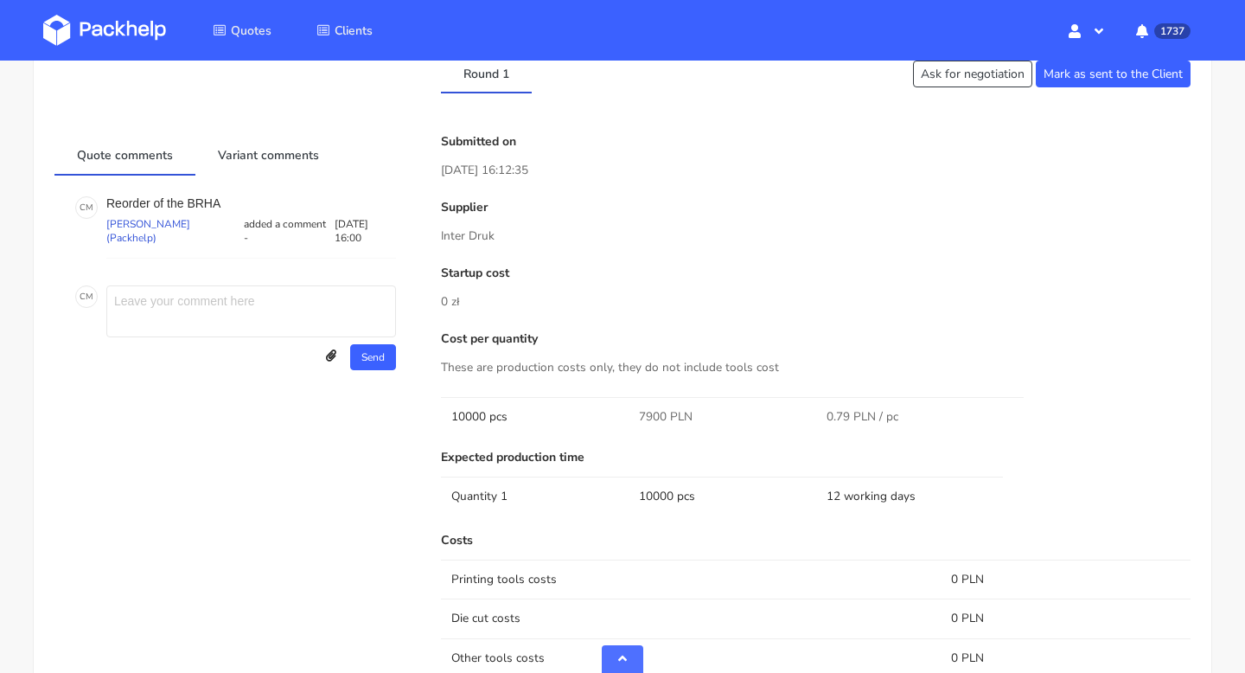
copy p "Inter Druk"
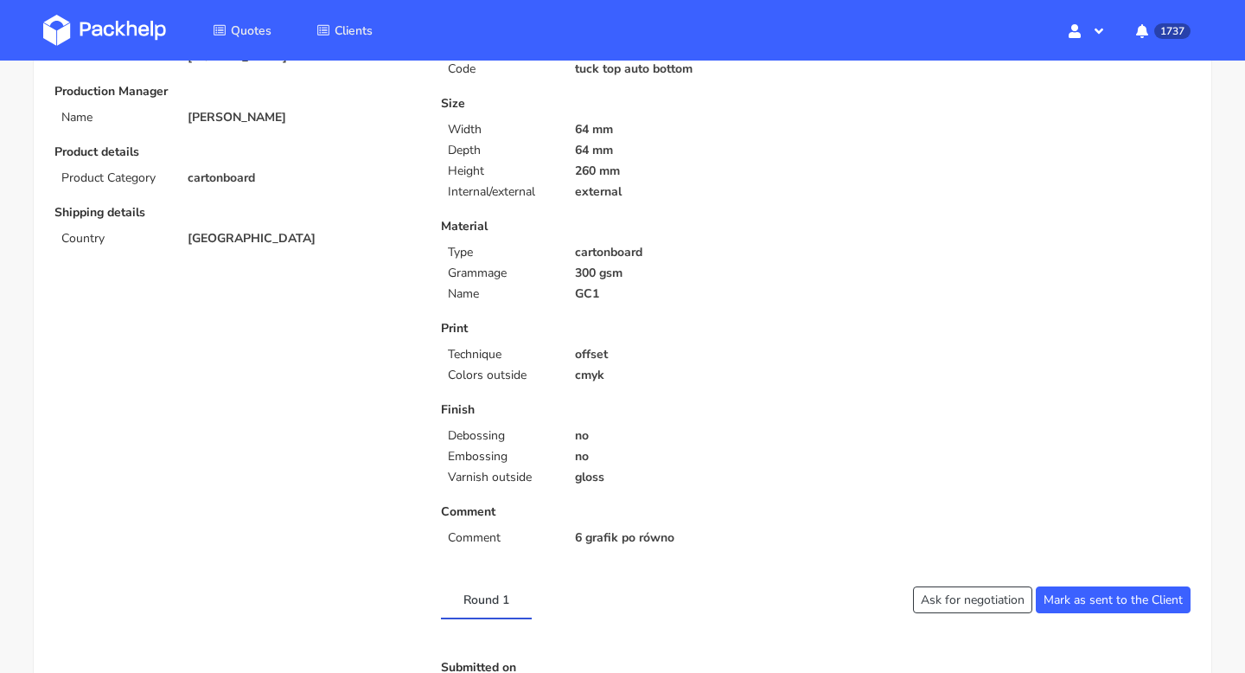
scroll to position [0, 0]
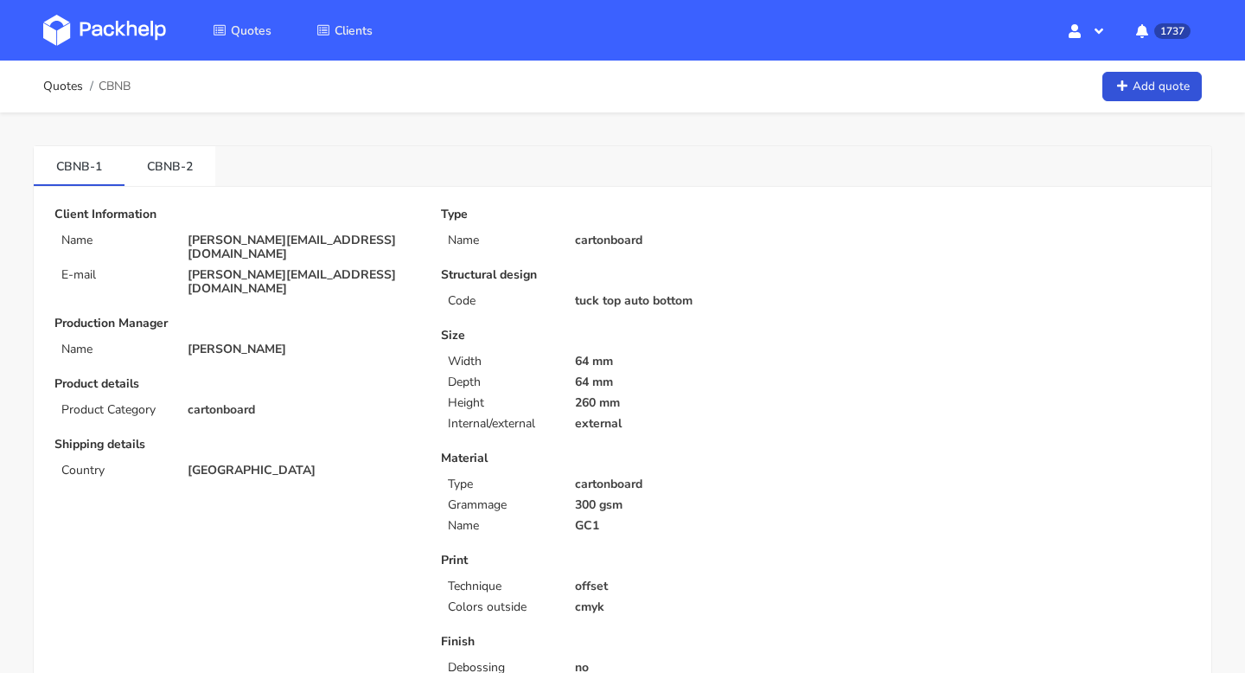
click at [177, 171] on link "CBNB-2" at bounding box center [170, 165] width 91 height 38
click at [80, 164] on link "CBNB-1" at bounding box center [79, 165] width 91 height 38
click at [171, 162] on link "CBNB-2" at bounding box center [170, 165] width 91 height 38
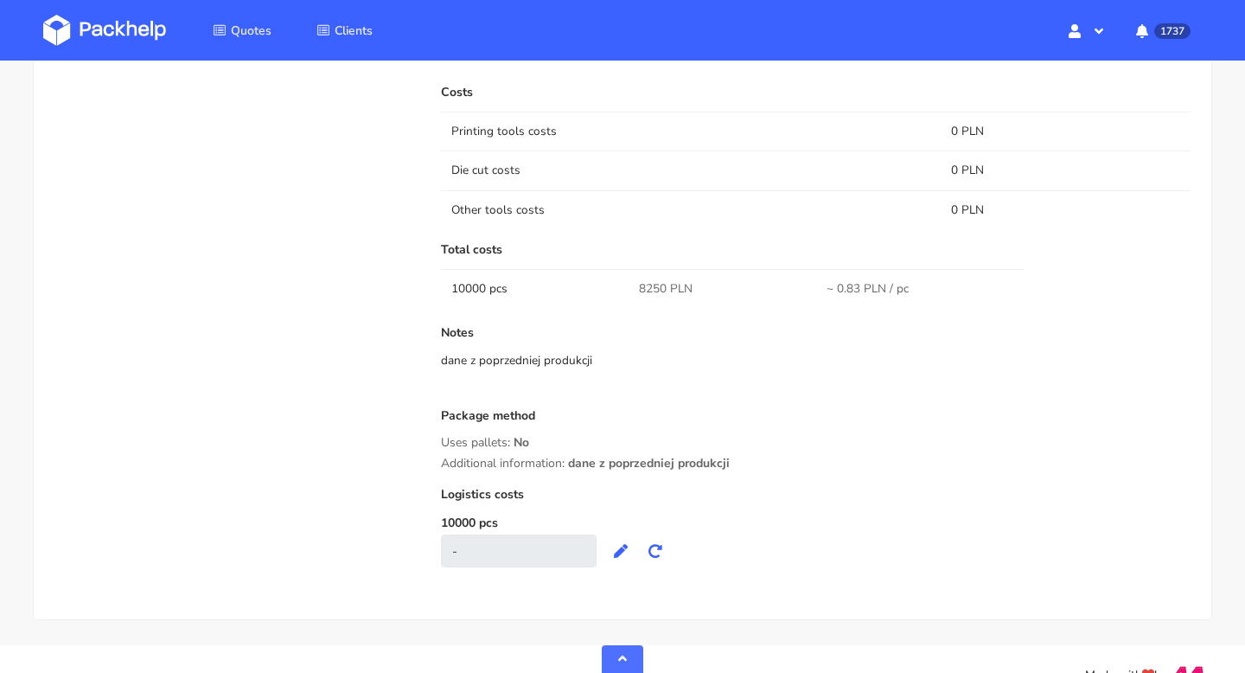
scroll to position [1238, 0]
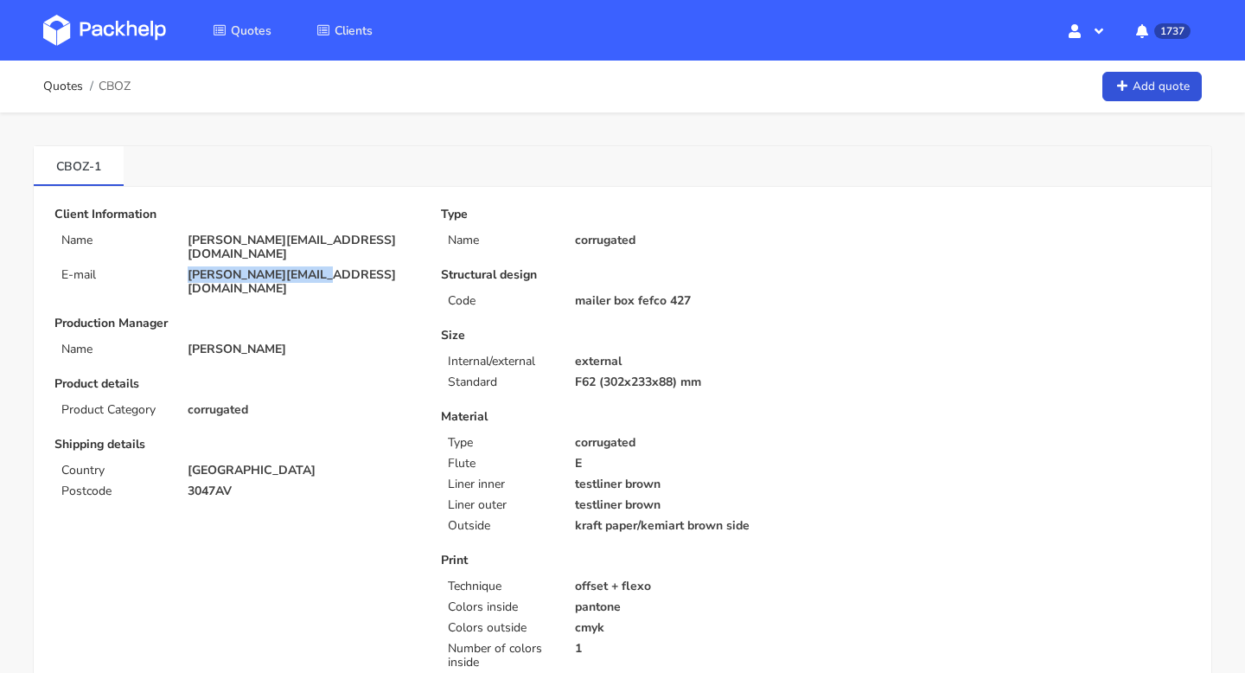
drag, startPoint x: 362, startPoint y: 265, endPoint x: 180, endPoint y: 265, distance: 182.5
click at [180, 268] on div "[PERSON_NAME][EMAIL_ADDRESS][DOMAIN_NAME]" at bounding box center [302, 282] width 253 height 28
copy p "[PERSON_NAME][EMAIL_ADDRESS][DOMAIN_NAME]"
drag, startPoint x: 46, startPoint y: 163, endPoint x: 86, endPoint y: 163, distance: 40.7
click at [86, 163] on link "CBOZ-1" at bounding box center [79, 165] width 90 height 38
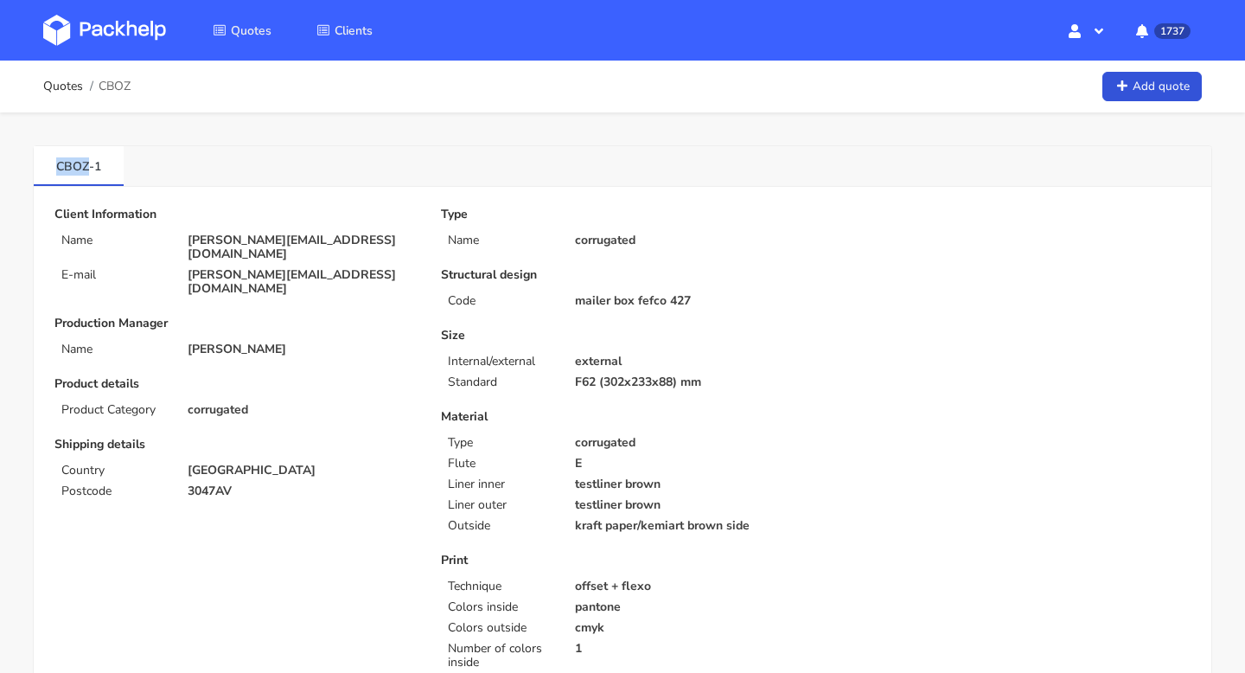
copy link "CBOZ"
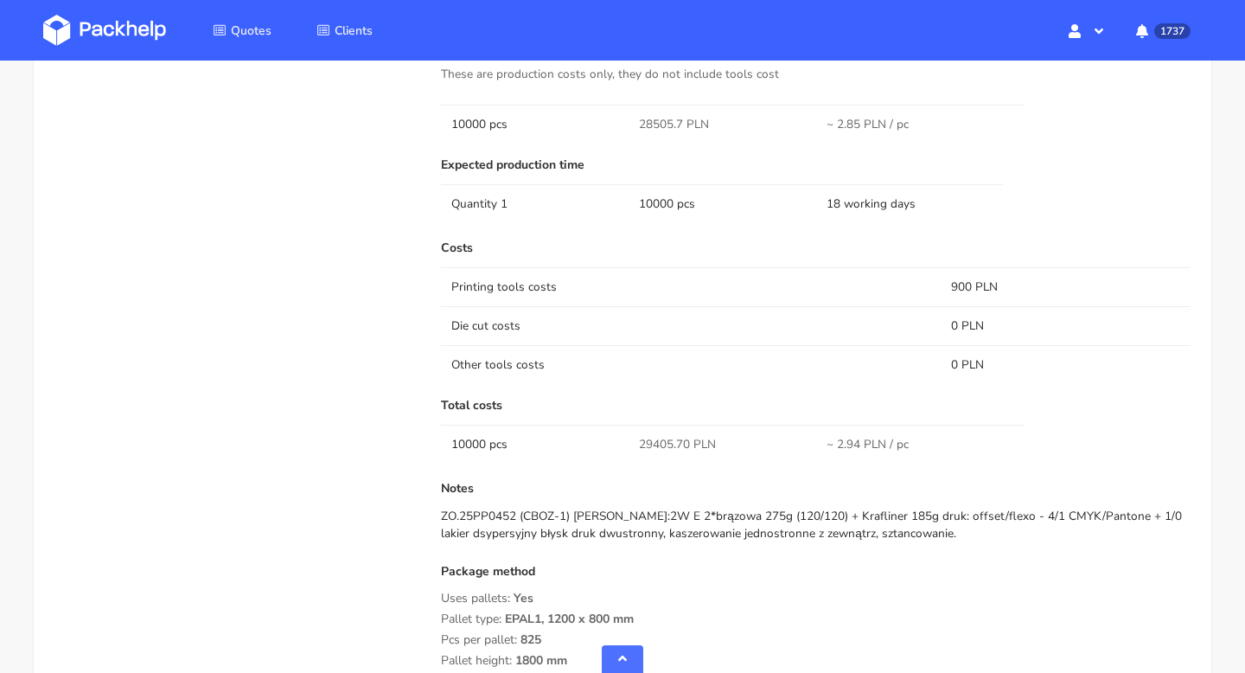
scroll to position [1214, 0]
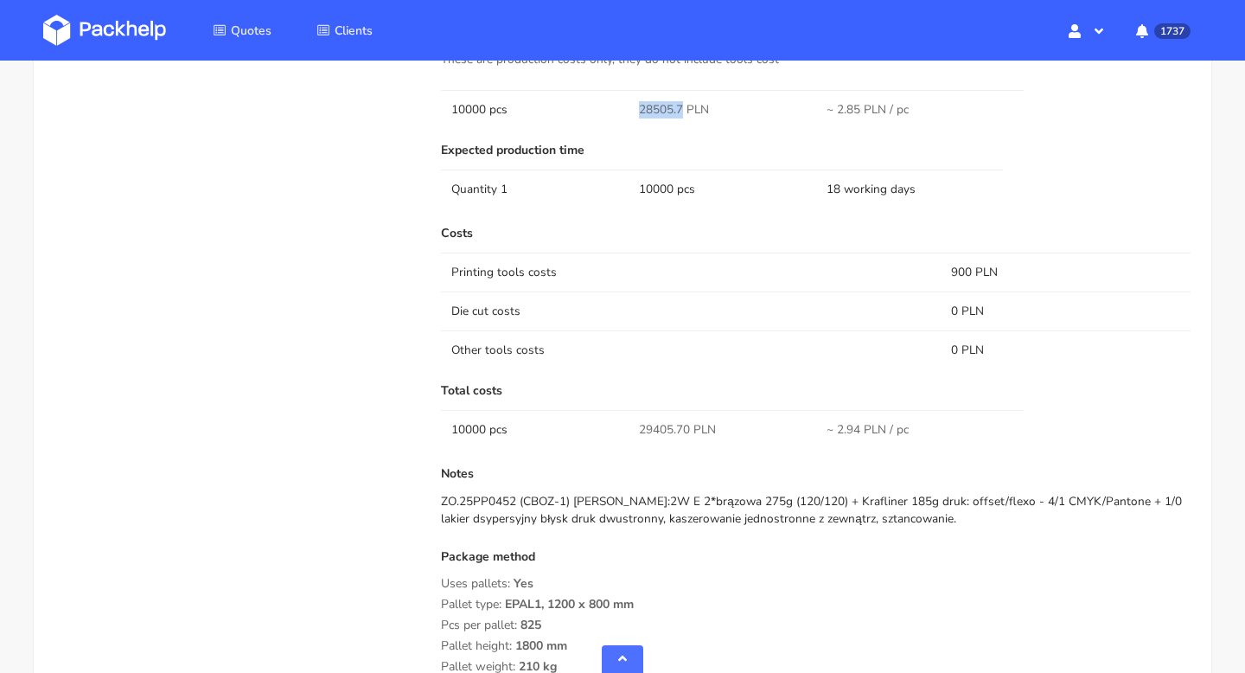
drag, startPoint x: 681, startPoint y: 111, endPoint x: 636, endPoint y: 110, distance: 45.0
click at [635, 110] on td "28505.7 PLN" at bounding box center [723, 109] width 188 height 39
copy span "28505.7"
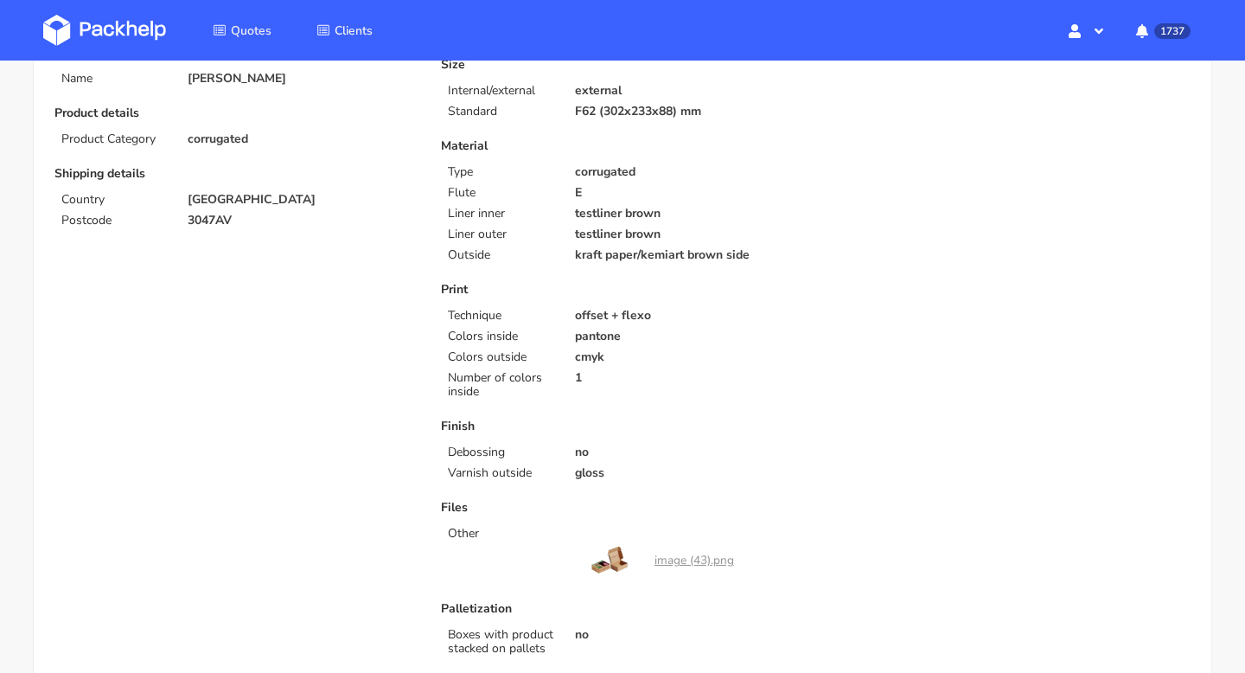
scroll to position [232, 0]
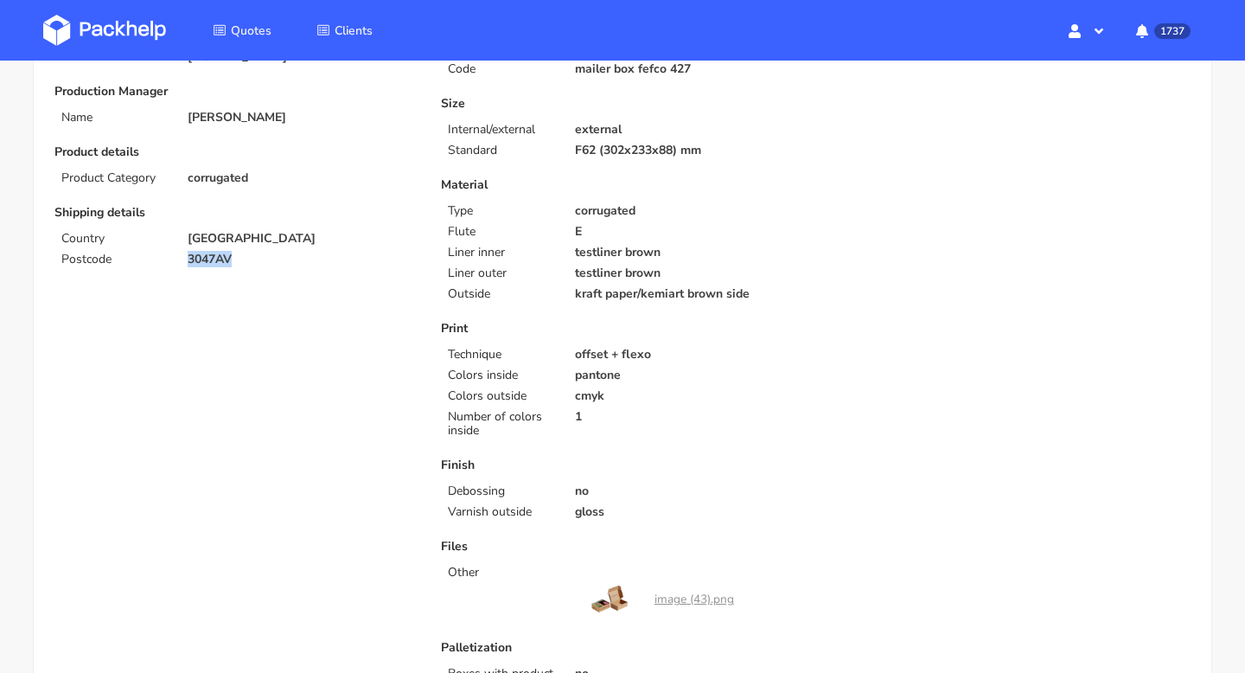
drag, startPoint x: 256, startPoint y: 232, endPoint x: 179, endPoint y: 232, distance: 77.0
click at [179, 253] on div "3047AV" at bounding box center [302, 260] width 253 height 14
copy p "3047AV"
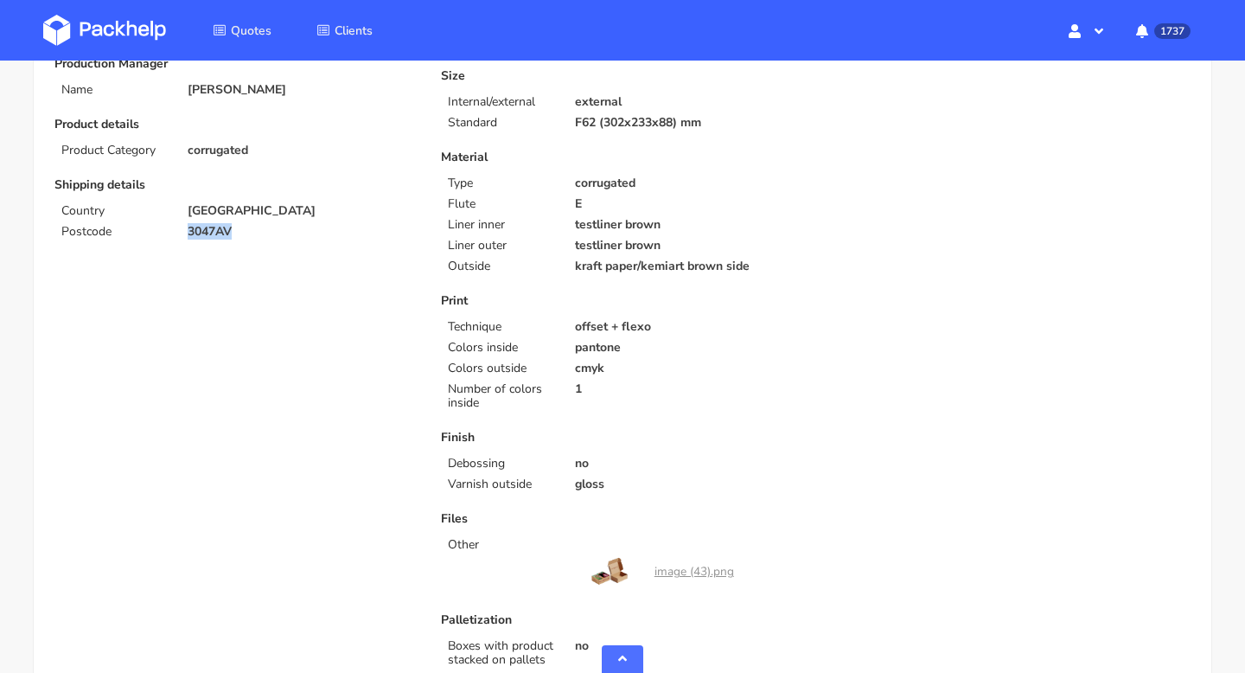
scroll to position [521, 0]
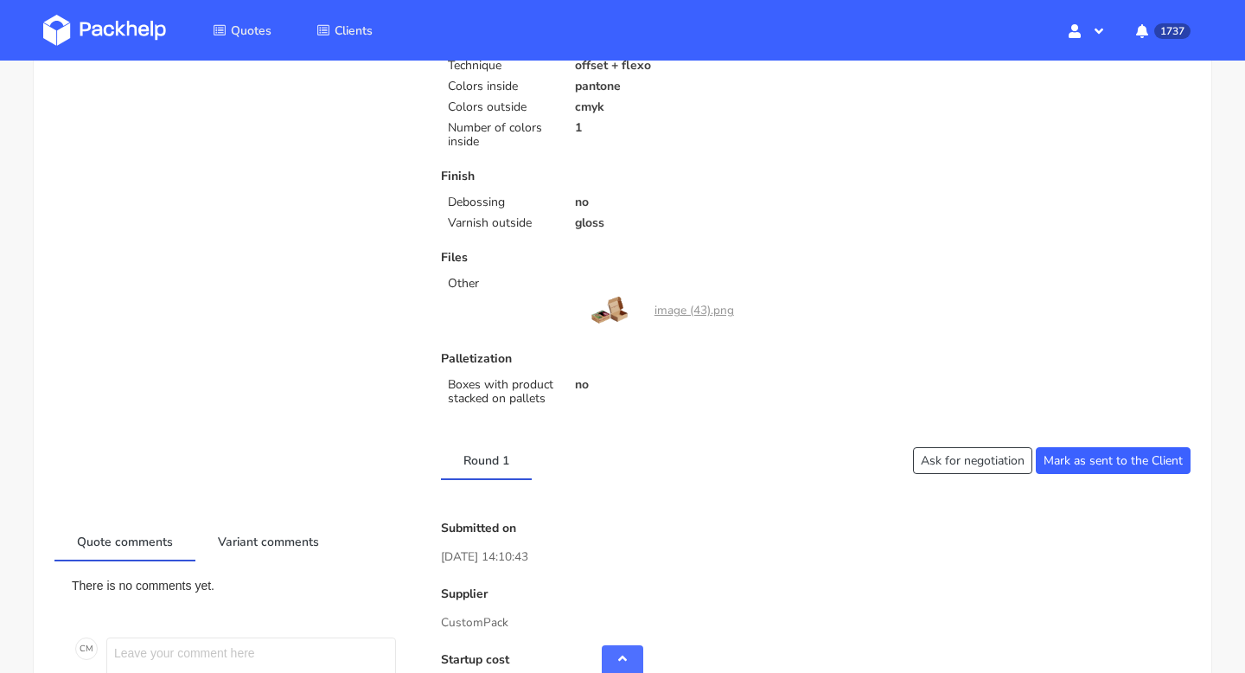
drag, startPoint x: 508, startPoint y: 623, endPoint x: 431, endPoint y: 623, distance: 77.0
copy p "CustomPack"
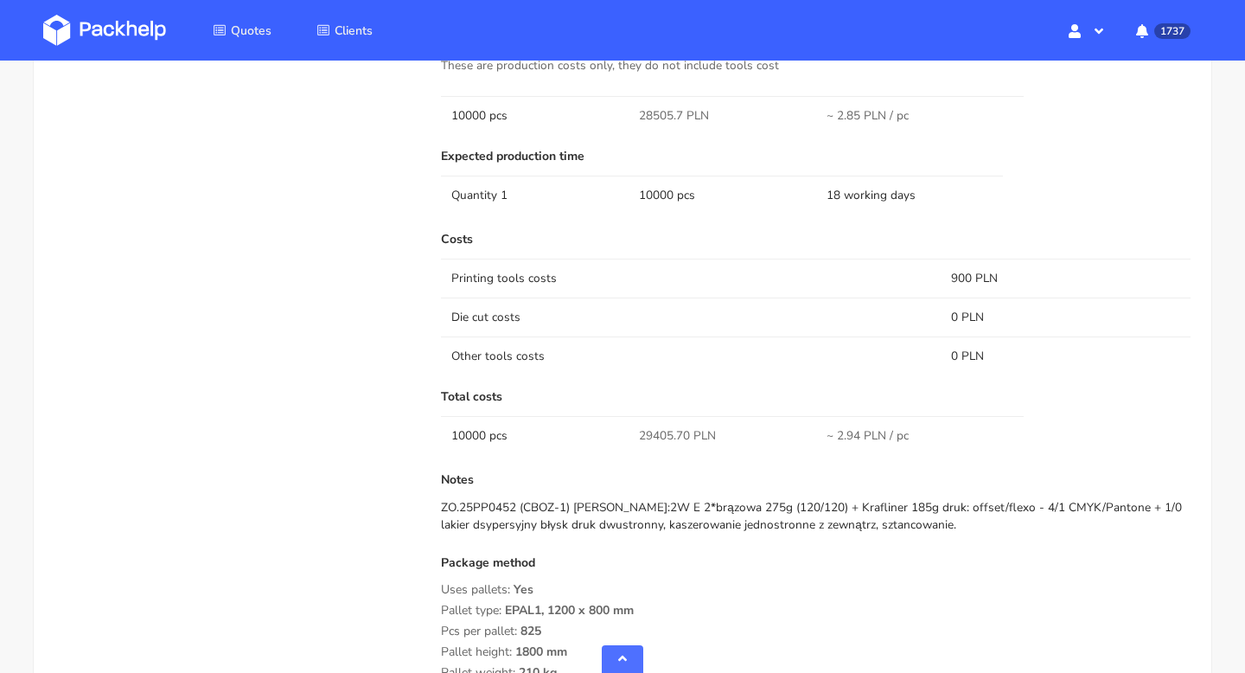
scroll to position [1450, 0]
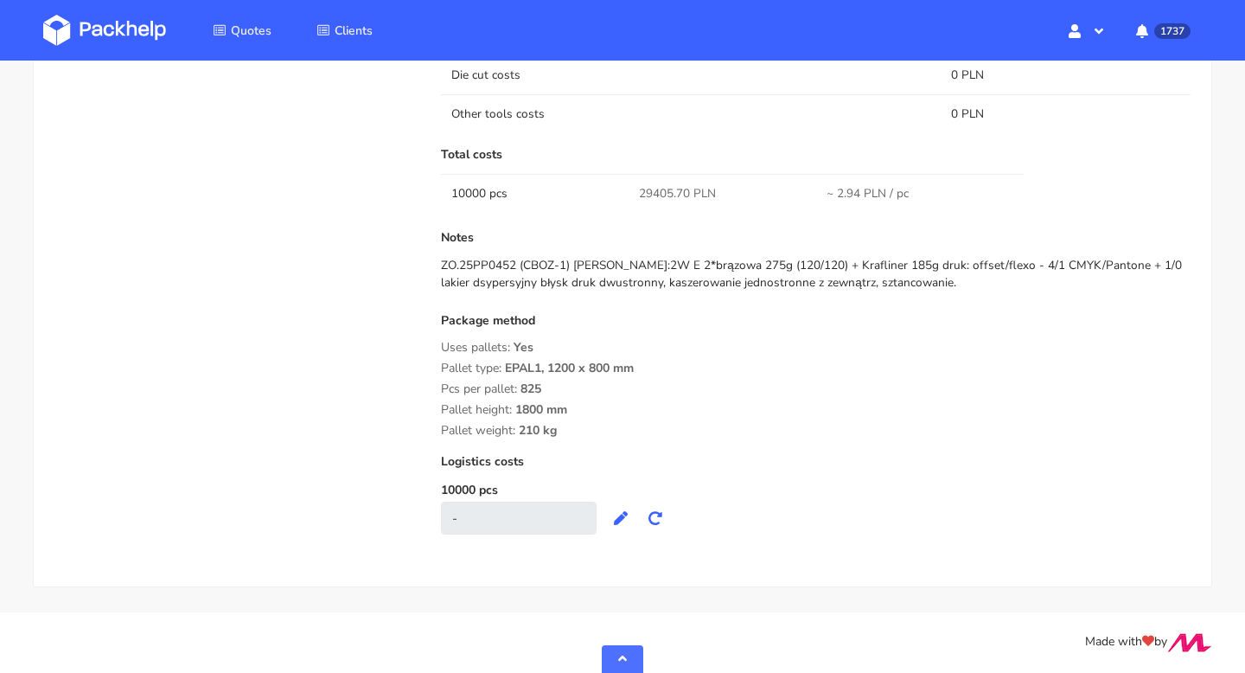
drag, startPoint x: 435, startPoint y: 339, endPoint x: 584, endPoint y: 425, distance: 172.1
click at [584, 425] on div "Submitted on 26 Sep 2025 14:10:43 Supplier CustomPack Startup cost 0 zł Cost pe…" at bounding box center [816, 72] width 774 height 960
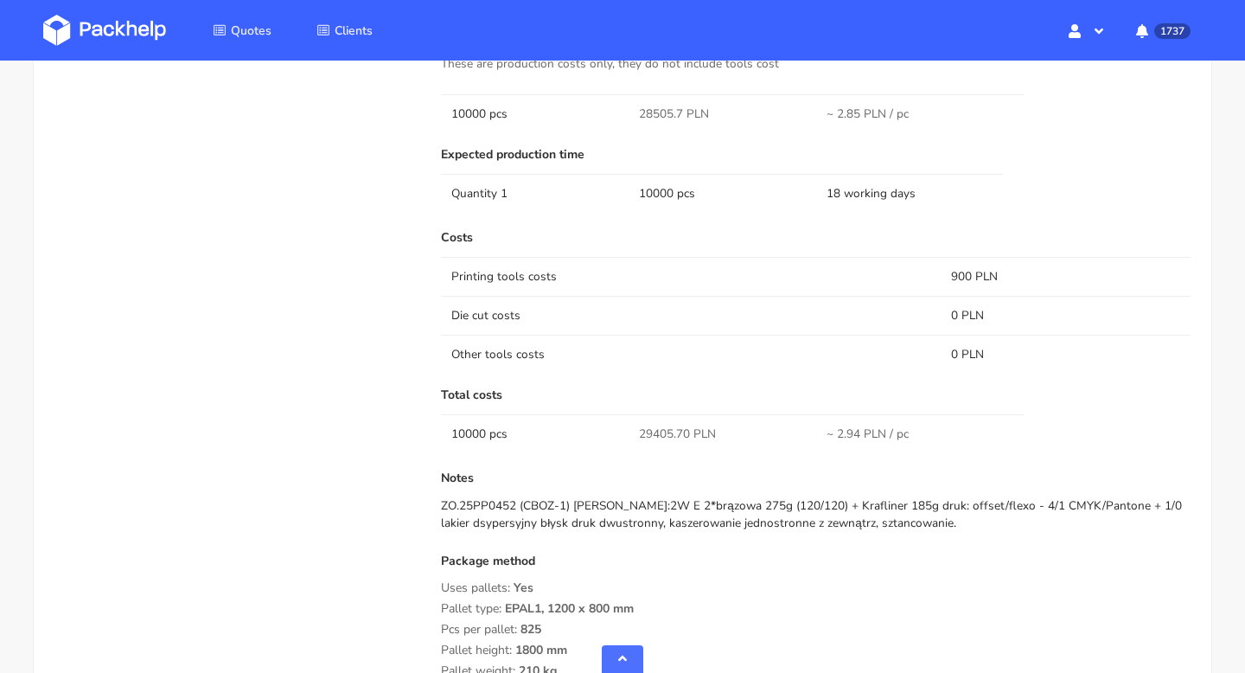
scroll to position [0, 0]
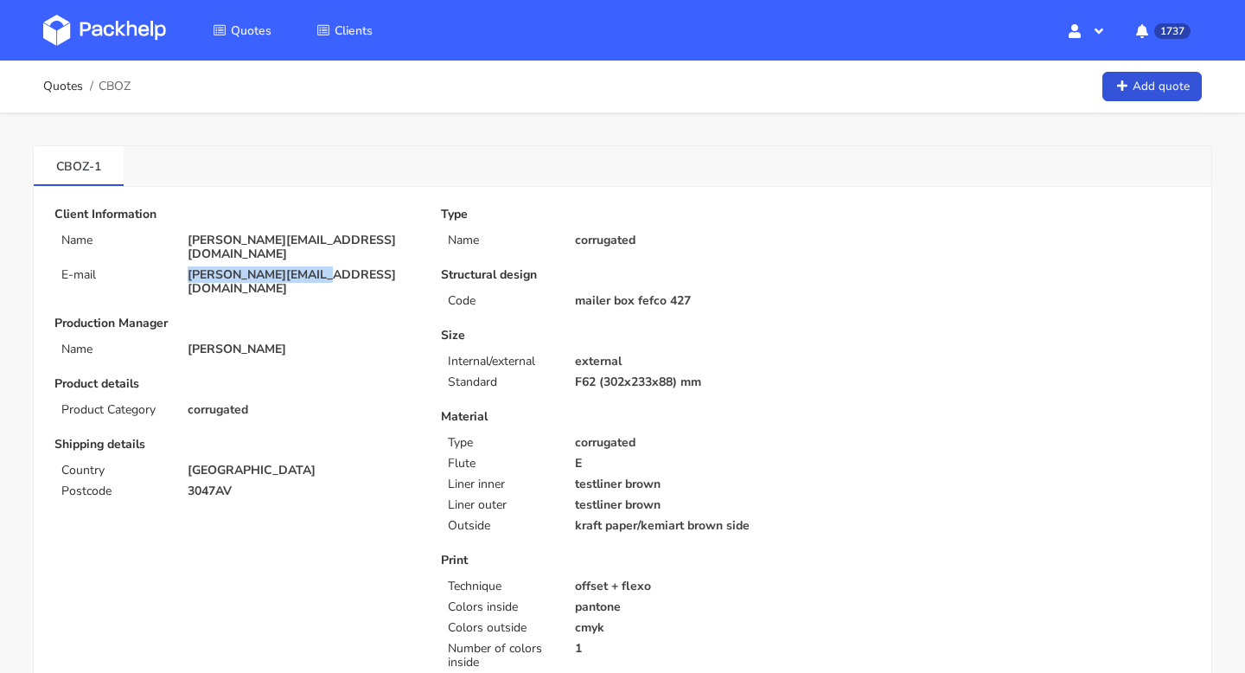
drag, startPoint x: 359, startPoint y: 265, endPoint x: 177, endPoint y: 261, distance: 181.7
click at [177, 268] on div "anna@mondaymerch.com" at bounding box center [302, 282] width 253 height 28
copy p "anna@mondaymerch.com"
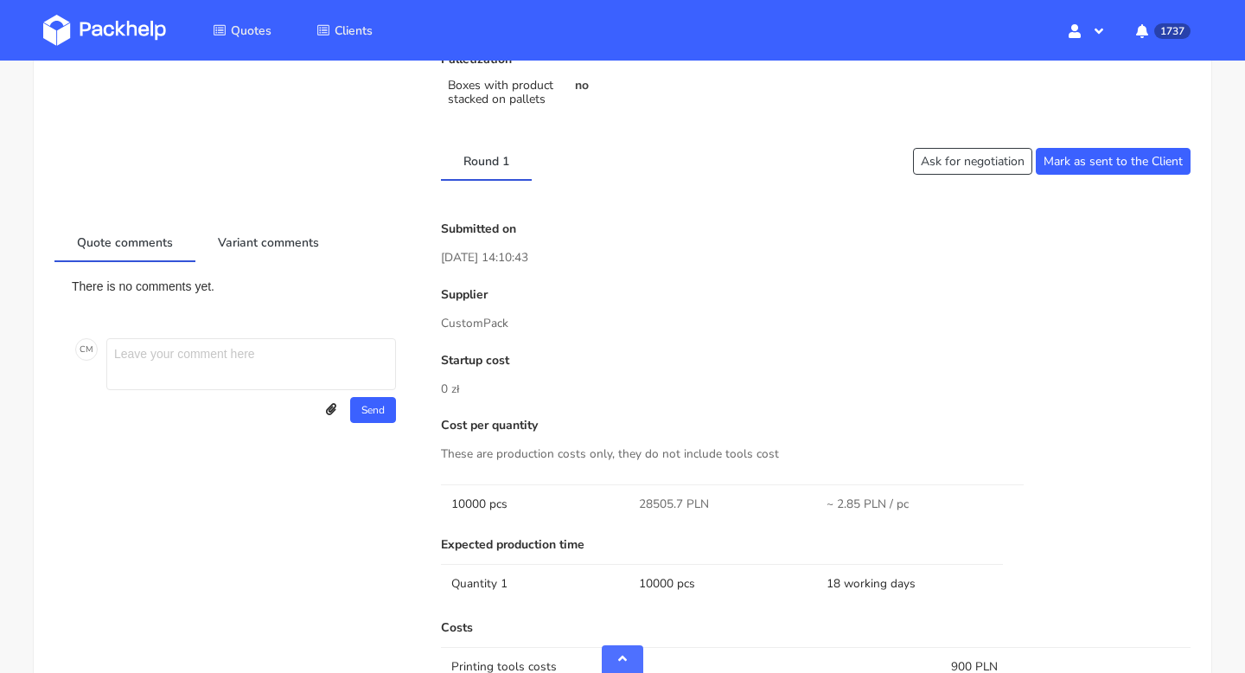
scroll to position [767, 0]
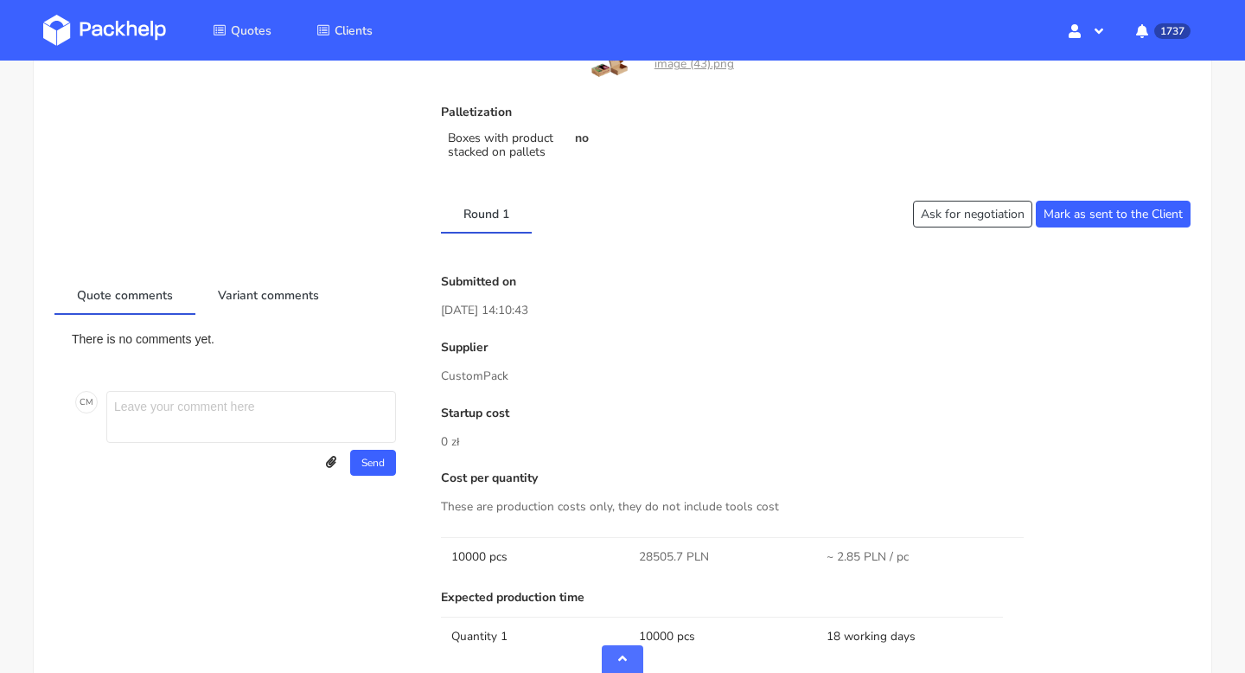
drag, startPoint x: 522, startPoint y: 373, endPoint x: 413, endPoint y: 373, distance: 109.0
click at [630, 412] on p "Startup cost" at bounding box center [816, 413] width 750 height 14
drag, startPoint x: 515, startPoint y: 374, endPoint x: 442, endPoint y: 374, distance: 73.5
click at [442, 374] on p "CustomPack" at bounding box center [816, 376] width 750 height 19
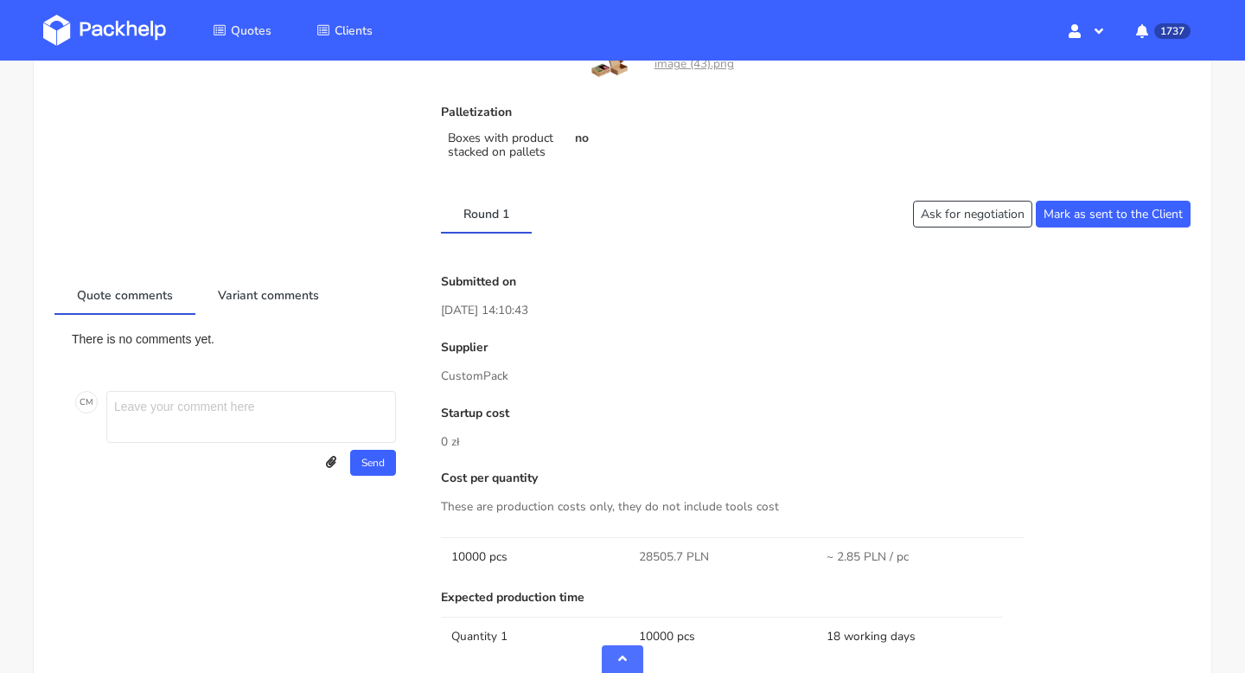
copy p "CustomPack"
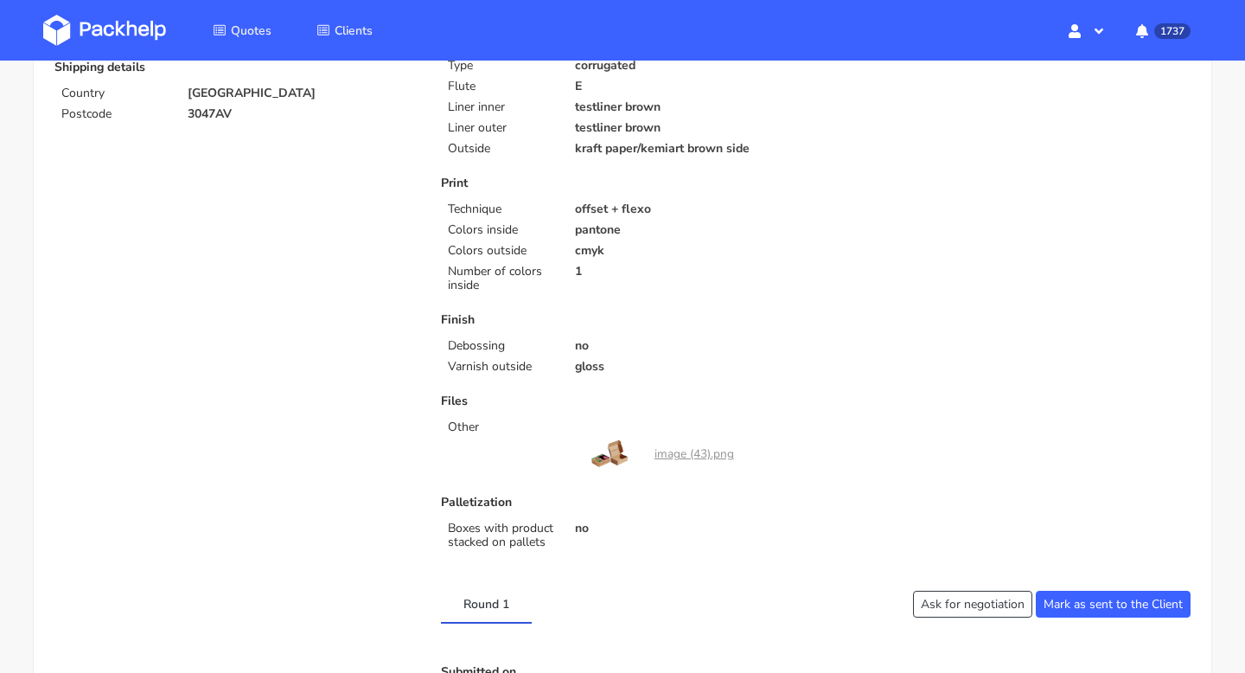
scroll to position [174, 0]
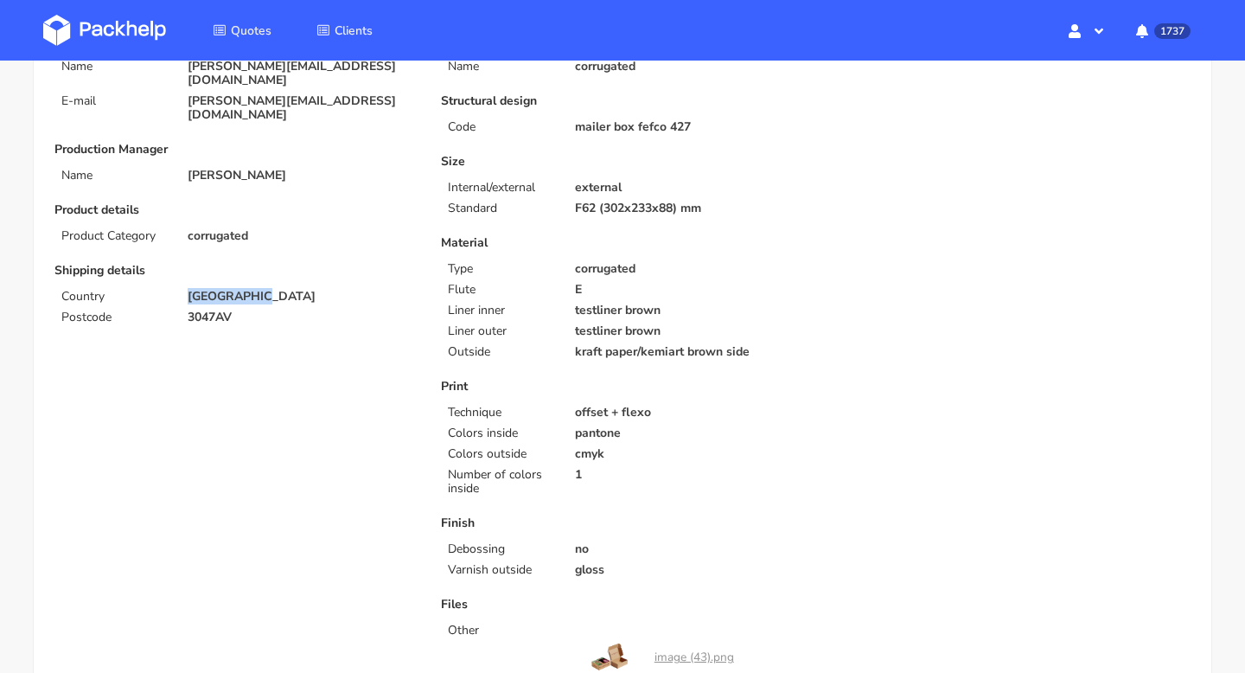
drag, startPoint x: 277, startPoint y: 262, endPoint x: 164, endPoint y: 262, distance: 112.4
click at [164, 290] on div "Country Netherlands" at bounding box center [235, 297] width 387 height 14
copy div "Netherlands"
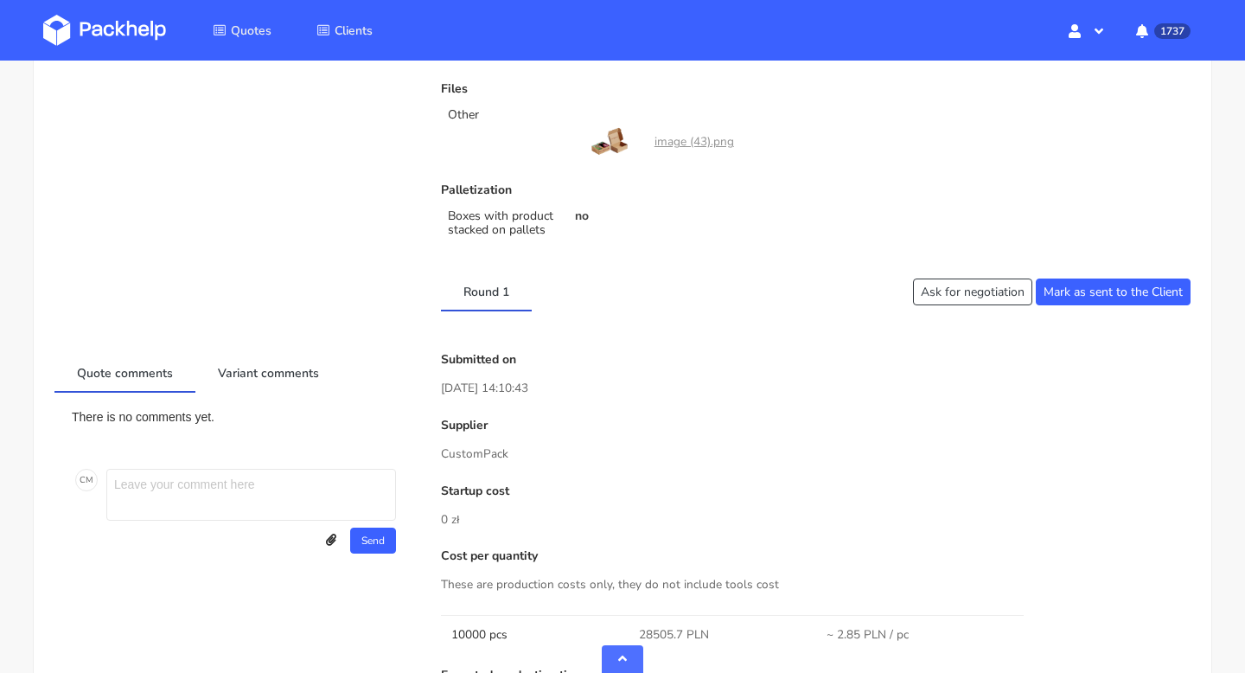
scroll to position [0, 0]
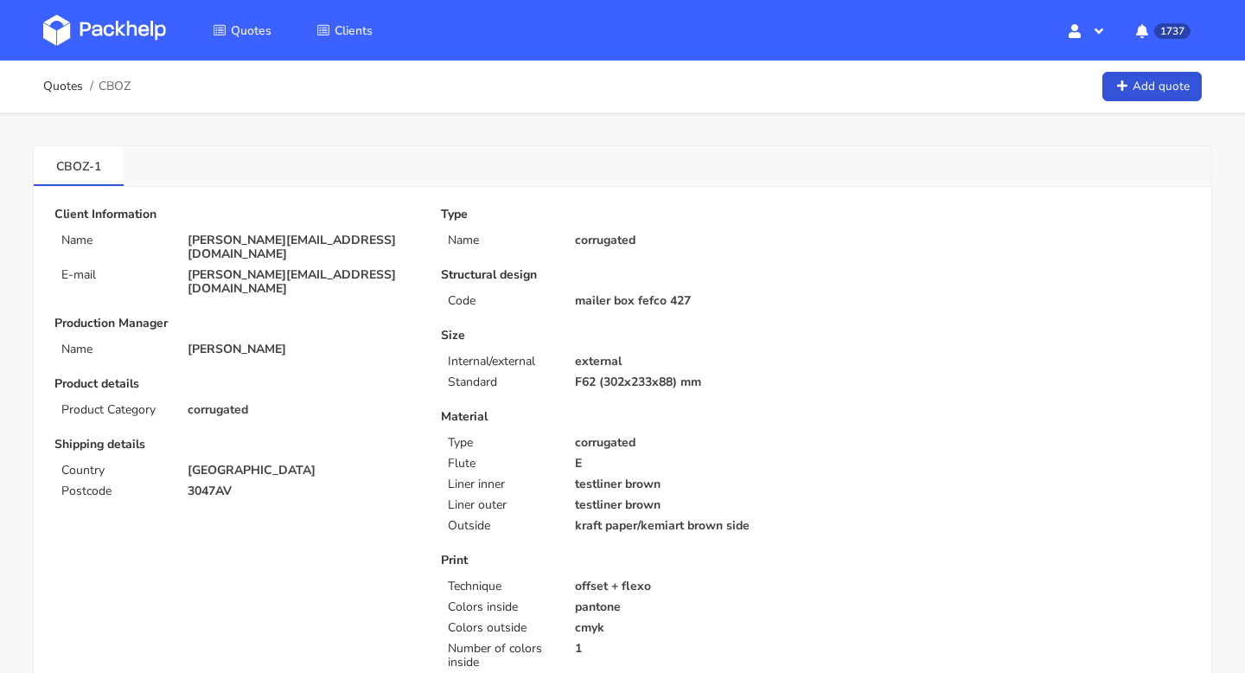
drag, startPoint x: 247, startPoint y: 470, endPoint x: 176, endPoint y: 470, distance: 71.8
click at [176, 470] on div "Client Information Name anna@mondaymerch.com E-mail anna@mondaymerch.com Produc…" at bounding box center [235, 577] width 387 height 739
copy p "3047AV"
drag, startPoint x: 242, startPoint y: 463, endPoint x: 184, endPoint y: 463, distance: 57.9
click at [185, 484] on div "3047AV" at bounding box center [302, 491] width 253 height 14
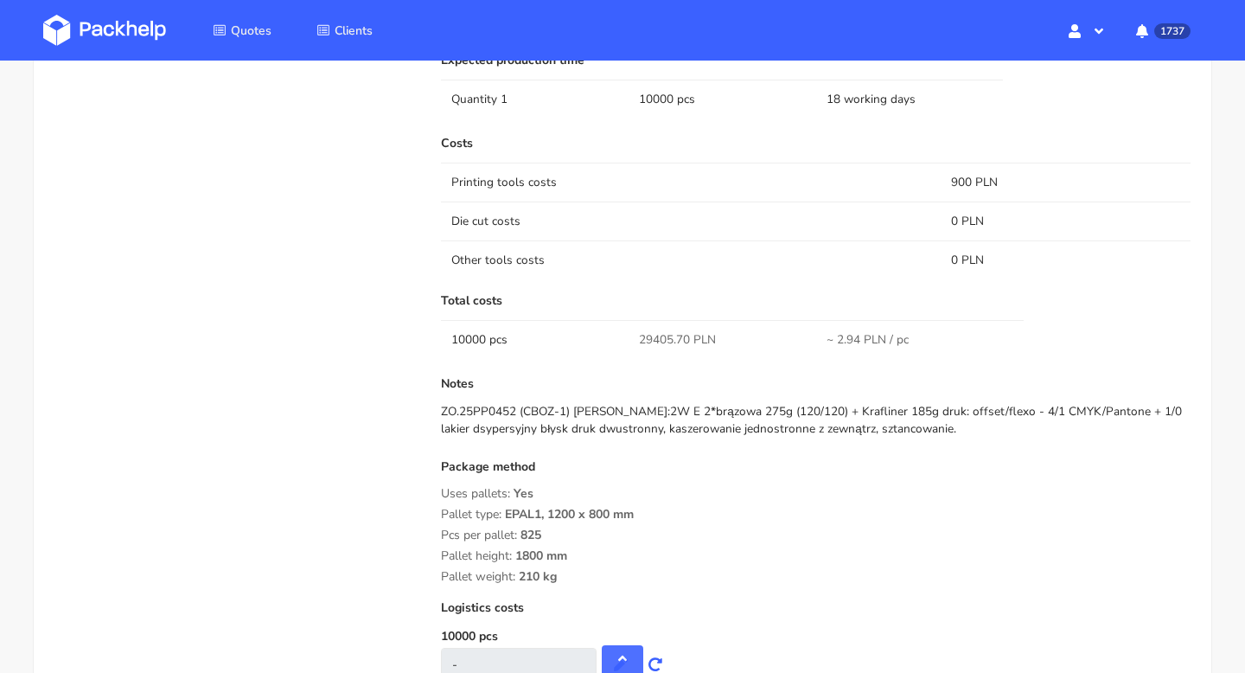
scroll to position [1363, 0]
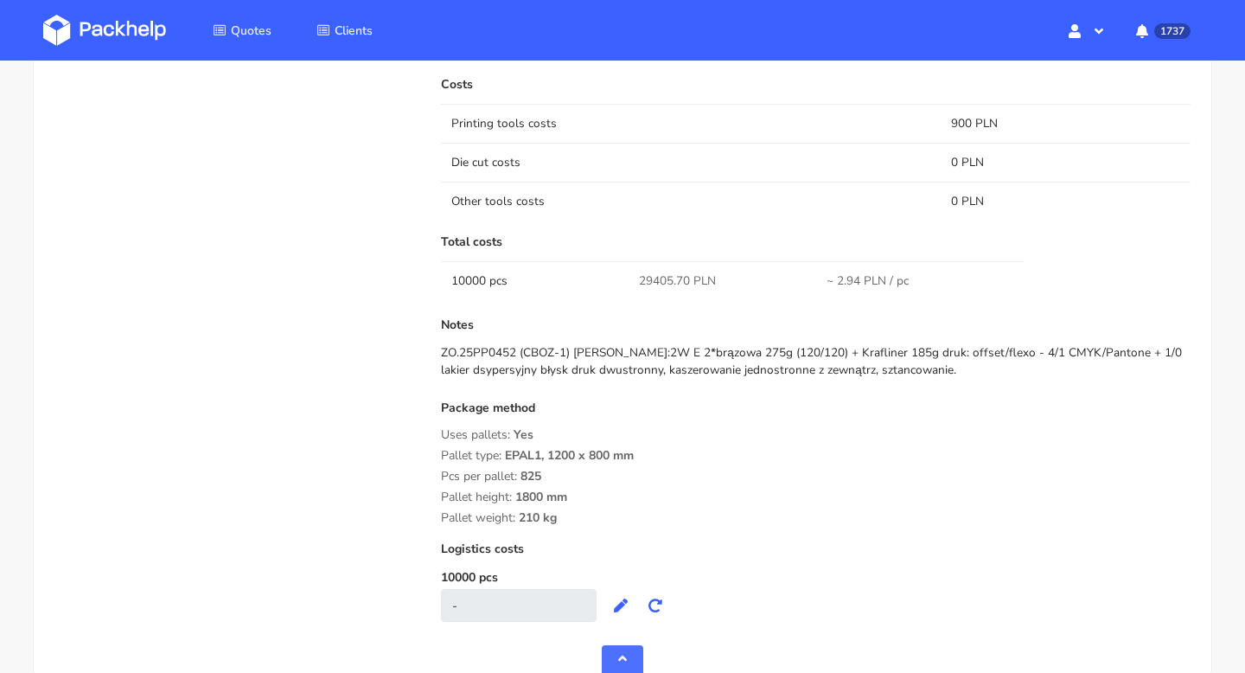
drag, startPoint x: 595, startPoint y: 517, endPoint x: 434, endPoint y: 429, distance: 183.4
click at [434, 429] on div "Submitted on 26 Sep 2025 14:10:43 Supplier CustomPack Startup cost 0 zł Cost pe…" at bounding box center [816, 159] width 774 height 960
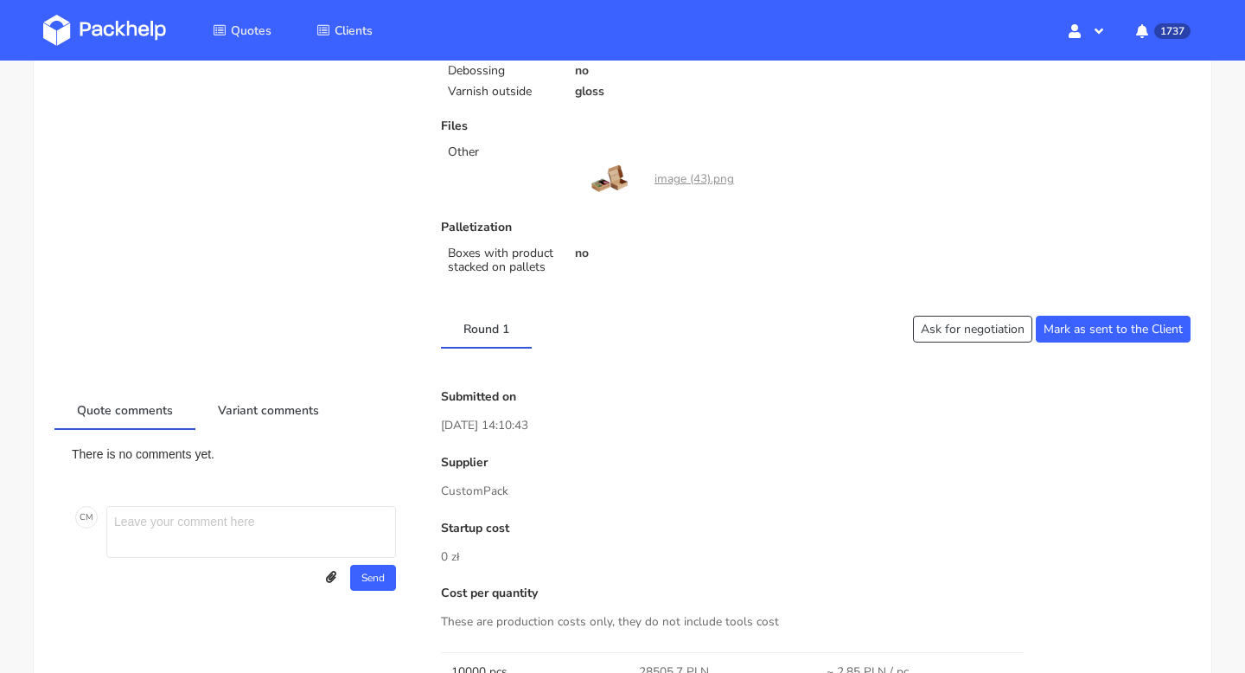
scroll to position [0, 0]
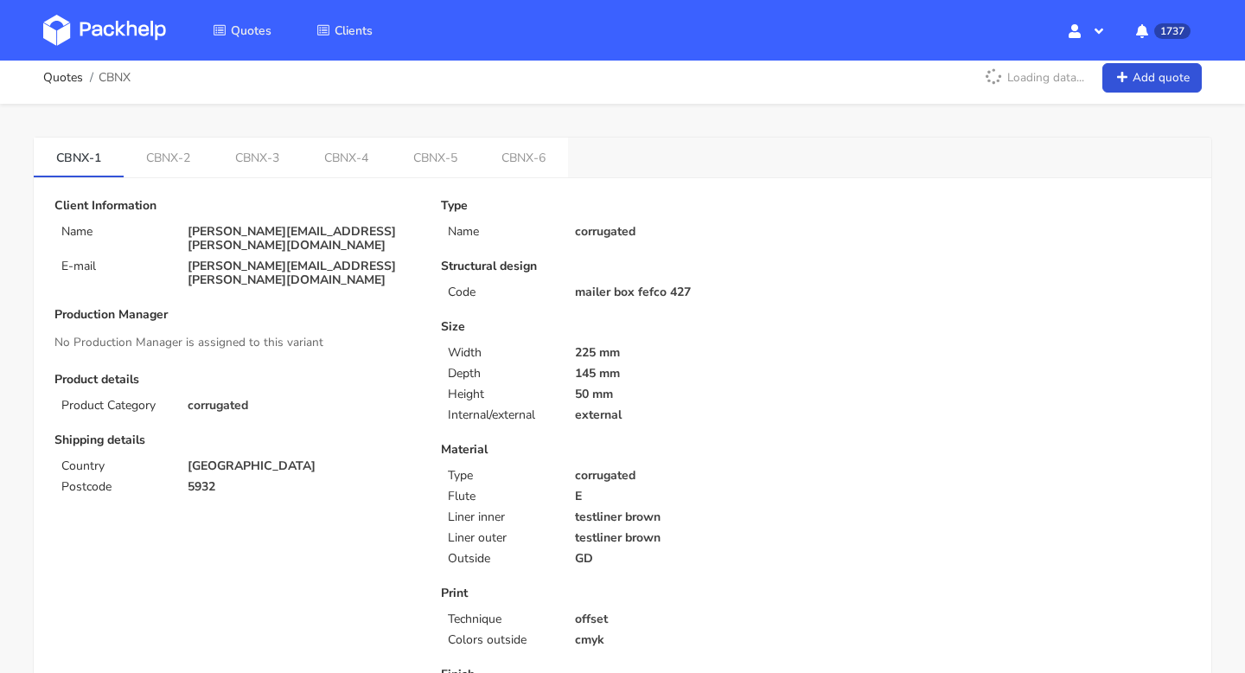
scroll to position [10, 0]
click at [519, 173] on link "CBNX-6" at bounding box center [524, 156] width 89 height 38
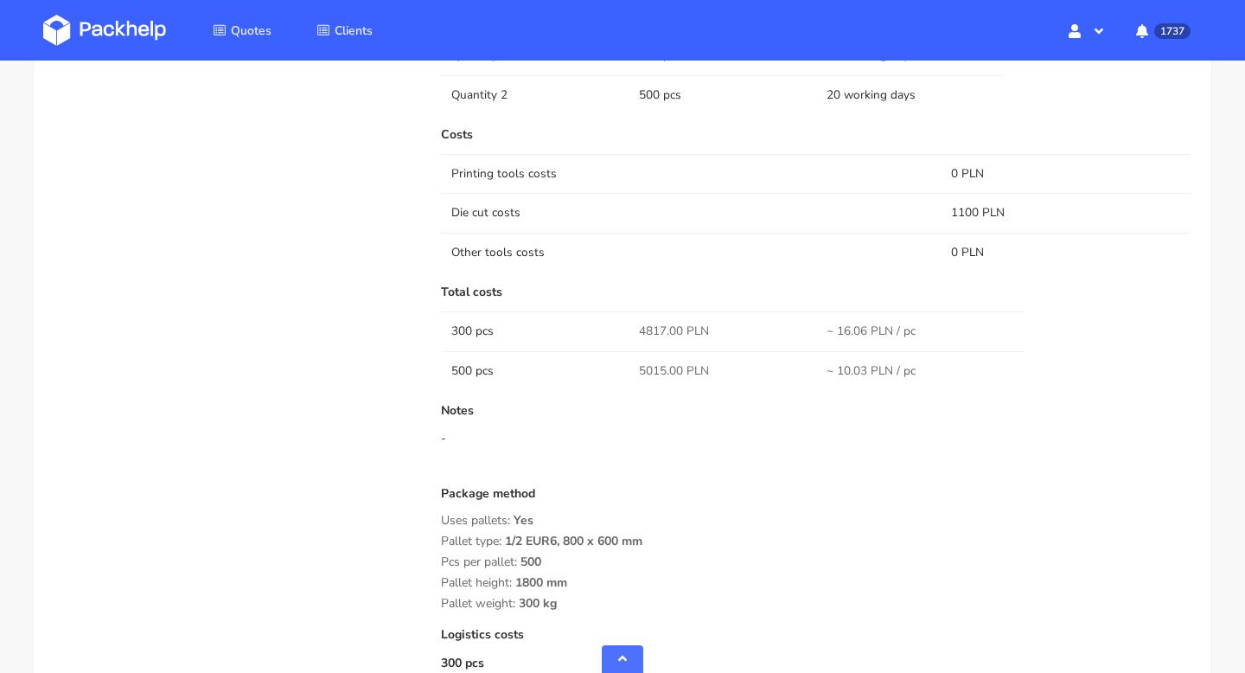
scroll to position [1463, 0]
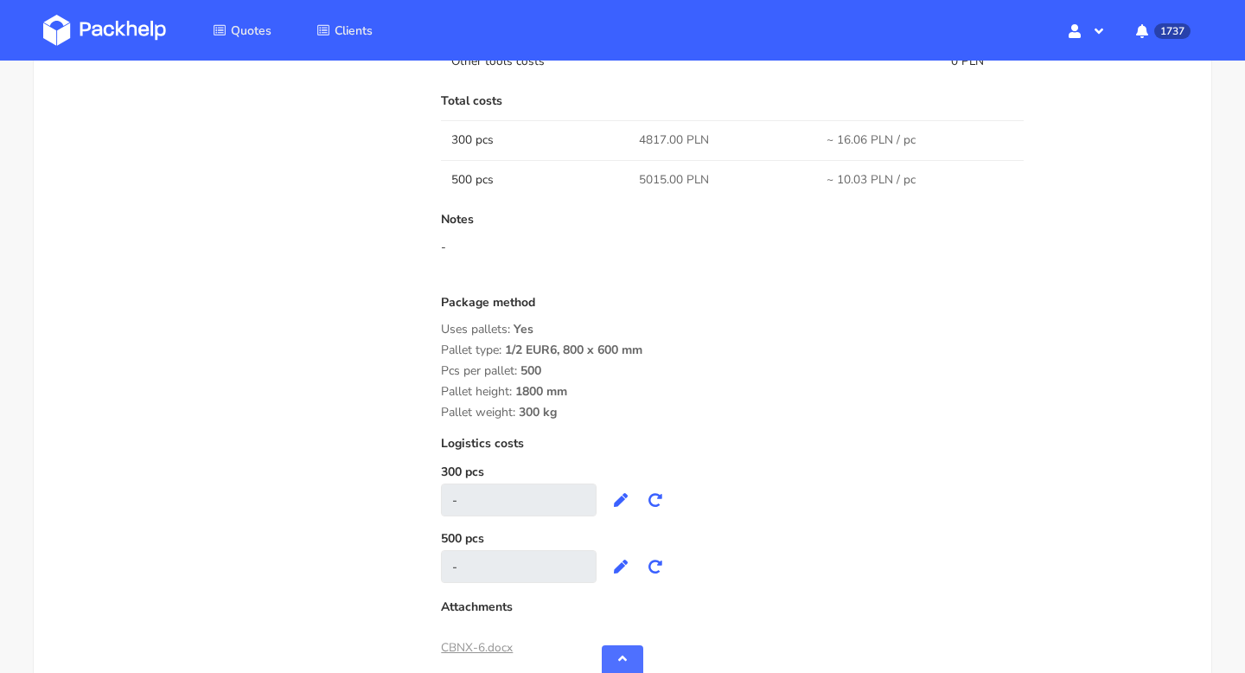
drag, startPoint x: 578, startPoint y: 414, endPoint x: 438, endPoint y: 322, distance: 167.9
click at [438, 322] on div "Submitted on [DATE] 11:12:57 Supplier [GEOGRAPHIC_DATA] Startup cost 0 zł Cost …" at bounding box center [816, 63] width 774 height 1199
copy div "Uses pallets: Yes Pallet type: 1/2 EUR6, 800 x 600 mm Pcs per pallet: 500 Palle…"
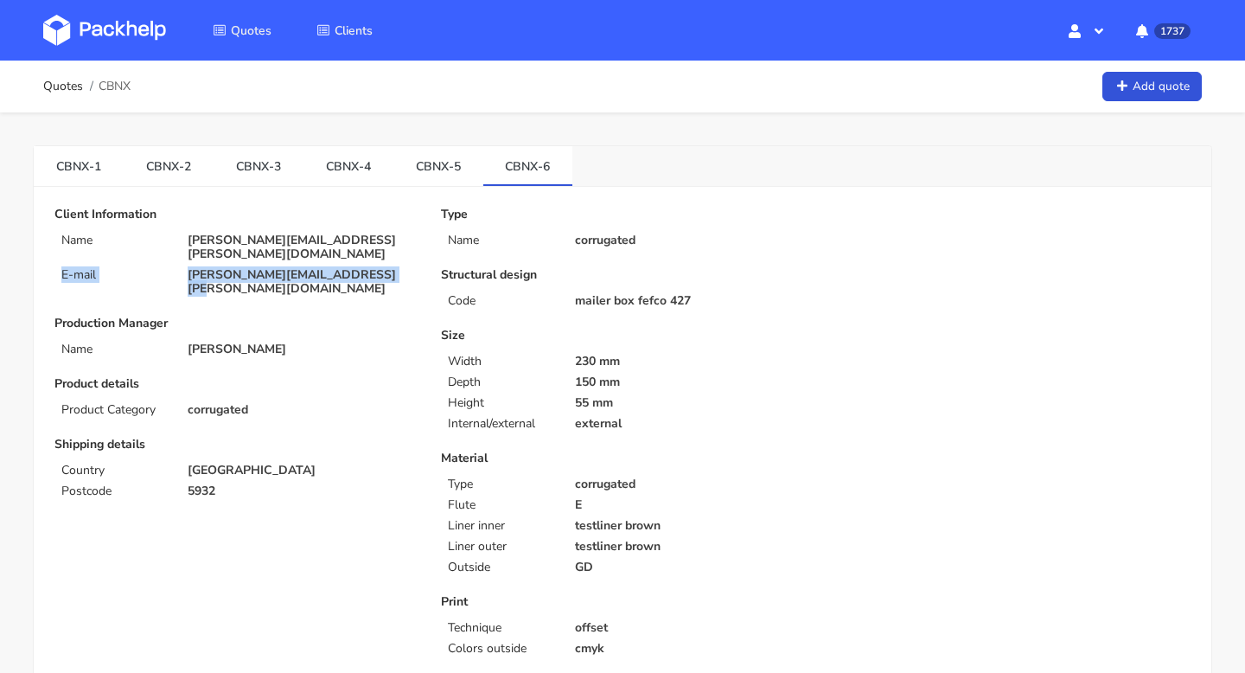
drag, startPoint x: 397, startPoint y: 258, endPoint x: 168, endPoint y: 251, distance: 229.3
click at [168, 251] on div "Client Information Name [PERSON_NAME][EMAIL_ADDRESS][PERSON_NAME][DOMAIN_NAME] …" at bounding box center [235, 252] width 362 height 88
click at [348, 161] on link "CBNX-4" at bounding box center [349, 165] width 90 height 38
drag, startPoint x: 398, startPoint y: 261, endPoint x: 189, endPoint y: 254, distance: 208.5
click at [189, 268] on p "[PERSON_NAME][EMAIL_ADDRESS][PERSON_NAME][DOMAIN_NAME]" at bounding box center [302, 282] width 229 height 28
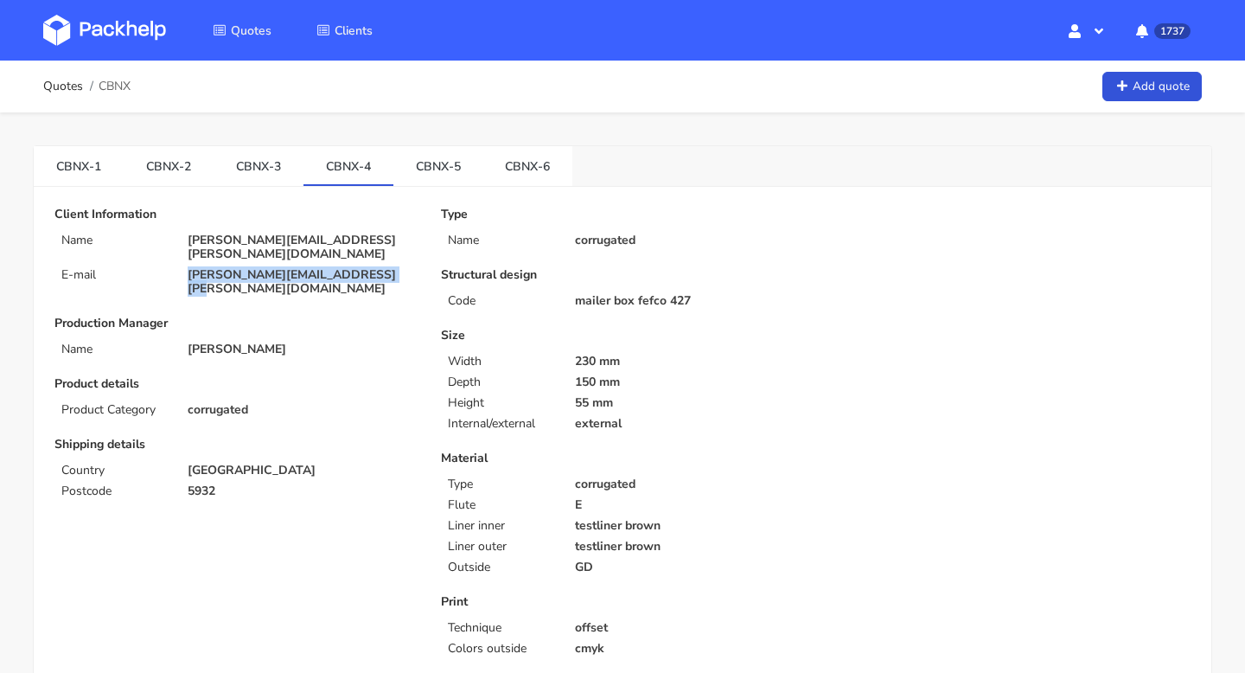
copy p "[PERSON_NAME][EMAIL_ADDRESS][PERSON_NAME][DOMAIN_NAME]"
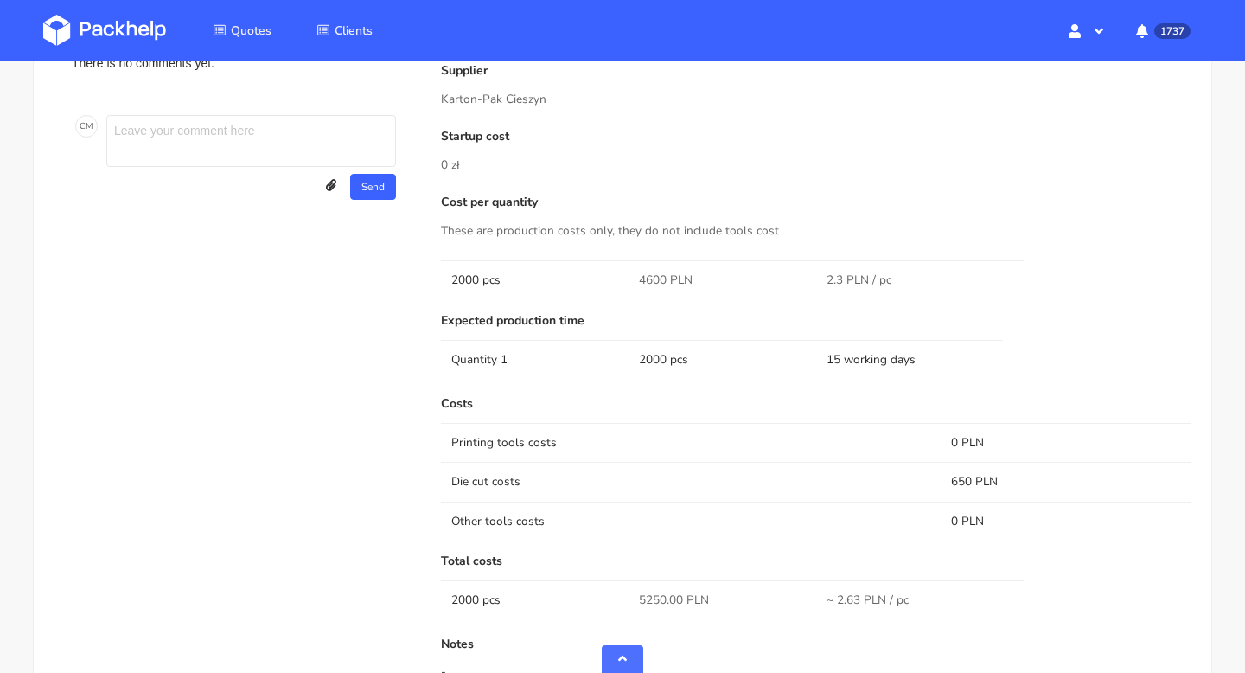
scroll to position [826, 0]
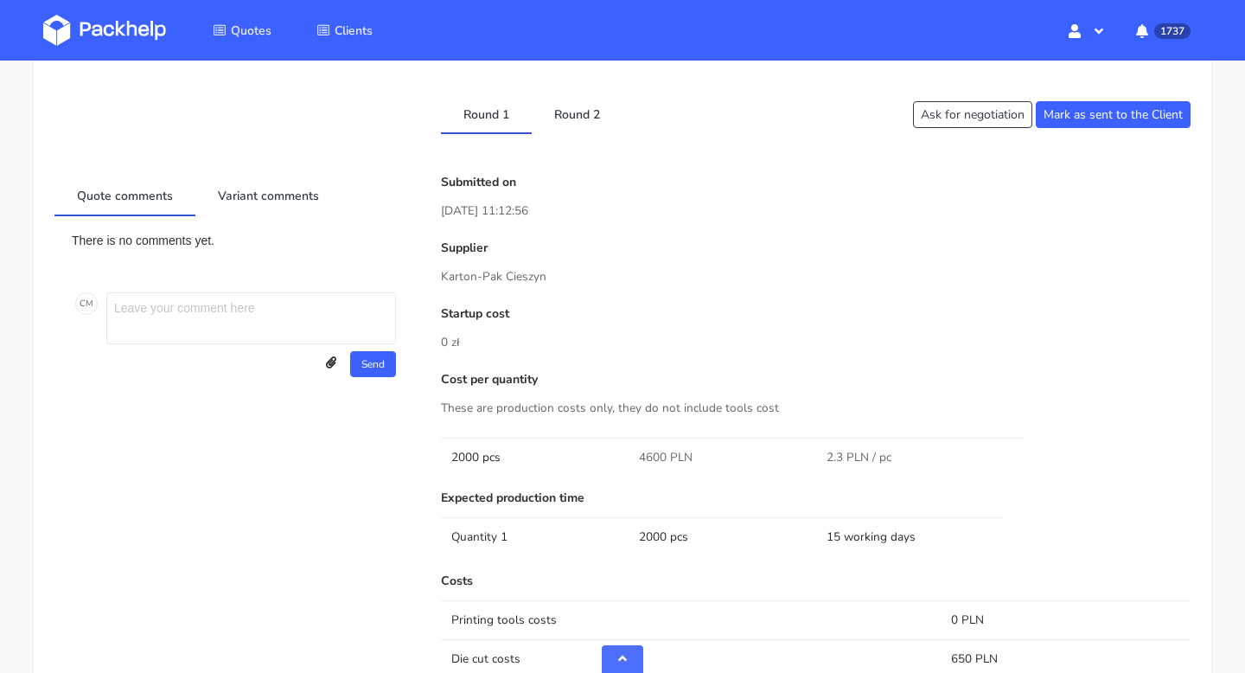
drag, startPoint x: 556, startPoint y: 272, endPoint x: 417, endPoint y: 267, distance: 139.3
click at [417, 267] on div "Quote comments Variant comments There is no comments yet. C M Send Upload attac…" at bounding box center [622, 666] width 1161 height 981
click at [493, 278] on p "Karton-Pak Cieszyn" at bounding box center [816, 276] width 750 height 19
drag, startPoint x: 553, startPoint y: 276, endPoint x: 442, endPoint y: 276, distance: 111.6
click at [442, 276] on p "Karton-Pak Cieszyn" at bounding box center [816, 276] width 750 height 19
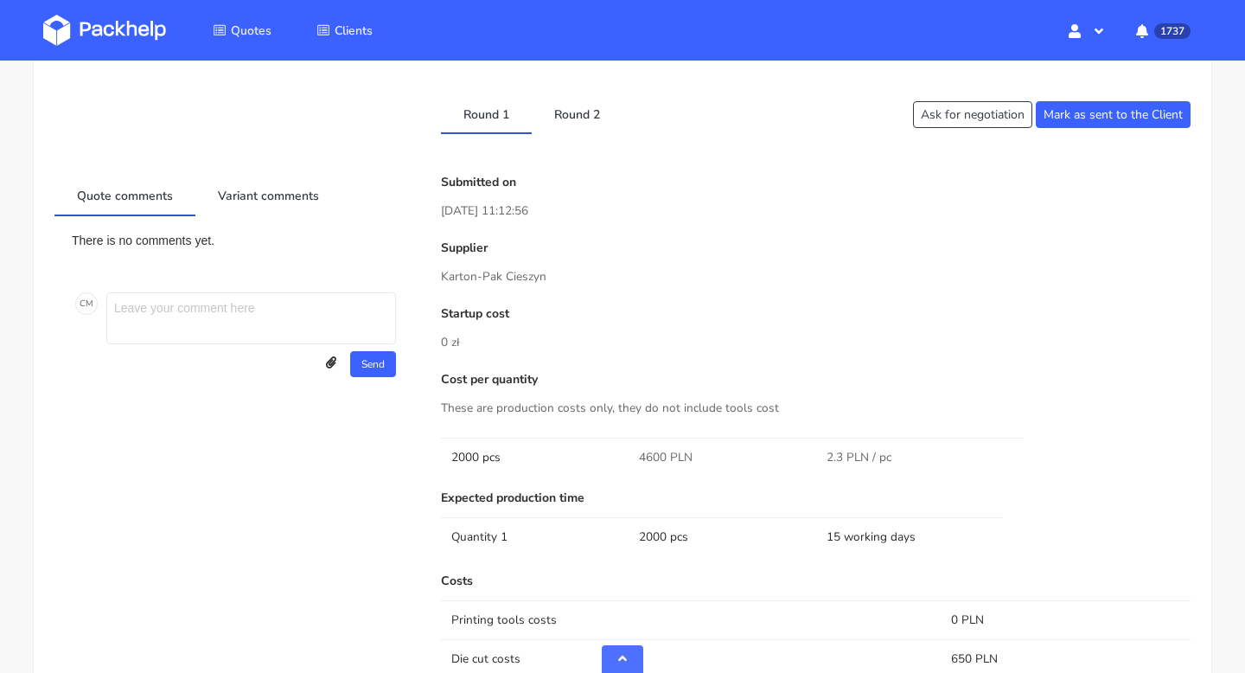
copy p "Karton-Pak Cieszyn"
click at [582, 111] on link "Round 2" at bounding box center [577, 113] width 91 height 38
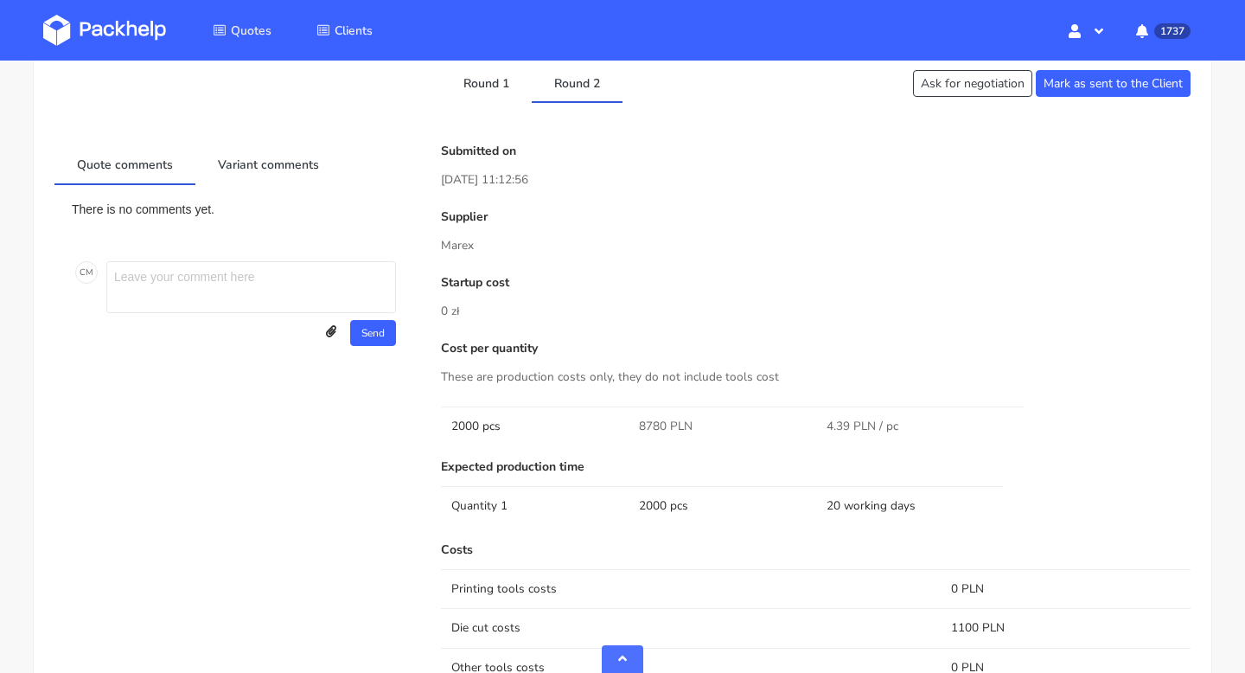
scroll to position [818, 0]
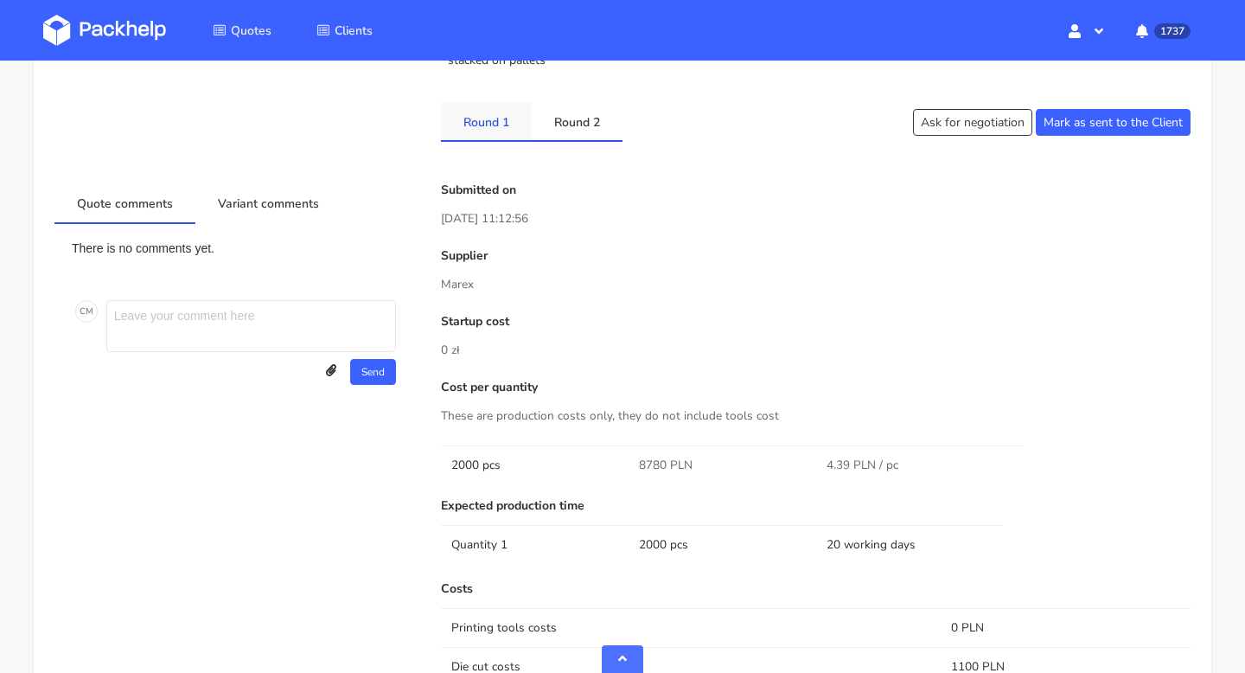
click at [491, 126] on link "Round 1" at bounding box center [486, 121] width 91 height 38
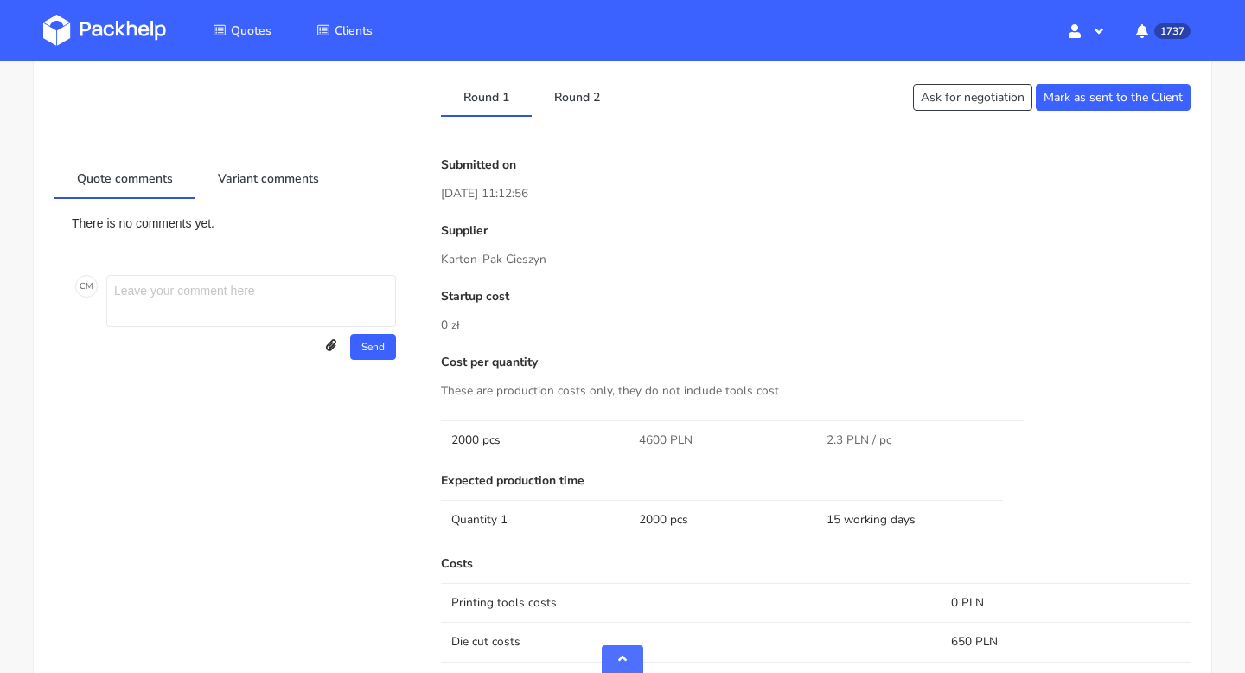
scroll to position [869, 0]
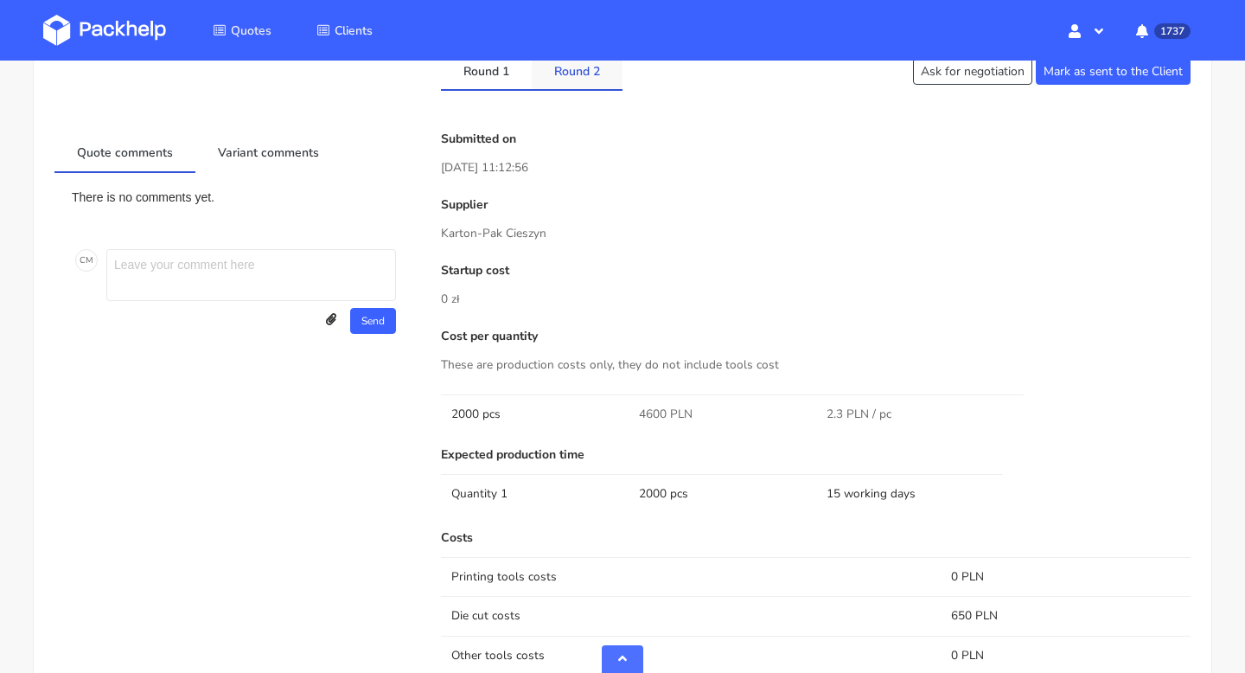
click at [578, 80] on link "Round 2" at bounding box center [577, 70] width 91 height 38
click at [510, 81] on link "Round 1" at bounding box center [486, 70] width 91 height 38
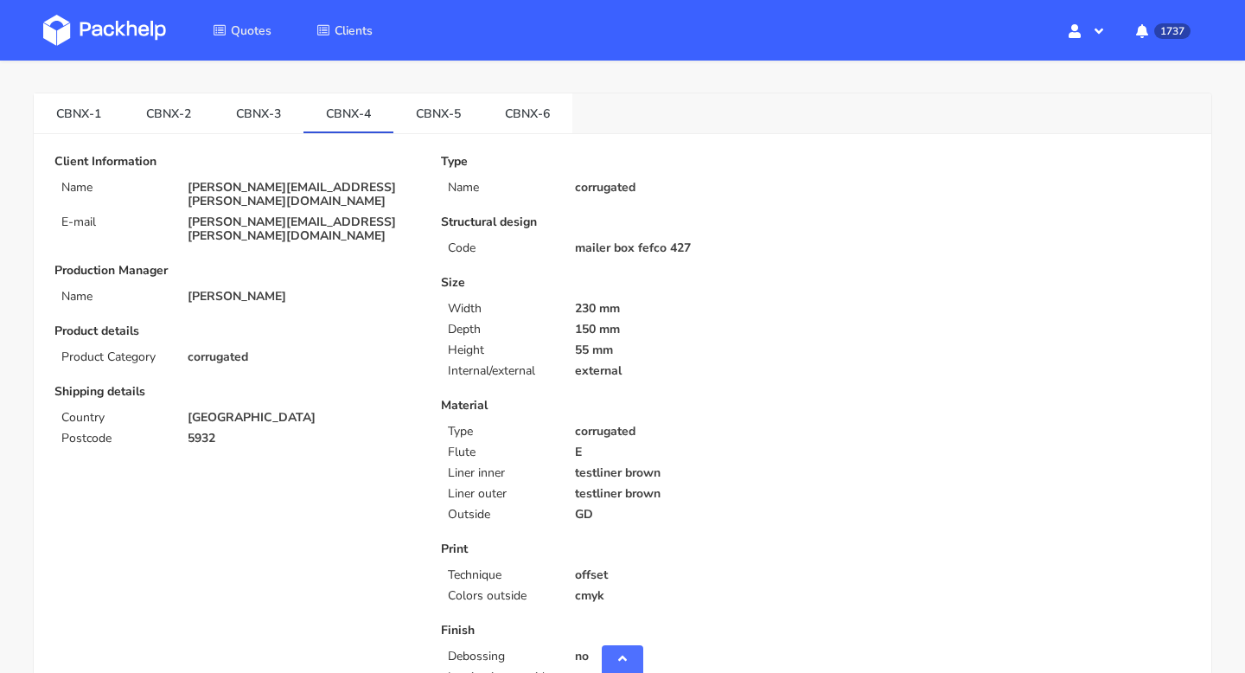
scroll to position [0, 0]
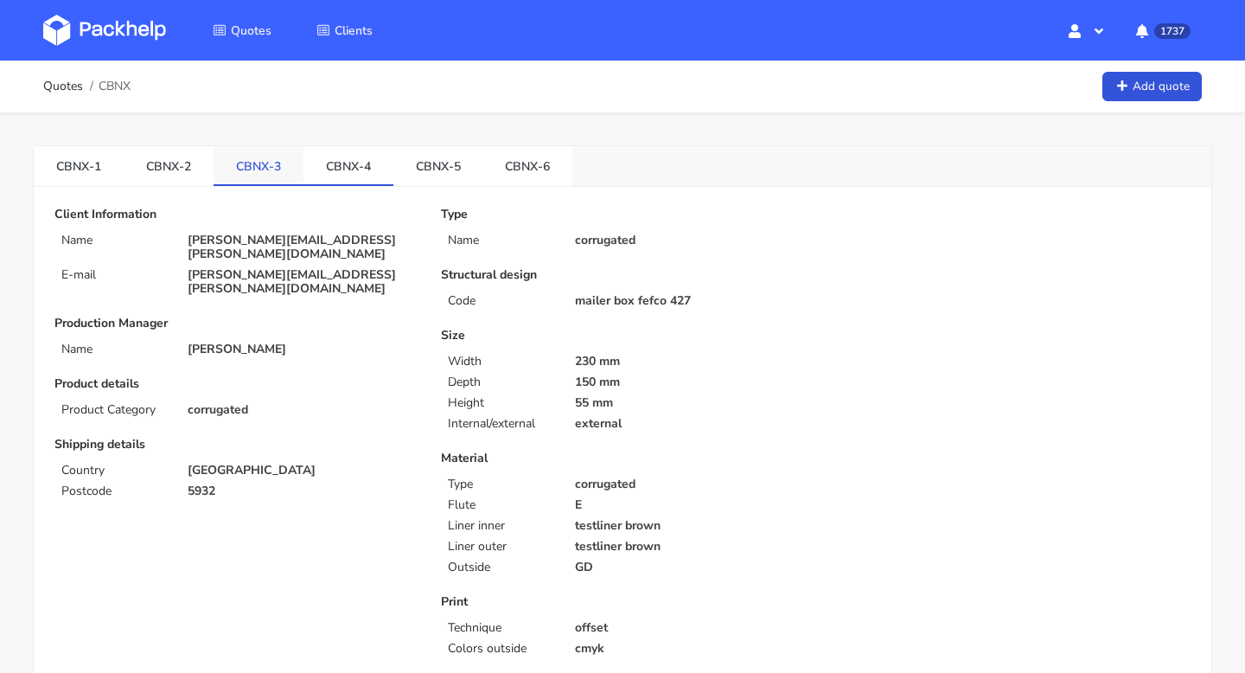
click at [250, 164] on link "CBNX-3" at bounding box center [259, 165] width 90 height 38
click at [528, 179] on link "CBNX-6" at bounding box center [528, 165] width 90 height 38
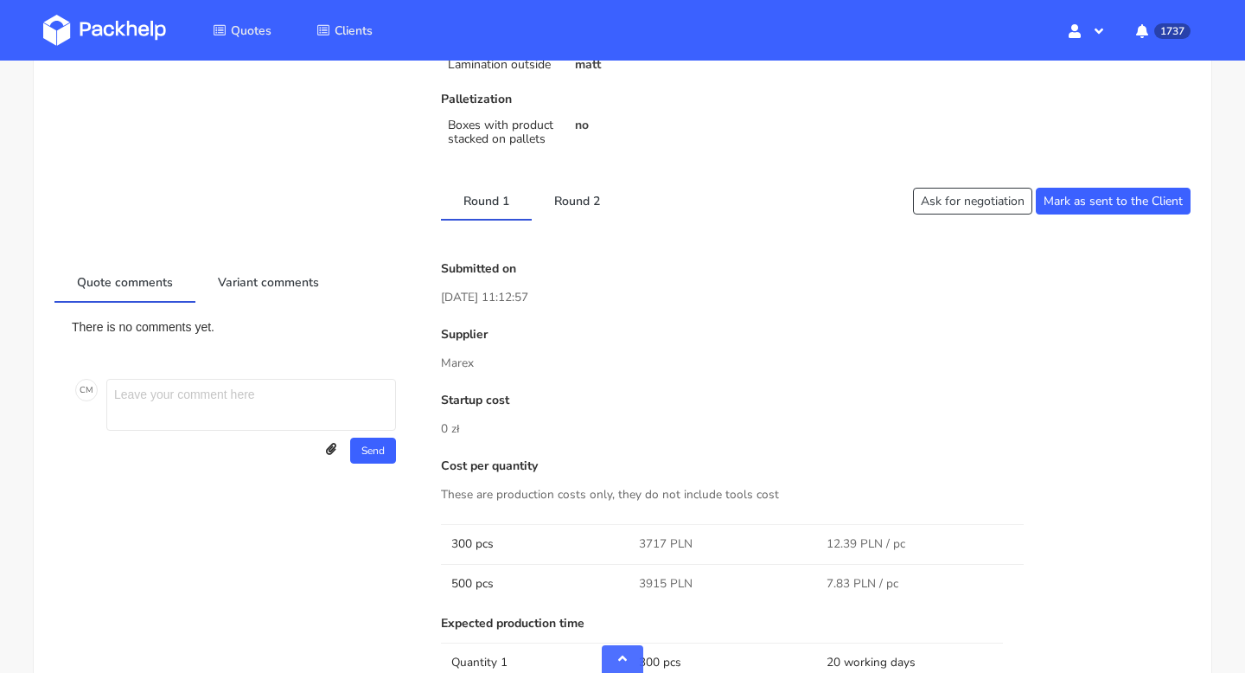
scroll to position [805, 0]
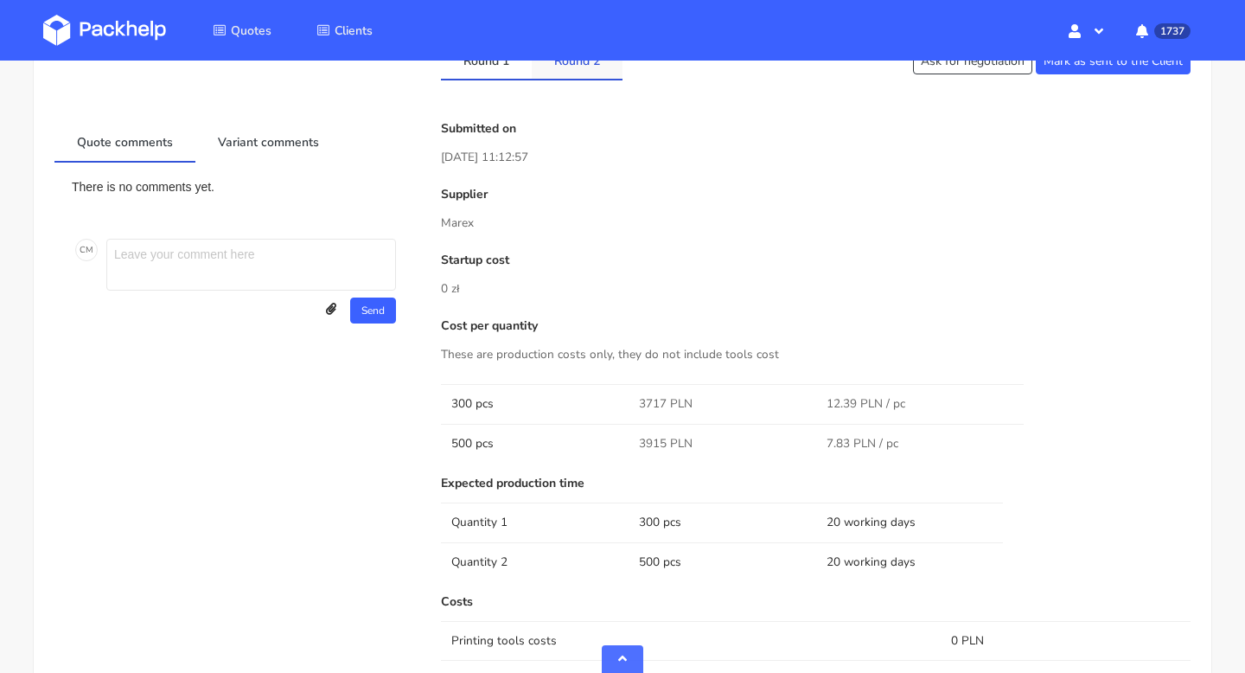
click at [567, 74] on link "Round 2" at bounding box center [577, 60] width 91 height 38
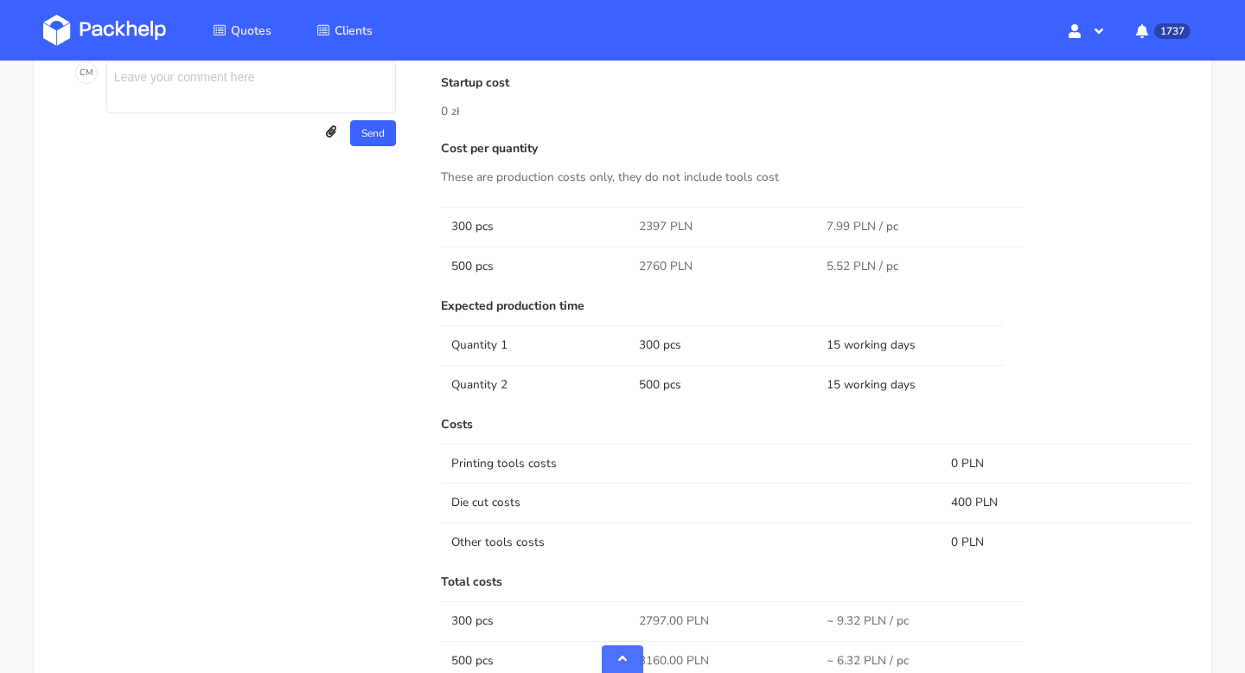
scroll to position [793, 0]
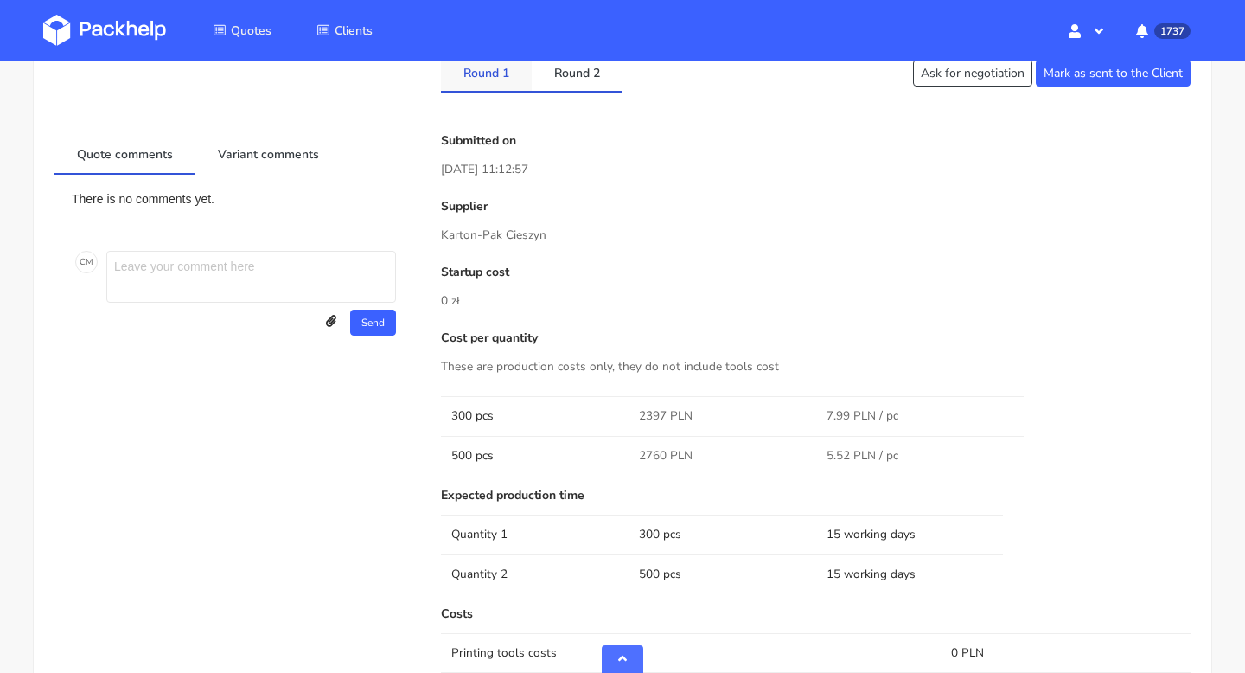
click at [497, 79] on link "Round 1" at bounding box center [486, 72] width 91 height 38
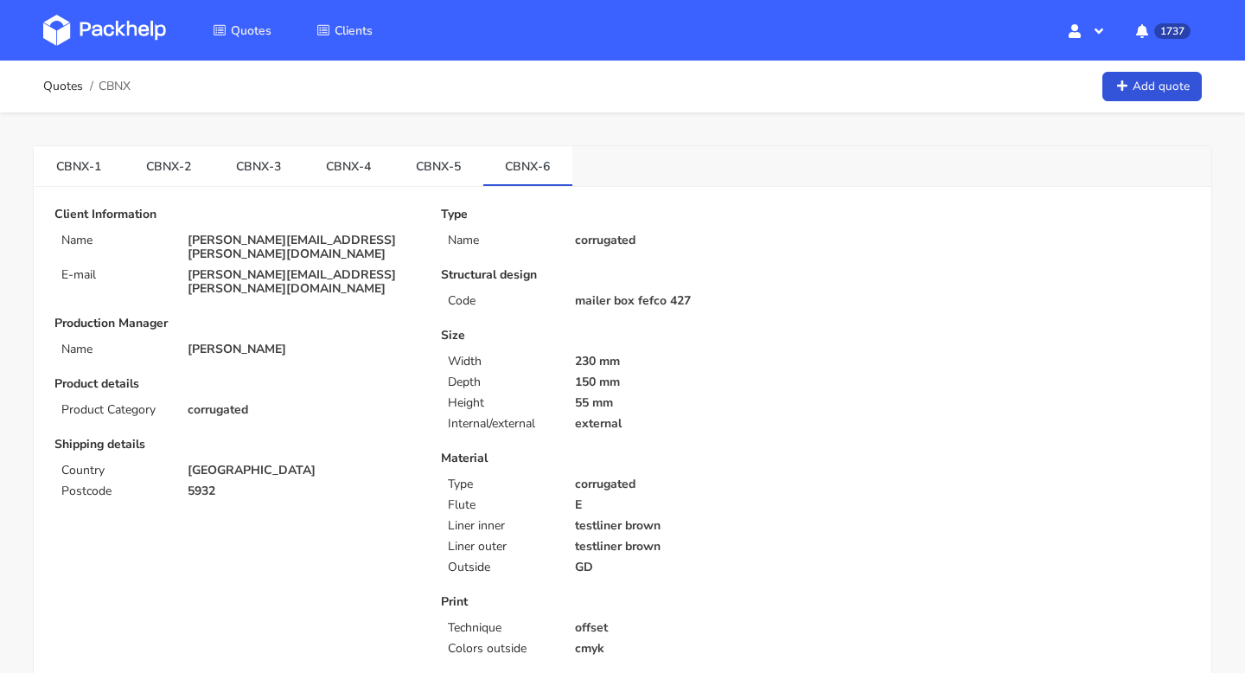
scroll to position [604, 0]
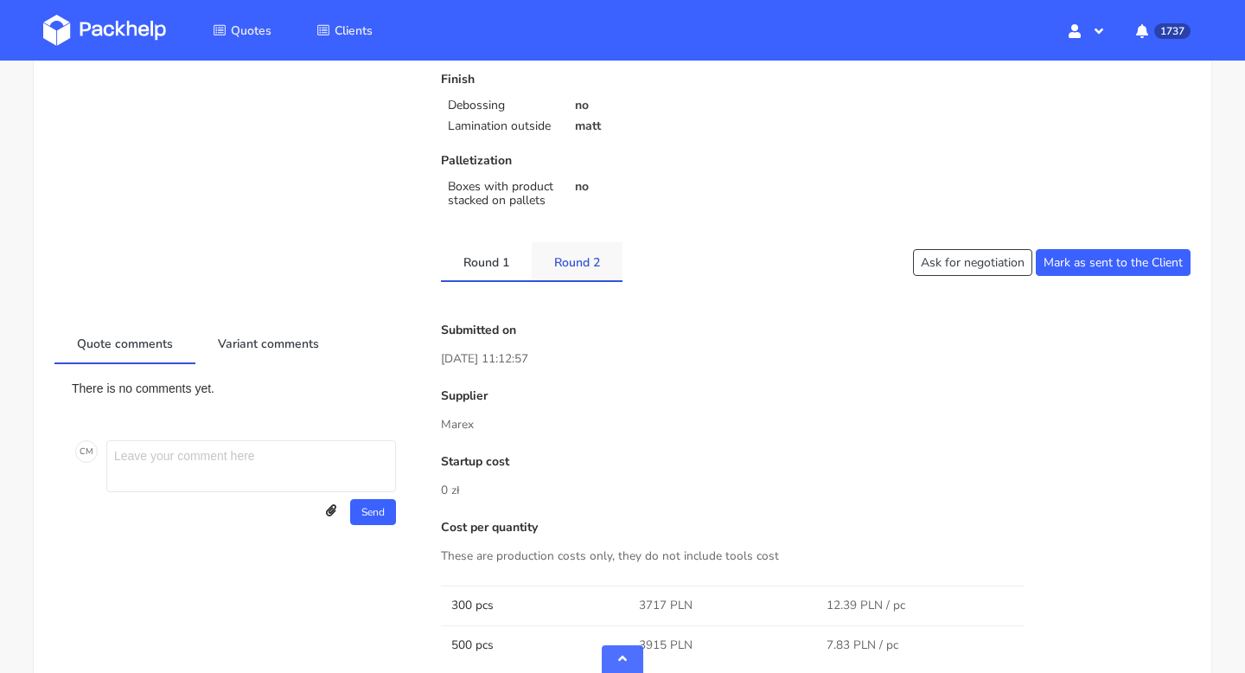
click at [586, 272] on link "Round 2" at bounding box center [577, 261] width 91 height 38
drag, startPoint x: 560, startPoint y: 424, endPoint x: 423, endPoint y: 424, distance: 136.6
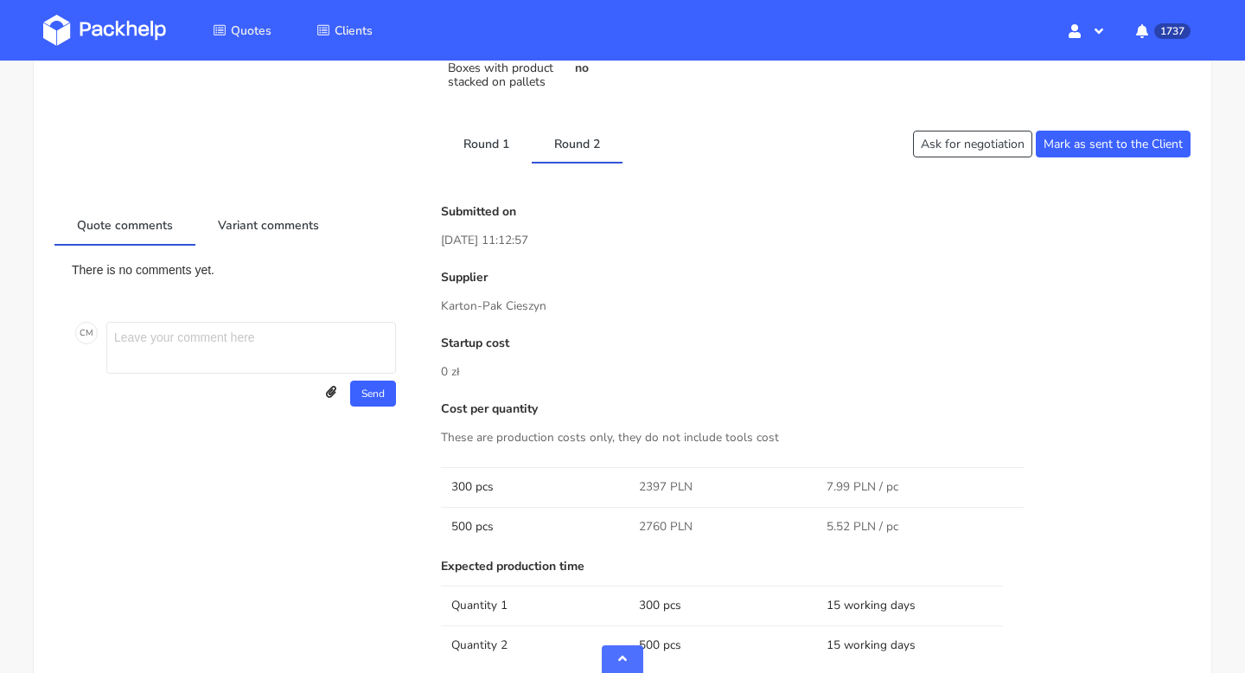
scroll to position [758, 0]
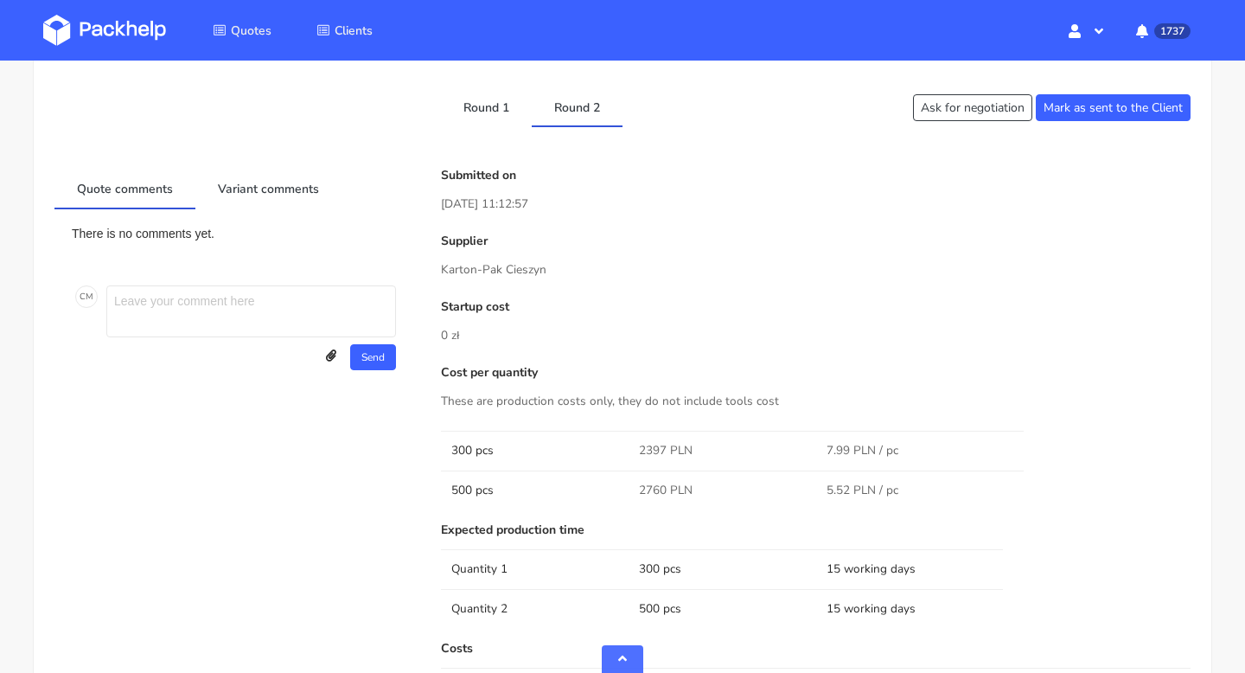
click at [516, 267] on p "Karton-Pak Cieszyn" at bounding box center [816, 269] width 750 height 19
drag, startPoint x: 542, startPoint y: 271, endPoint x: 427, endPoint y: 271, distance: 115.0
click at [537, 272] on p "Karton-Pak Cieszyn" at bounding box center [816, 269] width 750 height 19
drag, startPoint x: 553, startPoint y: 272, endPoint x: 438, endPoint y: 272, distance: 114.1
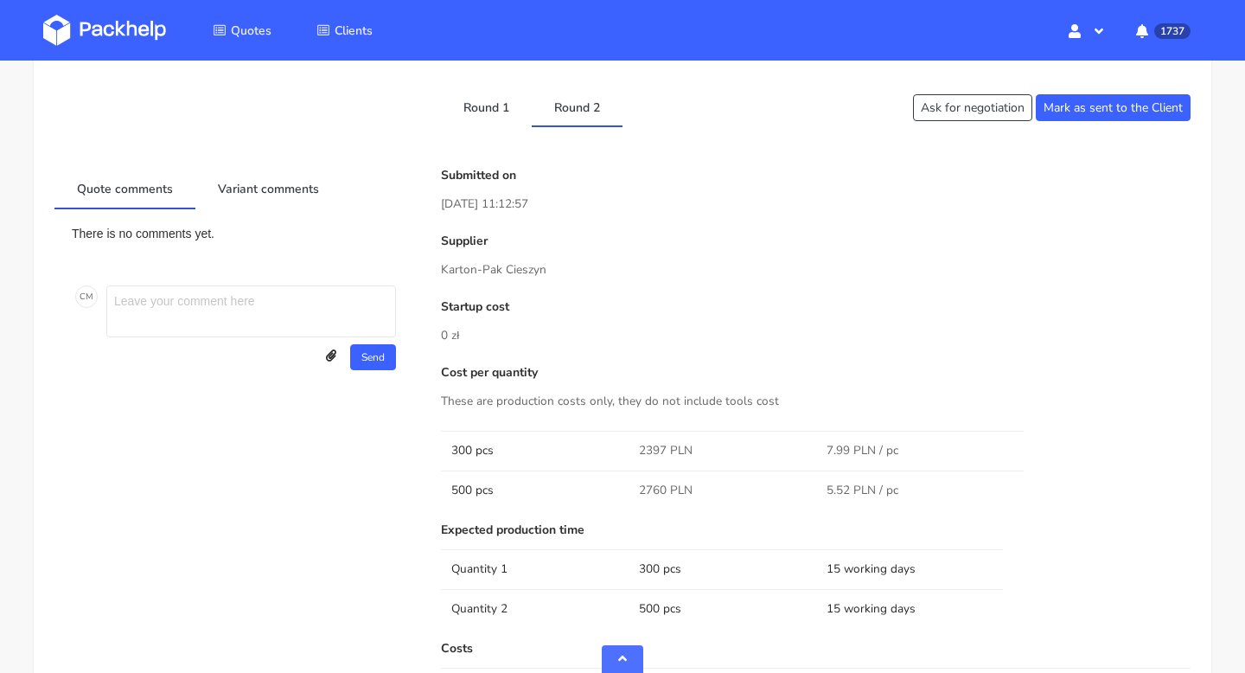
copy p "Karton-Pak Cieszyn"
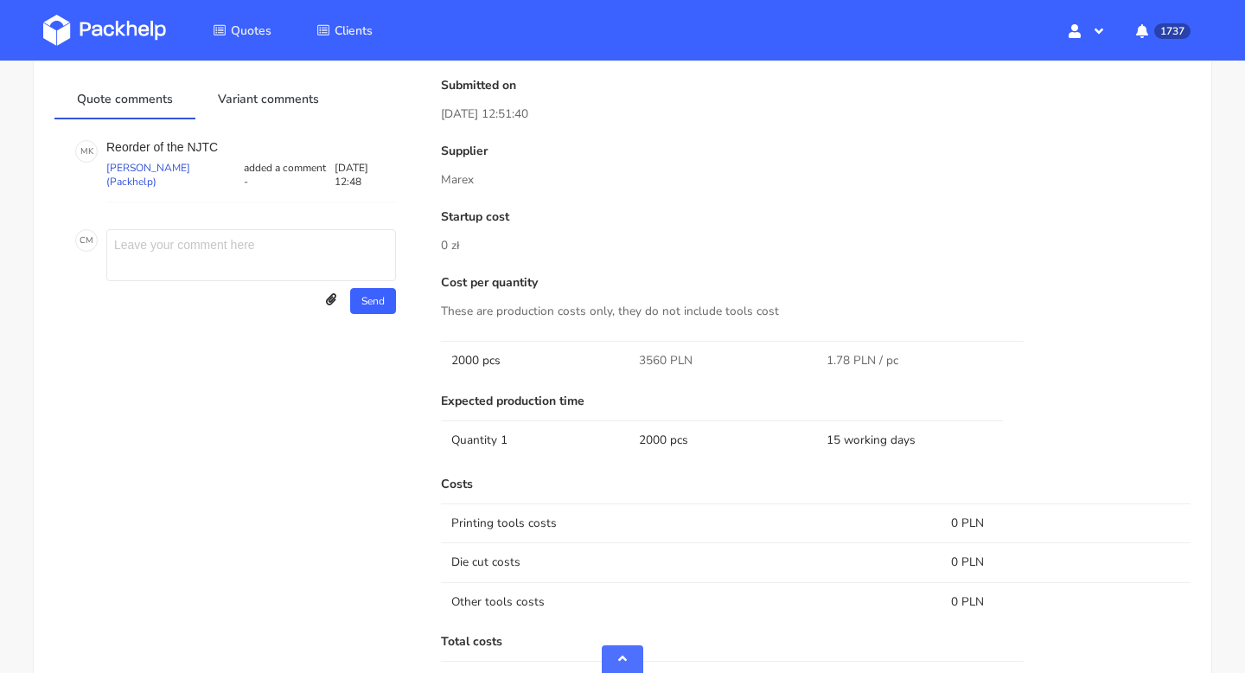
scroll to position [728, 0]
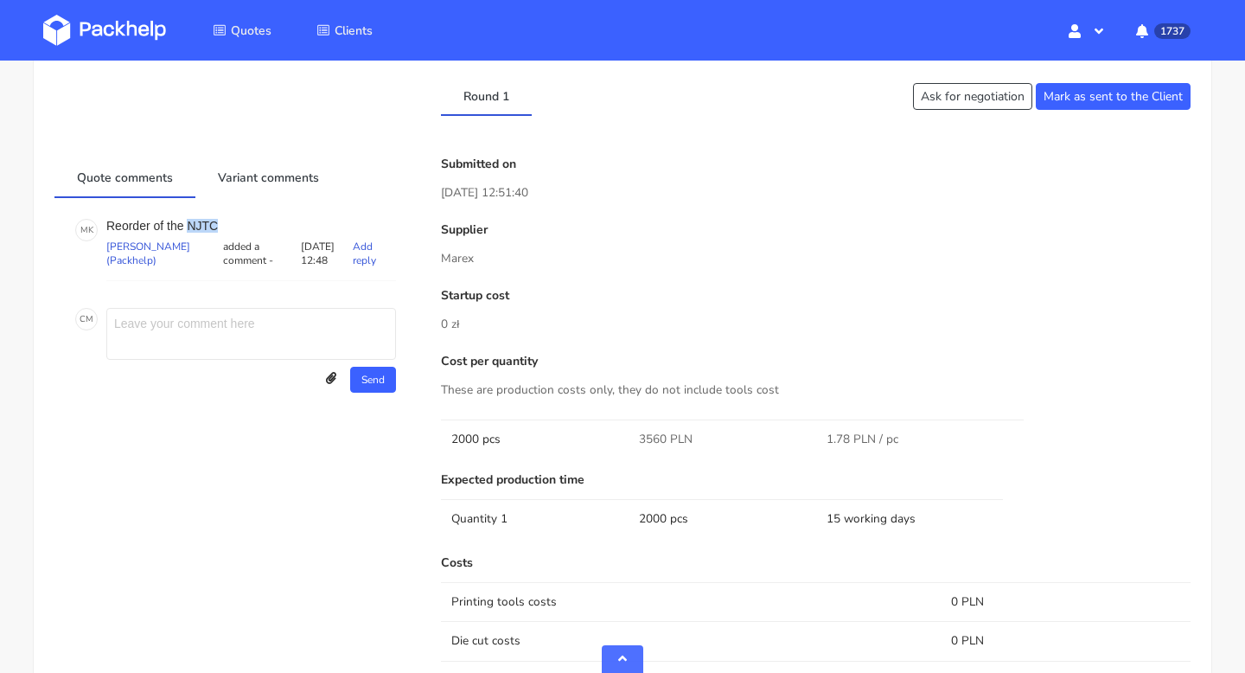
drag, startPoint x: 243, startPoint y: 223, endPoint x: 188, endPoint y: 224, distance: 55.4
click at [188, 224] on p "Reorder of the NJTC" at bounding box center [251, 226] width 290 height 14
click at [207, 224] on p "Reorder of the NJTC" at bounding box center [251, 226] width 290 height 14
drag, startPoint x: 228, startPoint y: 221, endPoint x: 102, endPoint y: 221, distance: 126.3
click at [102, 221] on div "M K Reorder of the NJTC Marta Kozłowska (Packhelp) added a comment - 11 August …" at bounding box center [235, 250] width 321 height 62
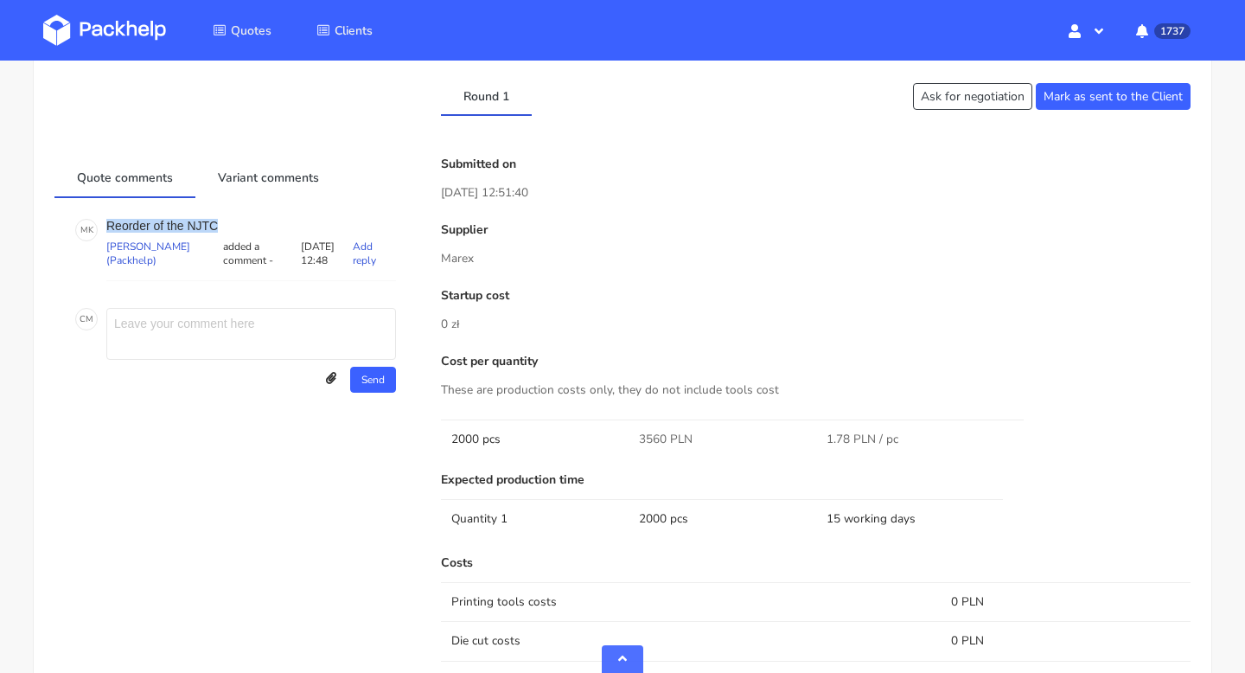
copy p "Reorder of the NJTC"
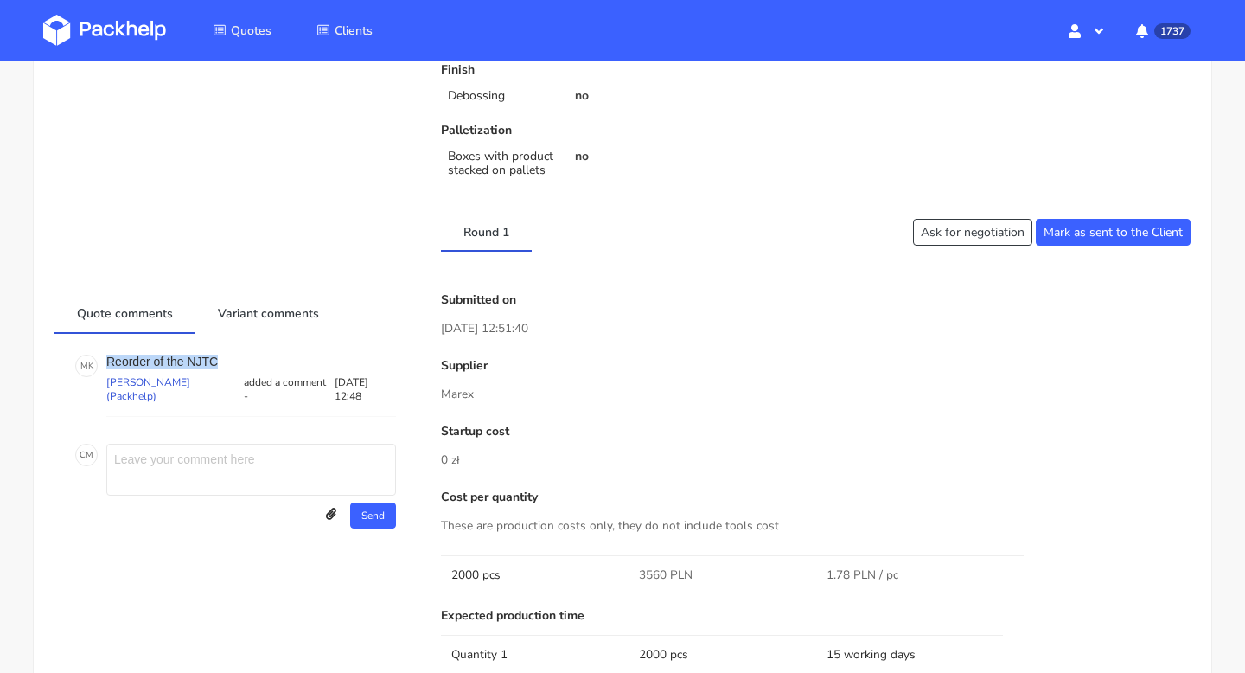
scroll to position [643, 0]
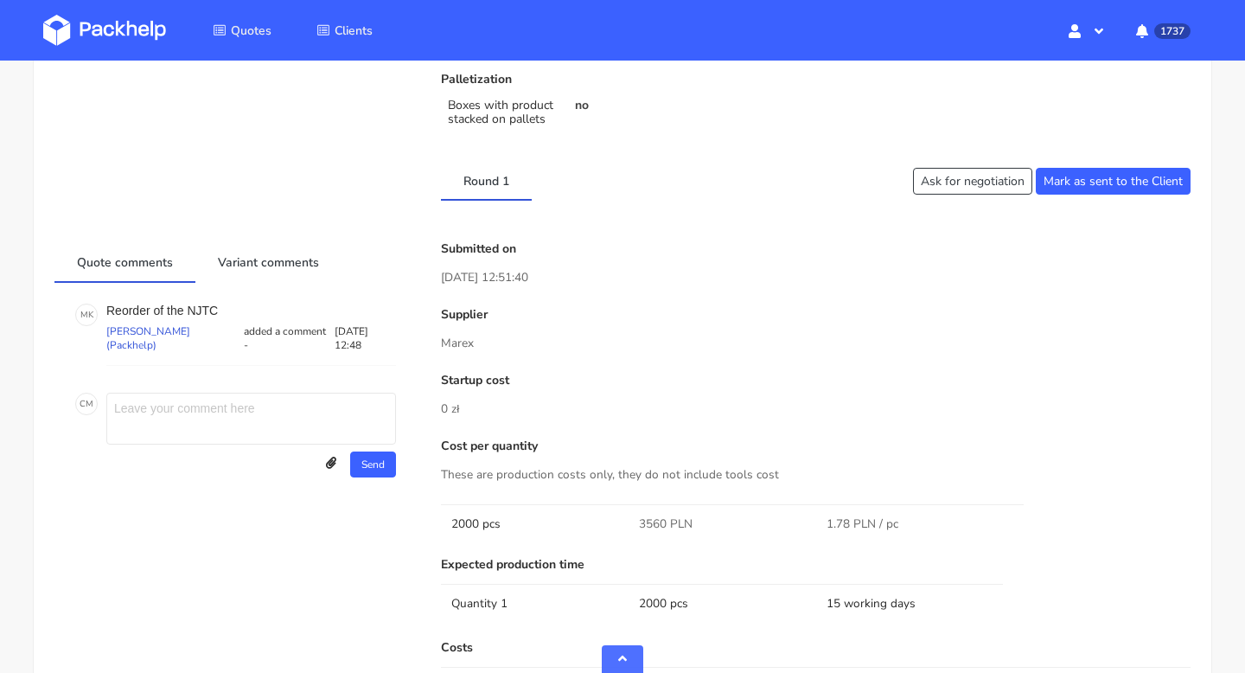
click at [218, 299] on div "M K Reorder of the NJTC Marta Kozłowska (Packhelp) added a comment - 11 August …" at bounding box center [235, 390] width 362 height 215
drag, startPoint x: 223, startPoint y: 305, endPoint x: 187, endPoint y: 306, distance: 36.3
click at [187, 306] on p "Reorder of the NJTC" at bounding box center [251, 311] width 290 height 14
copy p "NJTC"
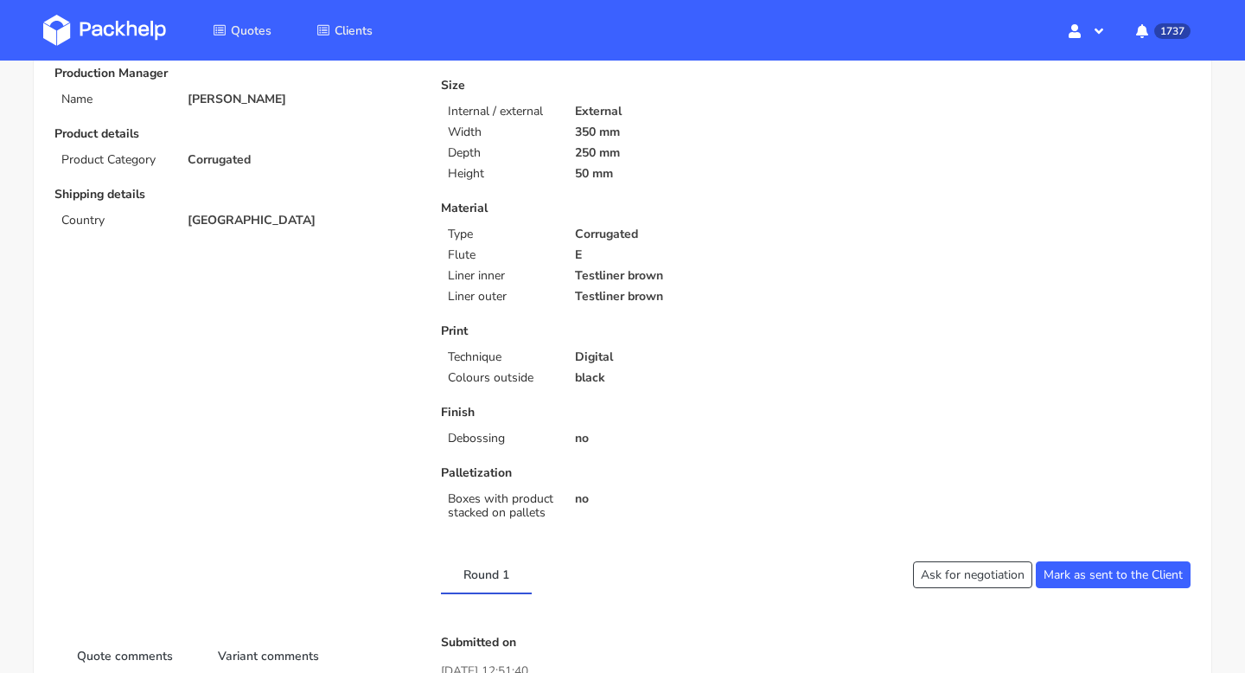
scroll to position [0, 0]
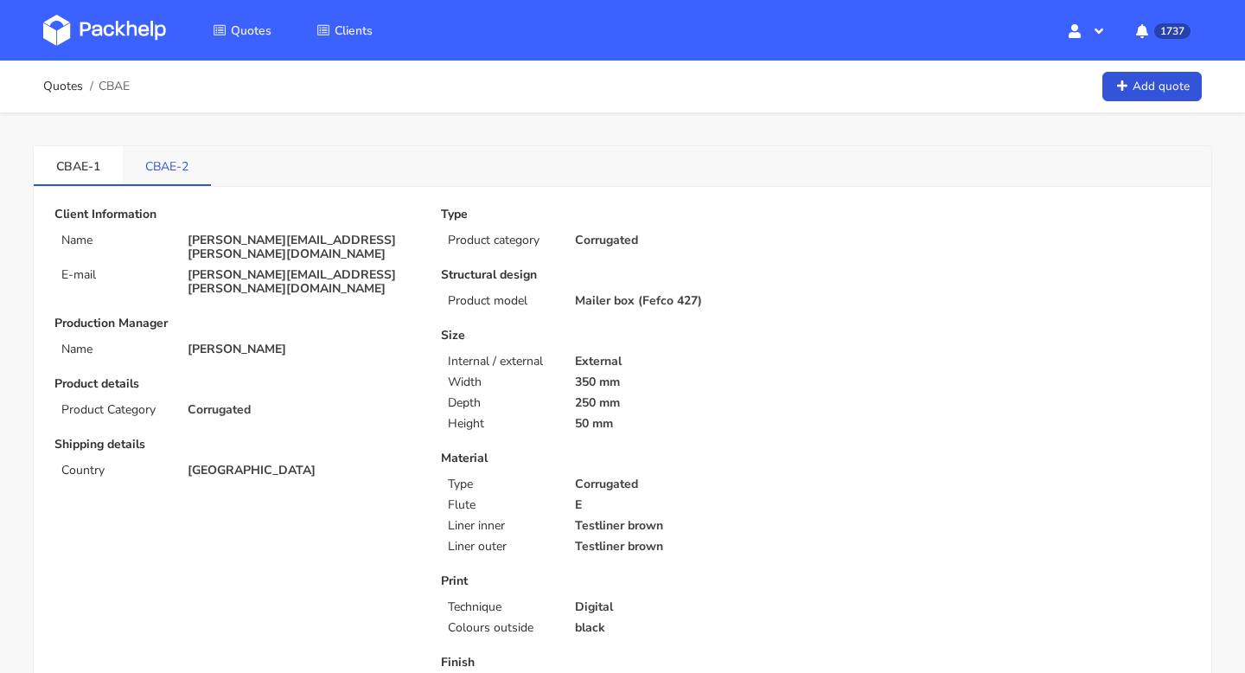
click at [155, 177] on link "CBAE-2" at bounding box center [167, 165] width 88 height 38
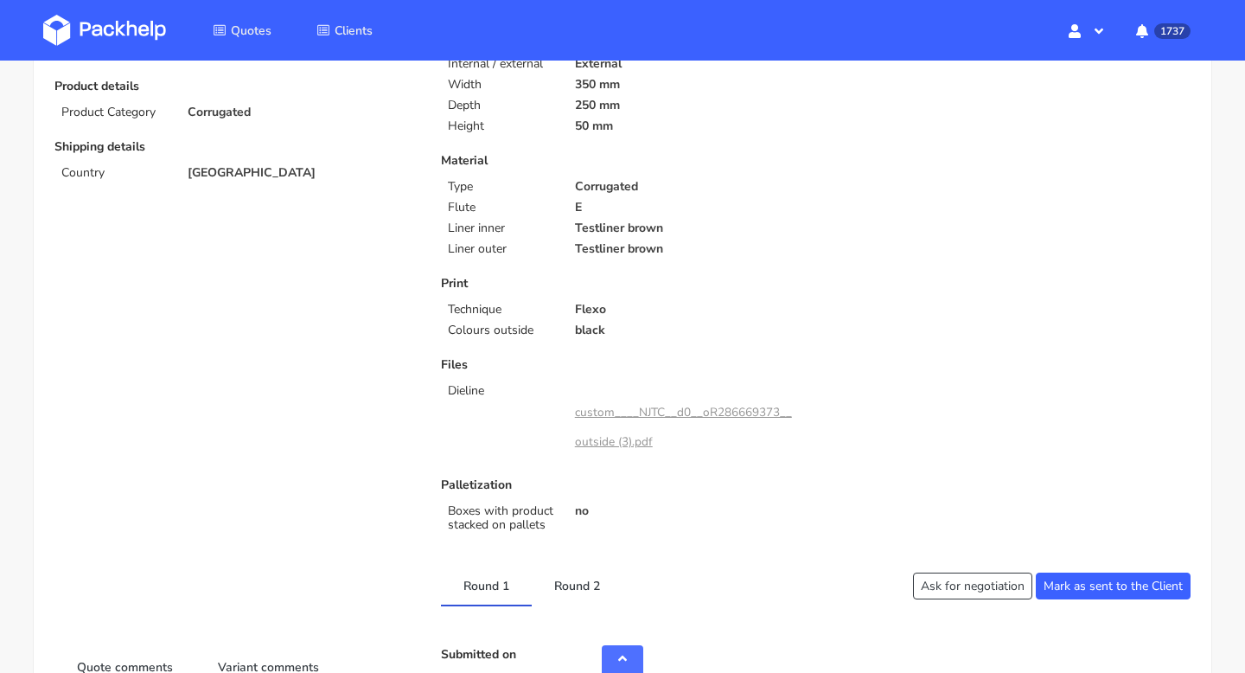
scroll to position [495, 0]
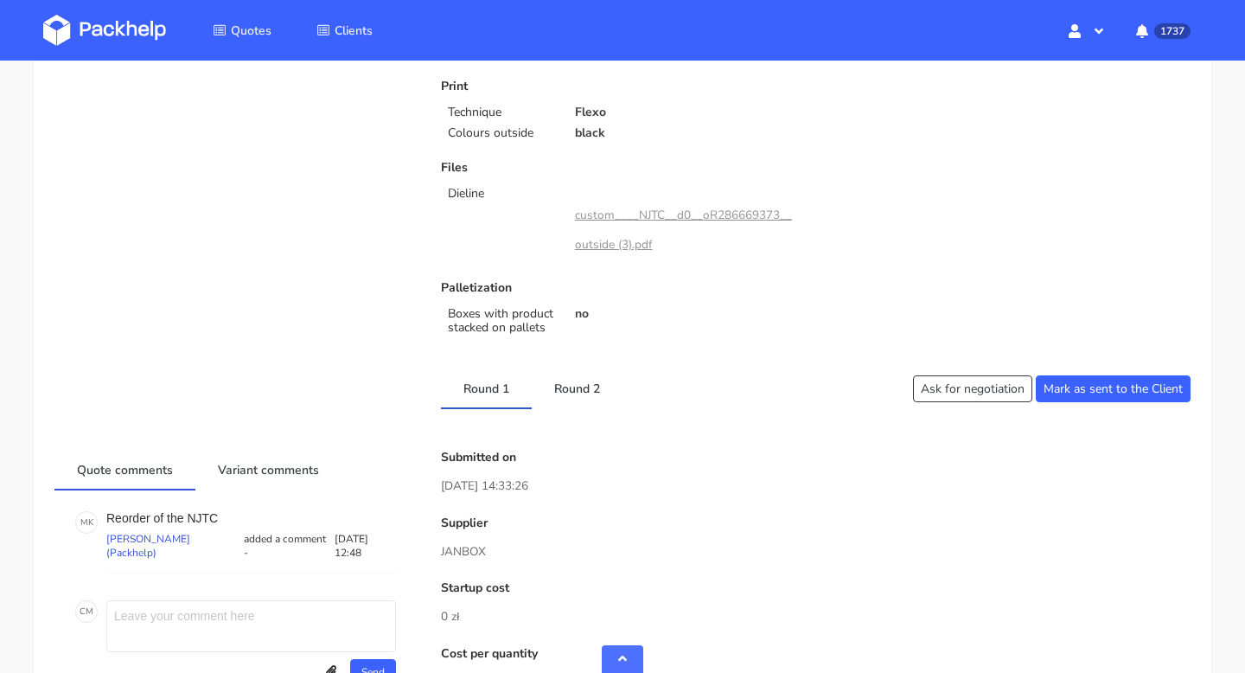
click at [576, 421] on div "Client Information Name sara.delacal@romualda.com E-mail sara.delacal@romualda.…" at bounding box center [622, 649] width 1136 height 1873
click at [576, 393] on link "Round 2" at bounding box center [577, 388] width 91 height 38
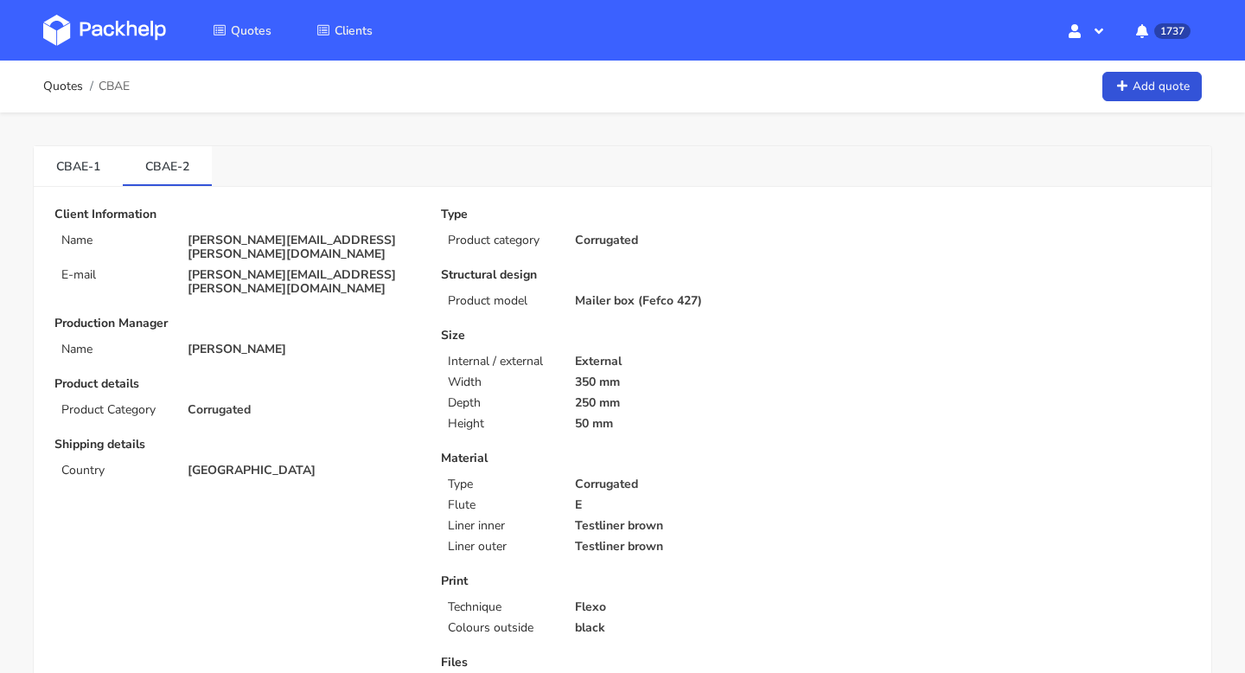
scroll to position [789, 0]
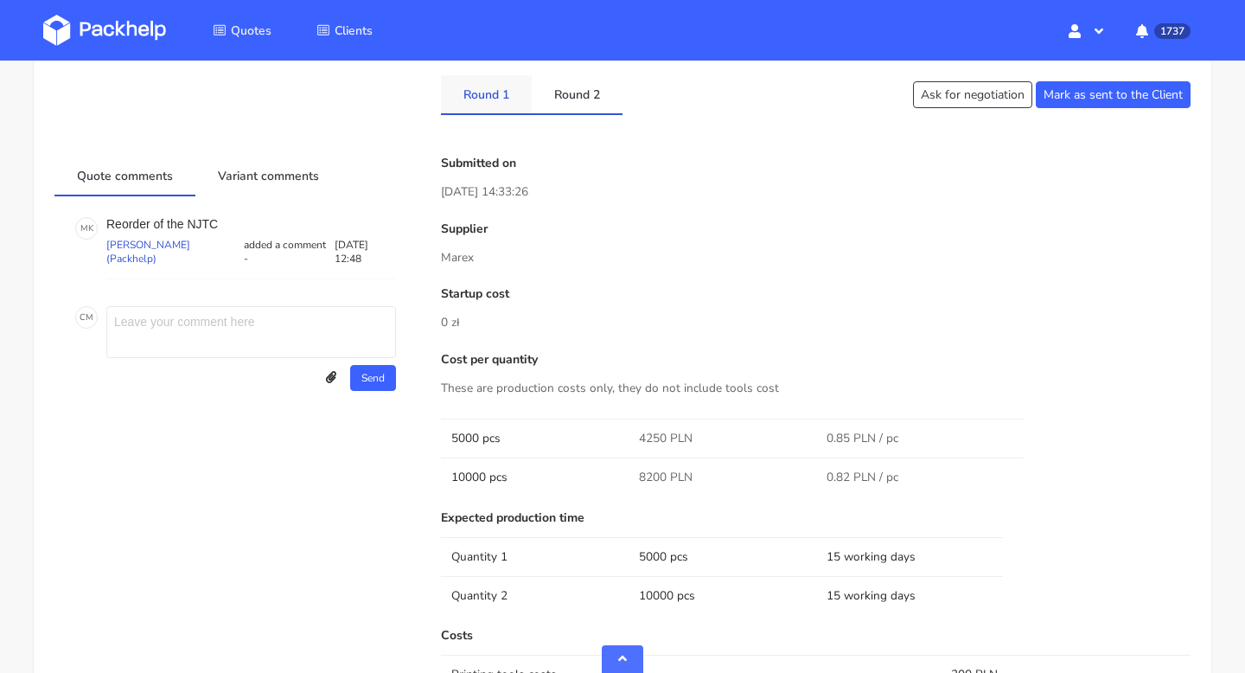
click at [479, 92] on link "Round 1" at bounding box center [486, 94] width 91 height 38
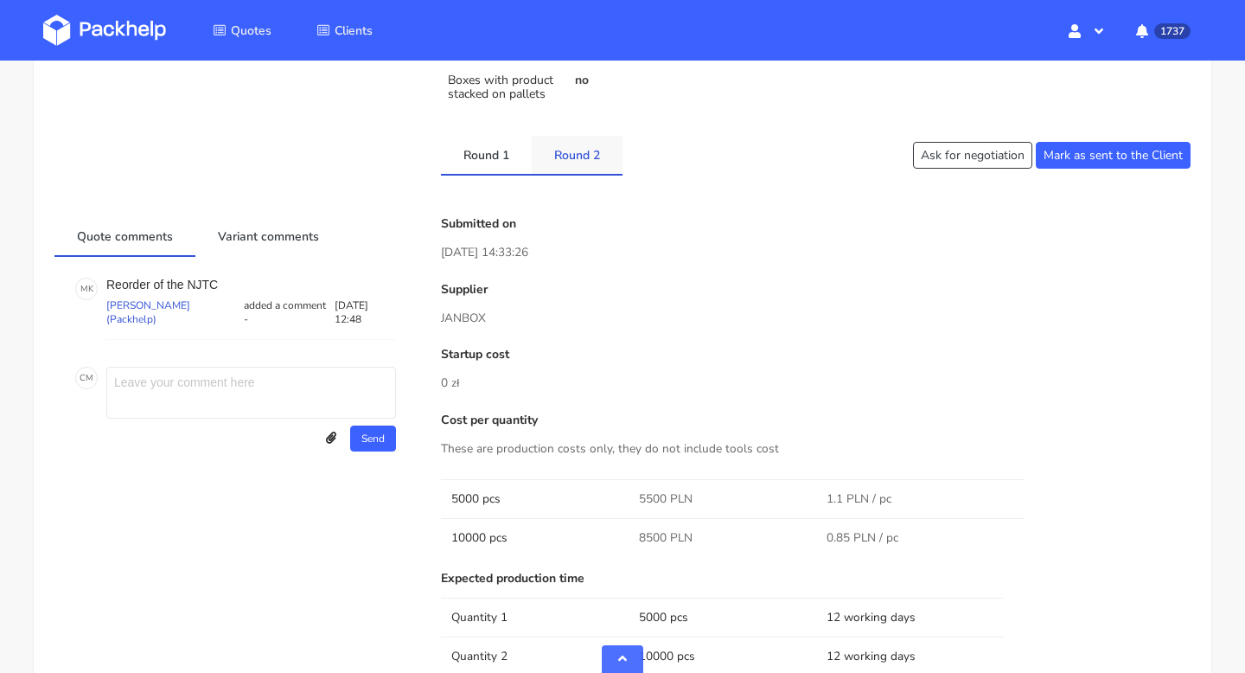
click at [554, 163] on link "Round 2" at bounding box center [577, 155] width 91 height 38
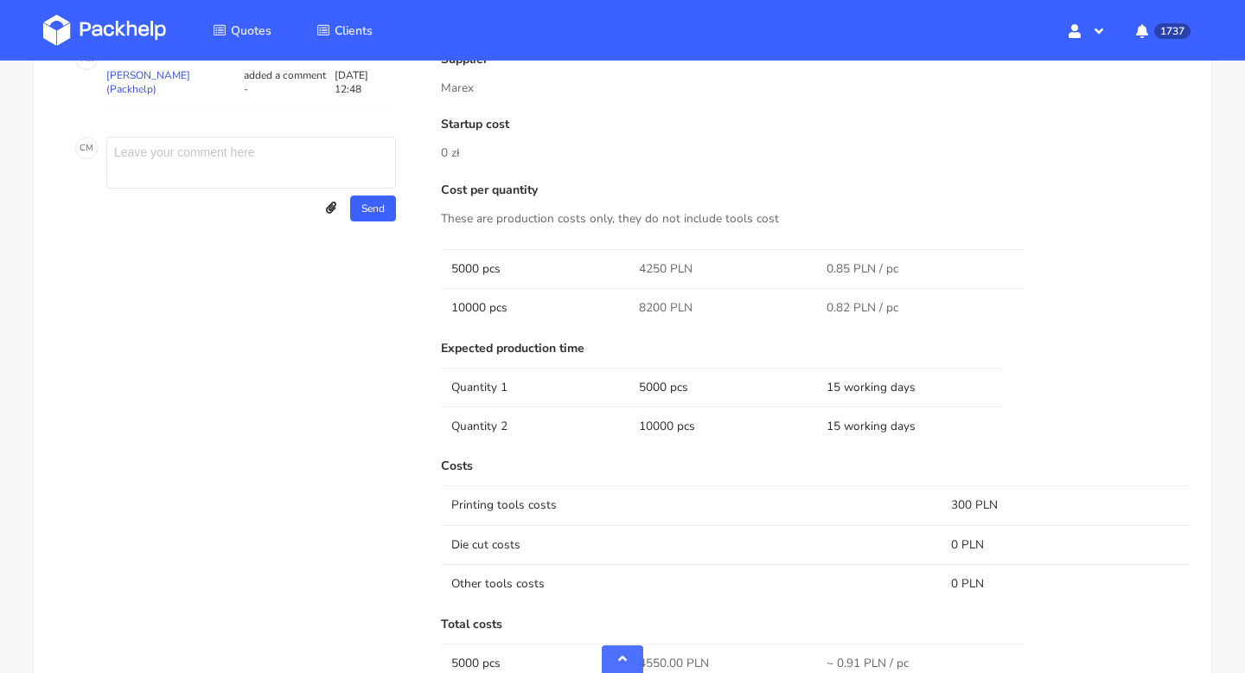
scroll to position [1317, 0]
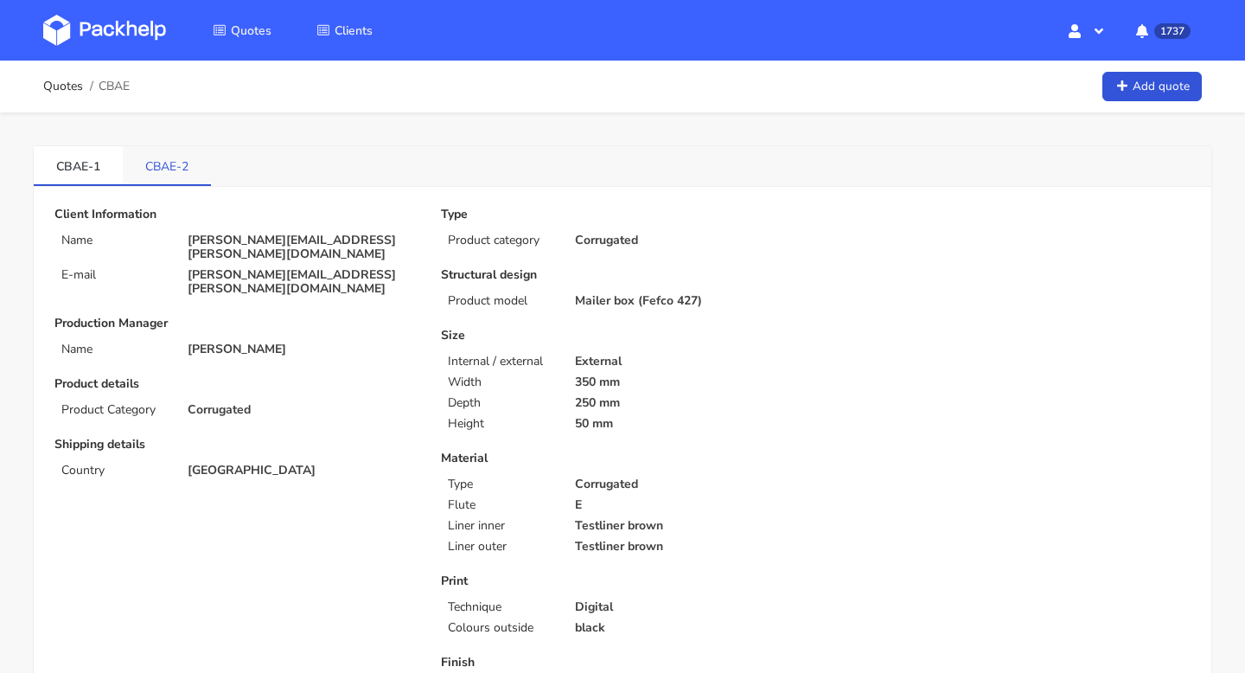
click at [178, 168] on link "CBAE-2" at bounding box center [167, 165] width 88 height 38
